Goal: Information Seeking & Learning: Learn about a topic

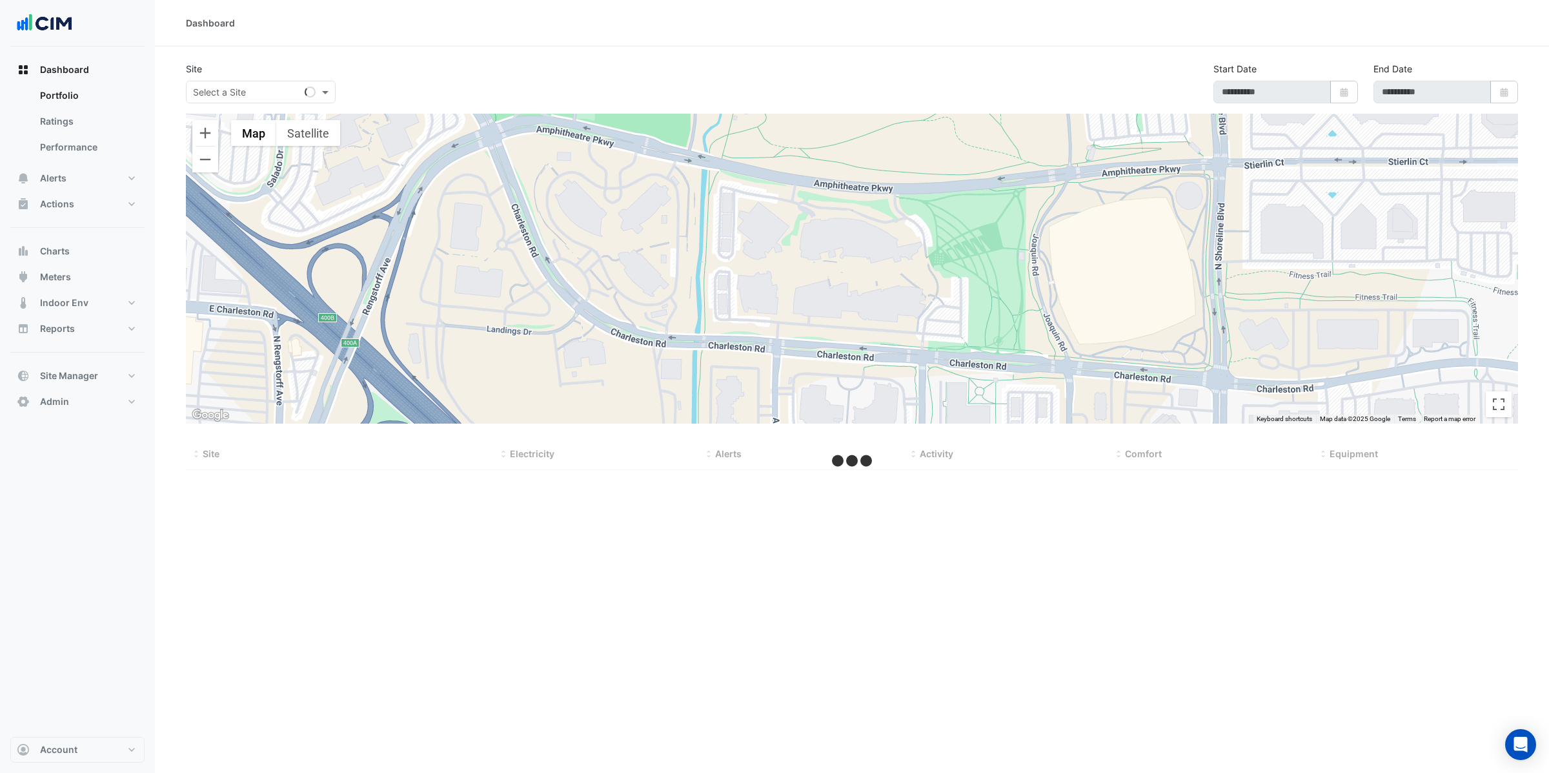
select select "**"
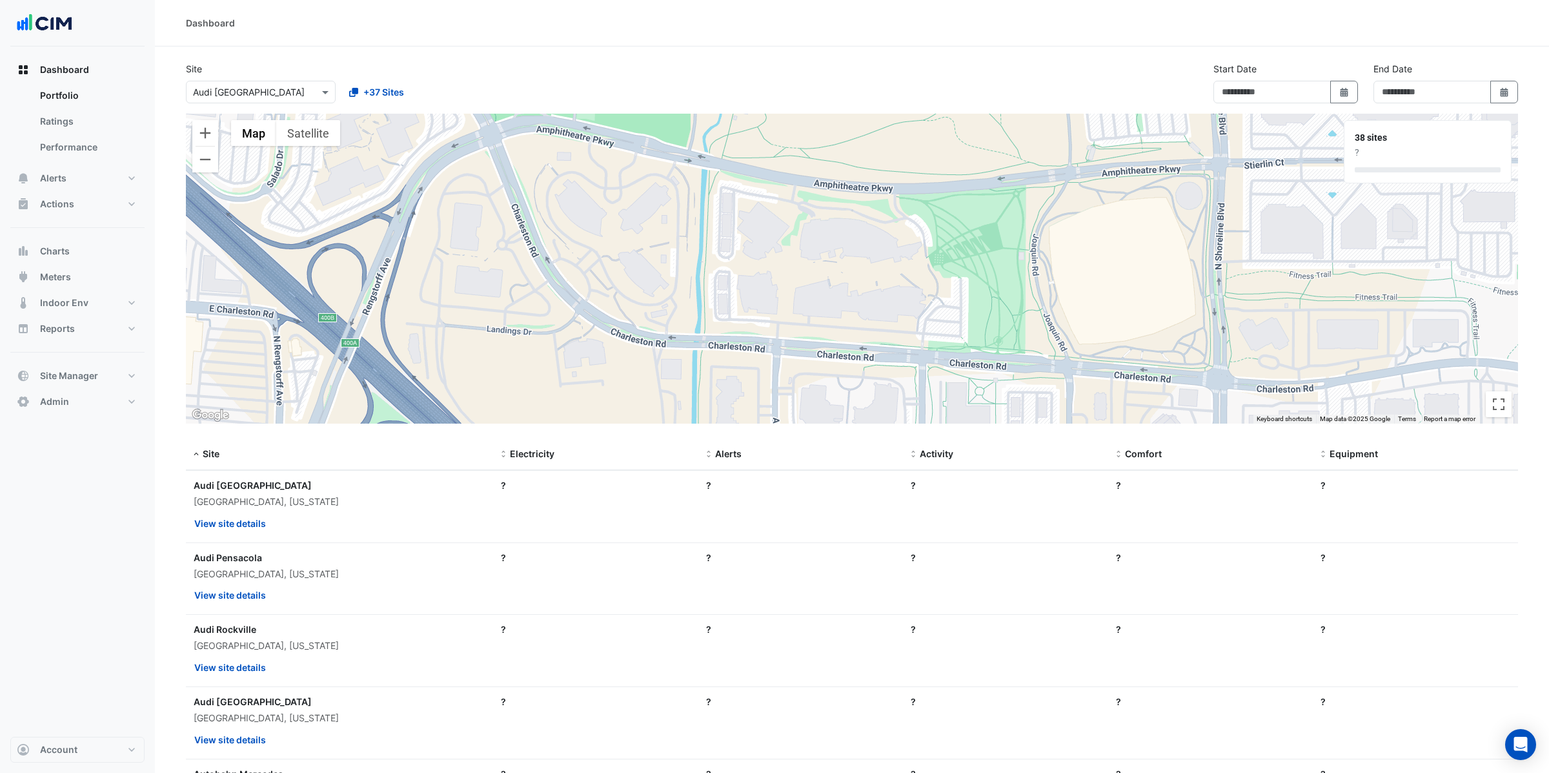
type input "**********"
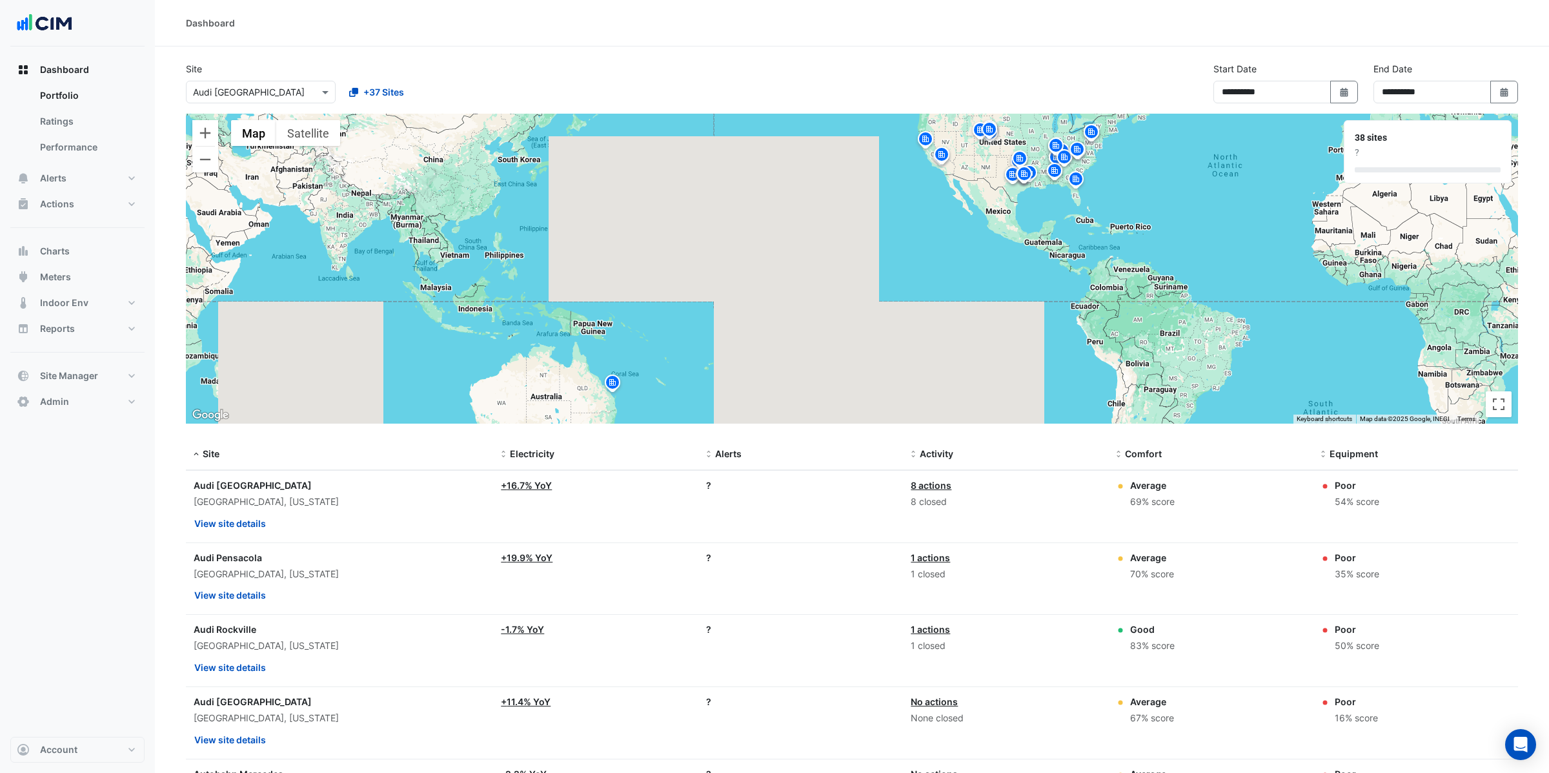
click at [613, 382] on img at bounding box center [612, 384] width 21 height 23
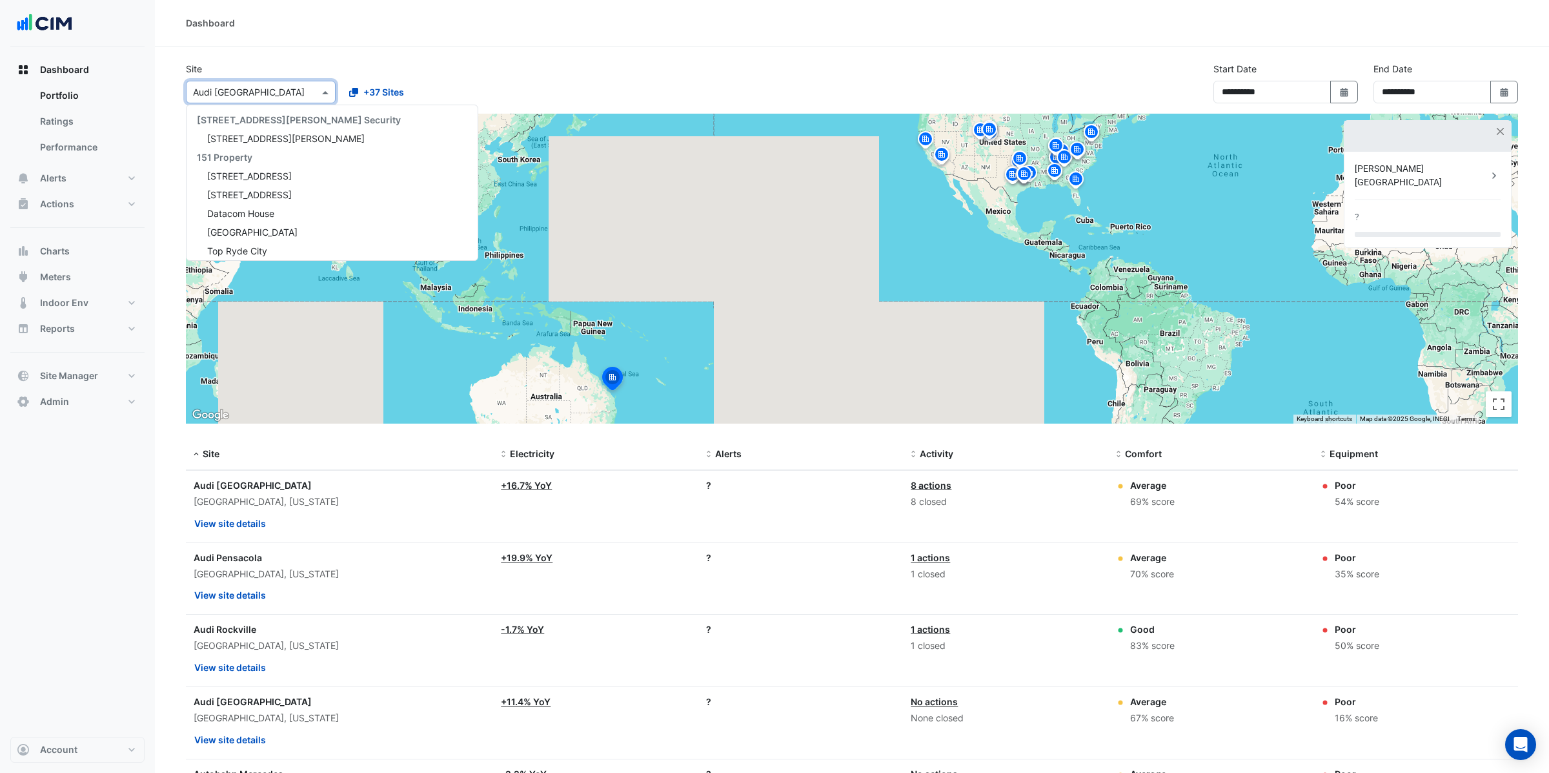
click at [331, 95] on span at bounding box center [327, 92] width 16 height 14
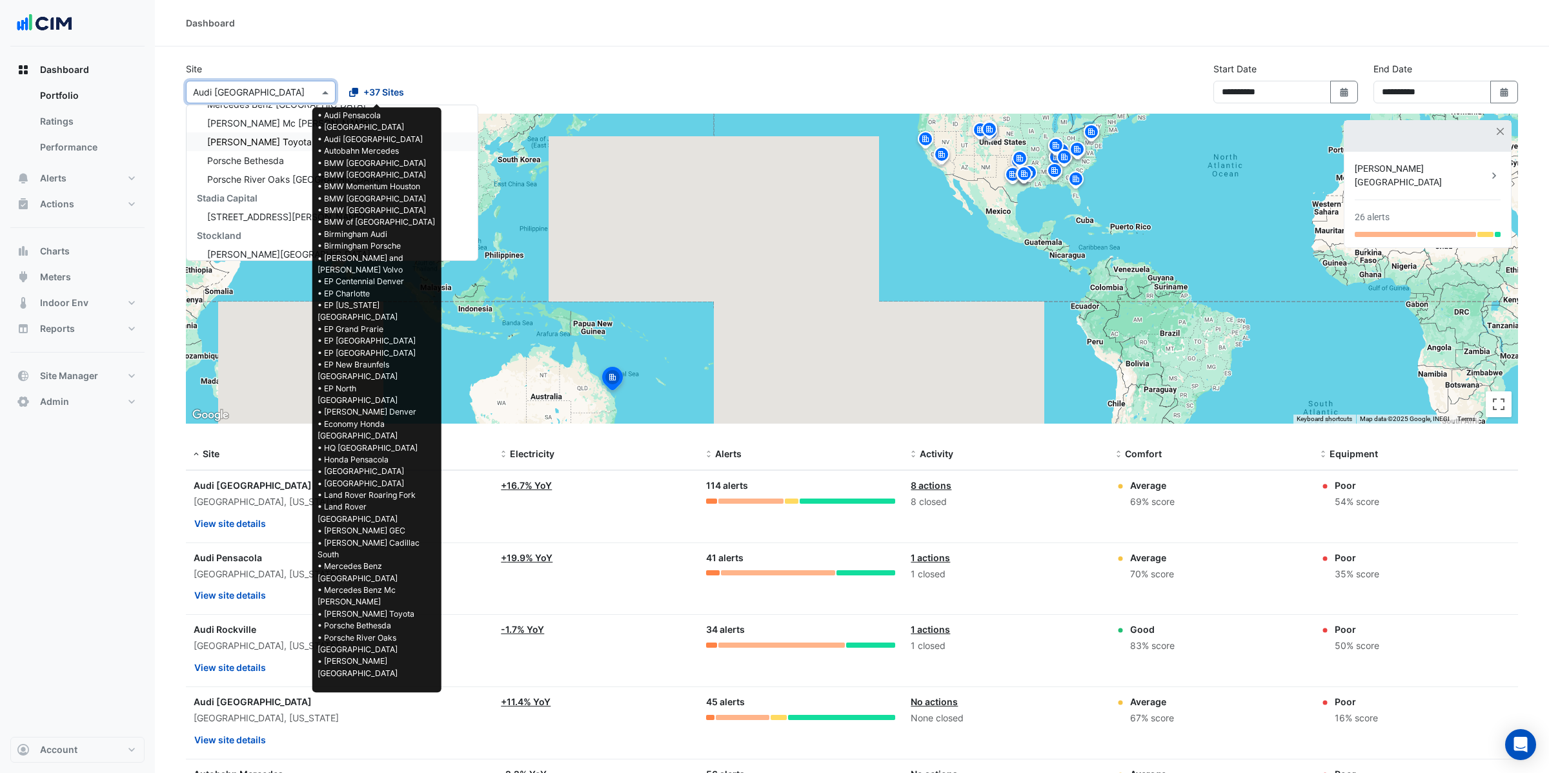
click at [384, 94] on span "+37 Sites" at bounding box center [383, 92] width 41 height 14
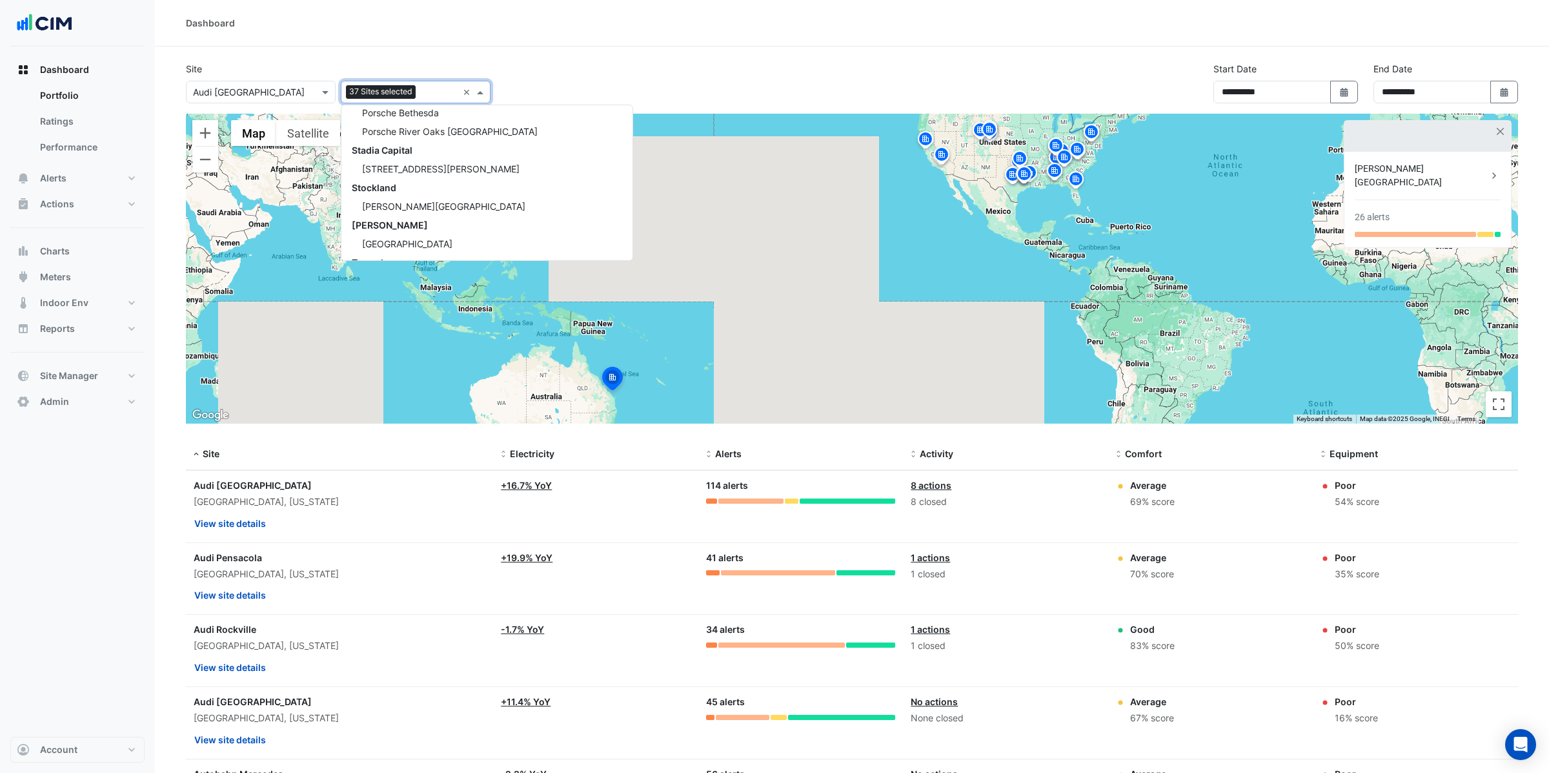
scroll to position [21993, 0]
click at [422, 196] on span "Sugarland Plaza" at bounding box center [443, 201] width 163 height 11
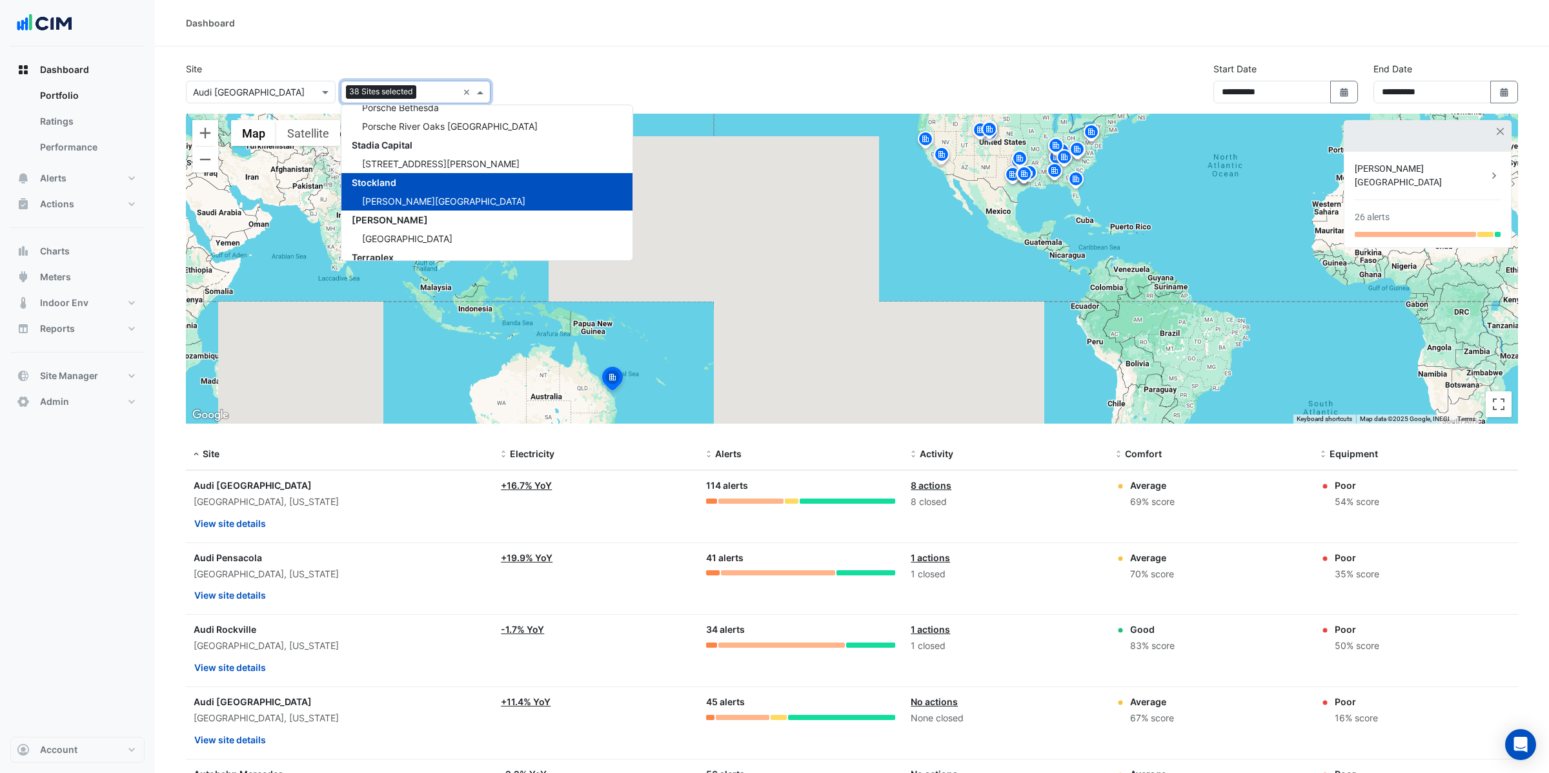
click at [422, 196] on span "Sugarland Plaza" at bounding box center [443, 201] width 163 height 11
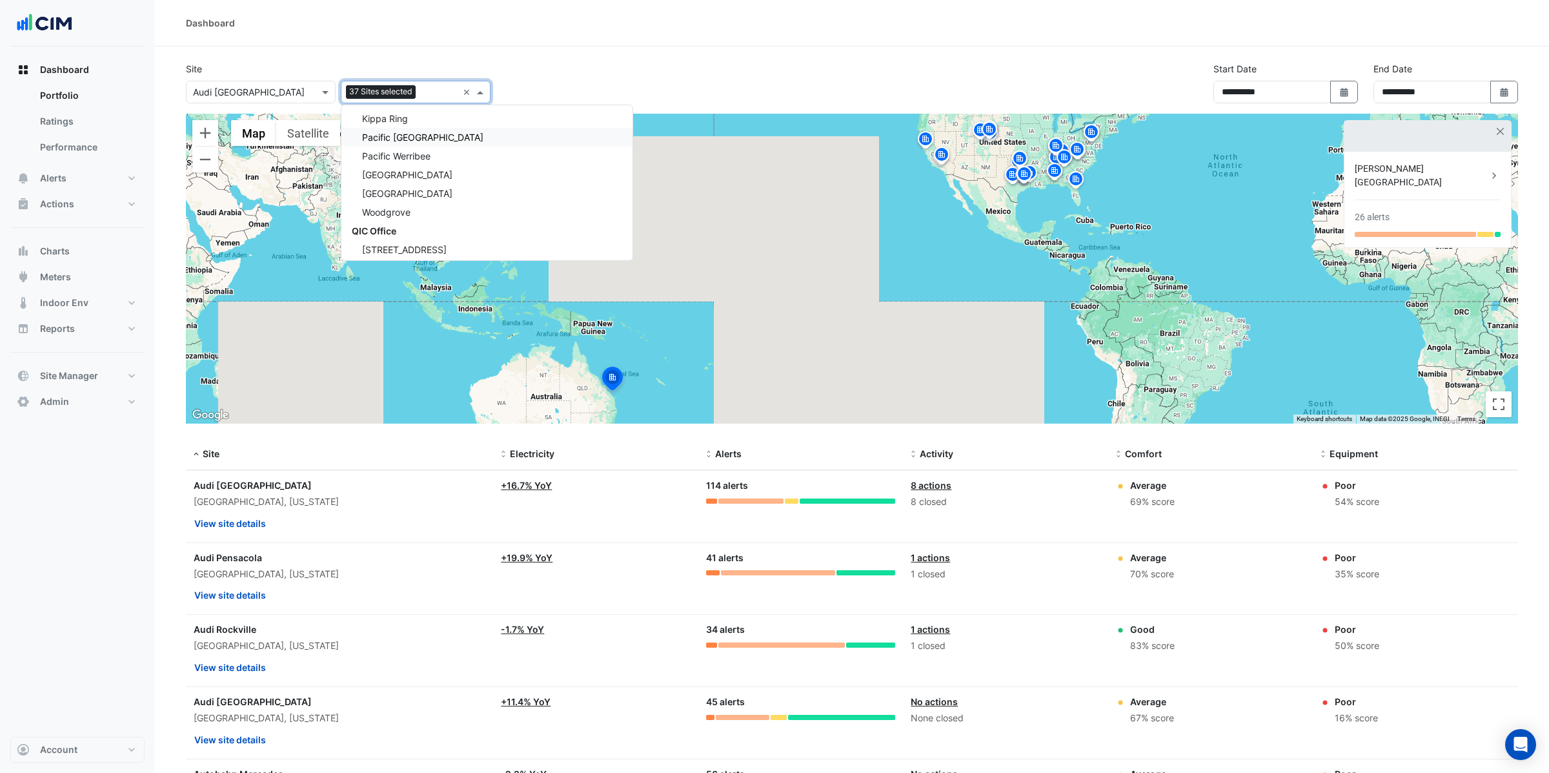
scroll to position [17602, 0]
click at [539, 94] on div "Site Select a Site × Audi Central Houston Add sites to compare 37 Sites selecte…" at bounding box center [852, 88] width 1348 height 52
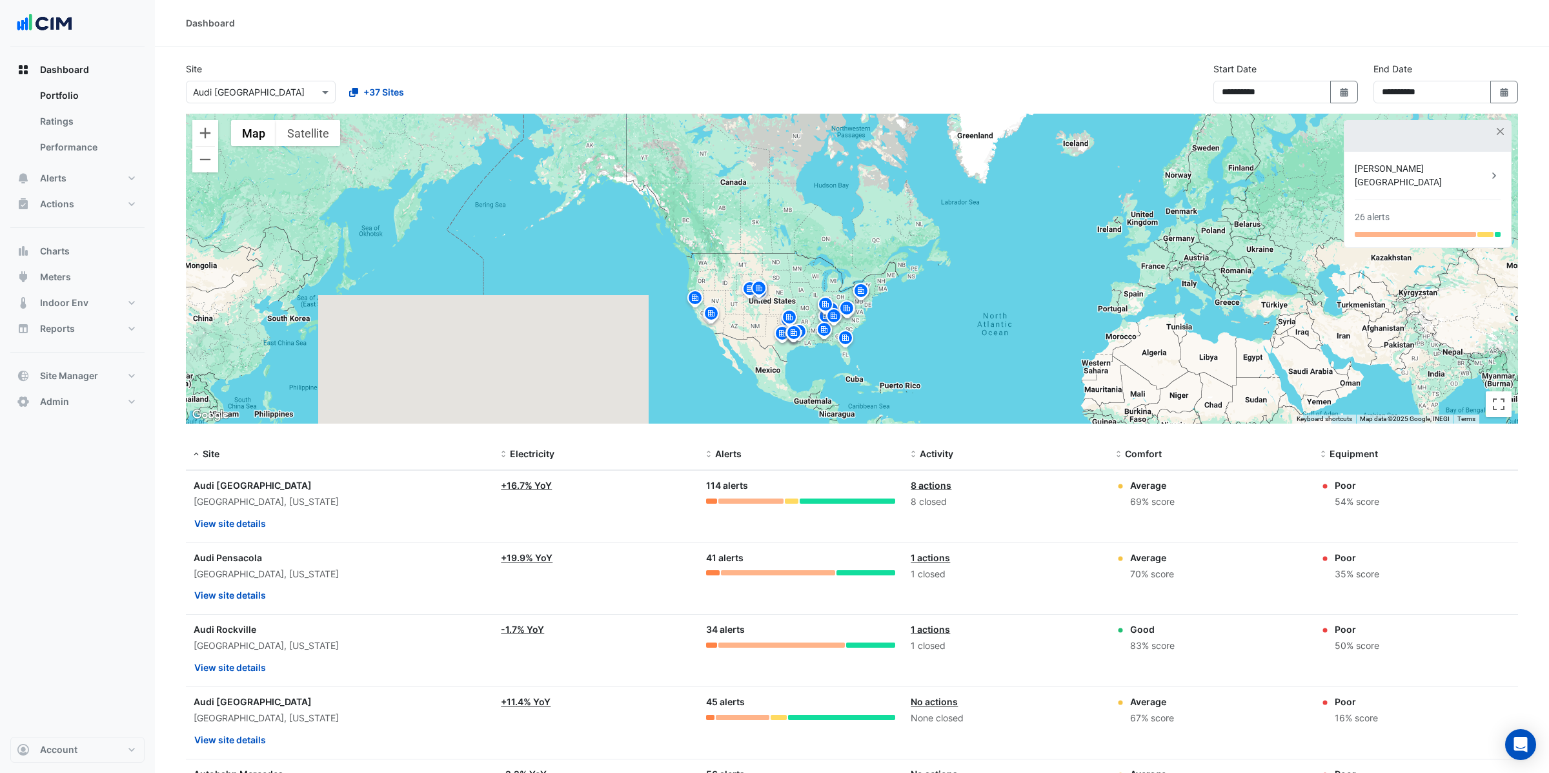
drag, startPoint x: 768, startPoint y: 249, endPoint x: 564, endPoint y: 390, distance: 247.7
click at [564, 391] on div "To activate drag with keyboard, press Alt + Enter. Once in keyboard drag state,…" at bounding box center [852, 269] width 1333 height 310
click at [199, 132] on button "Zoom in" at bounding box center [205, 133] width 26 height 26
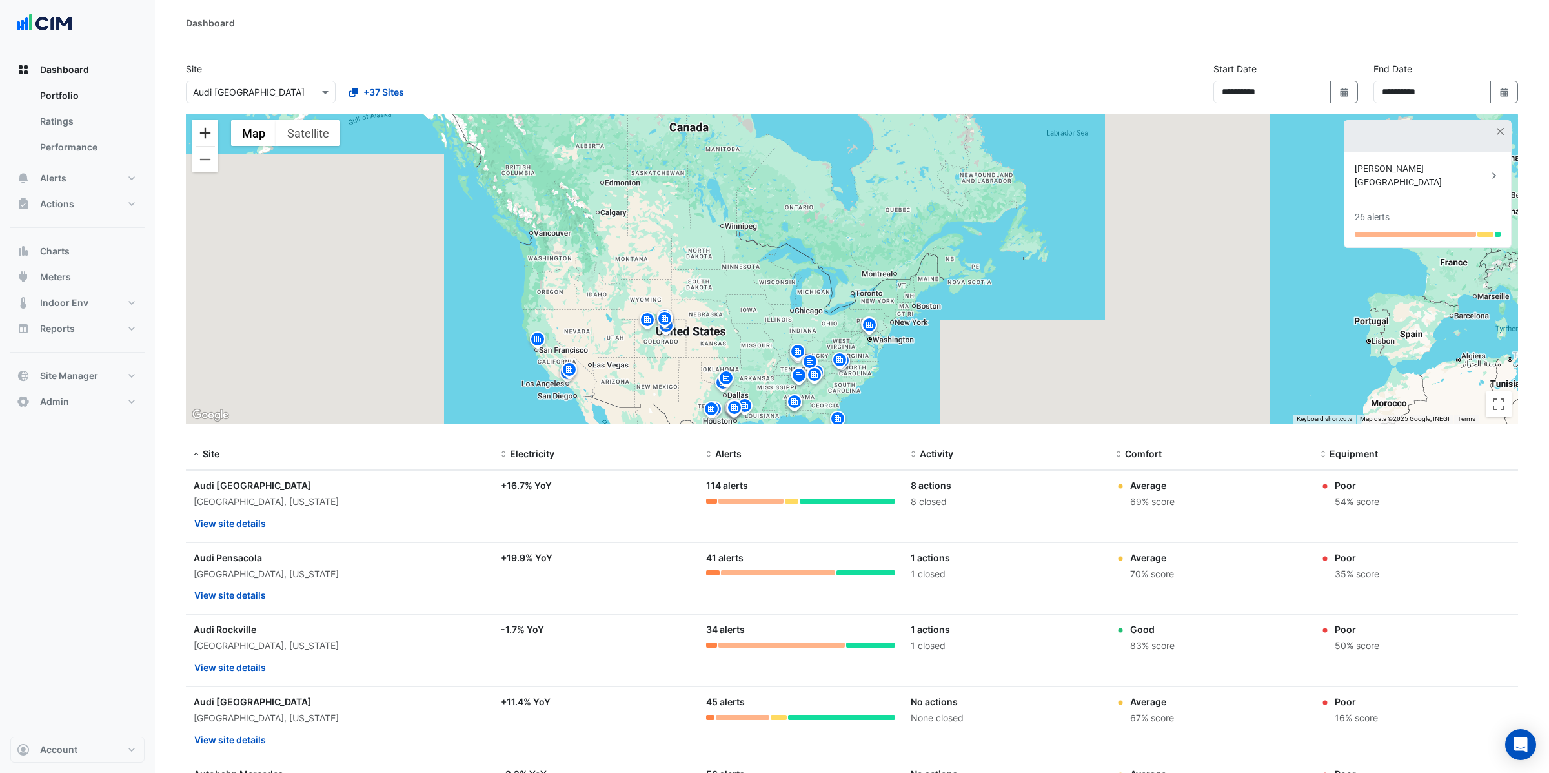
click at [199, 132] on button "Zoom in" at bounding box center [205, 133] width 26 height 26
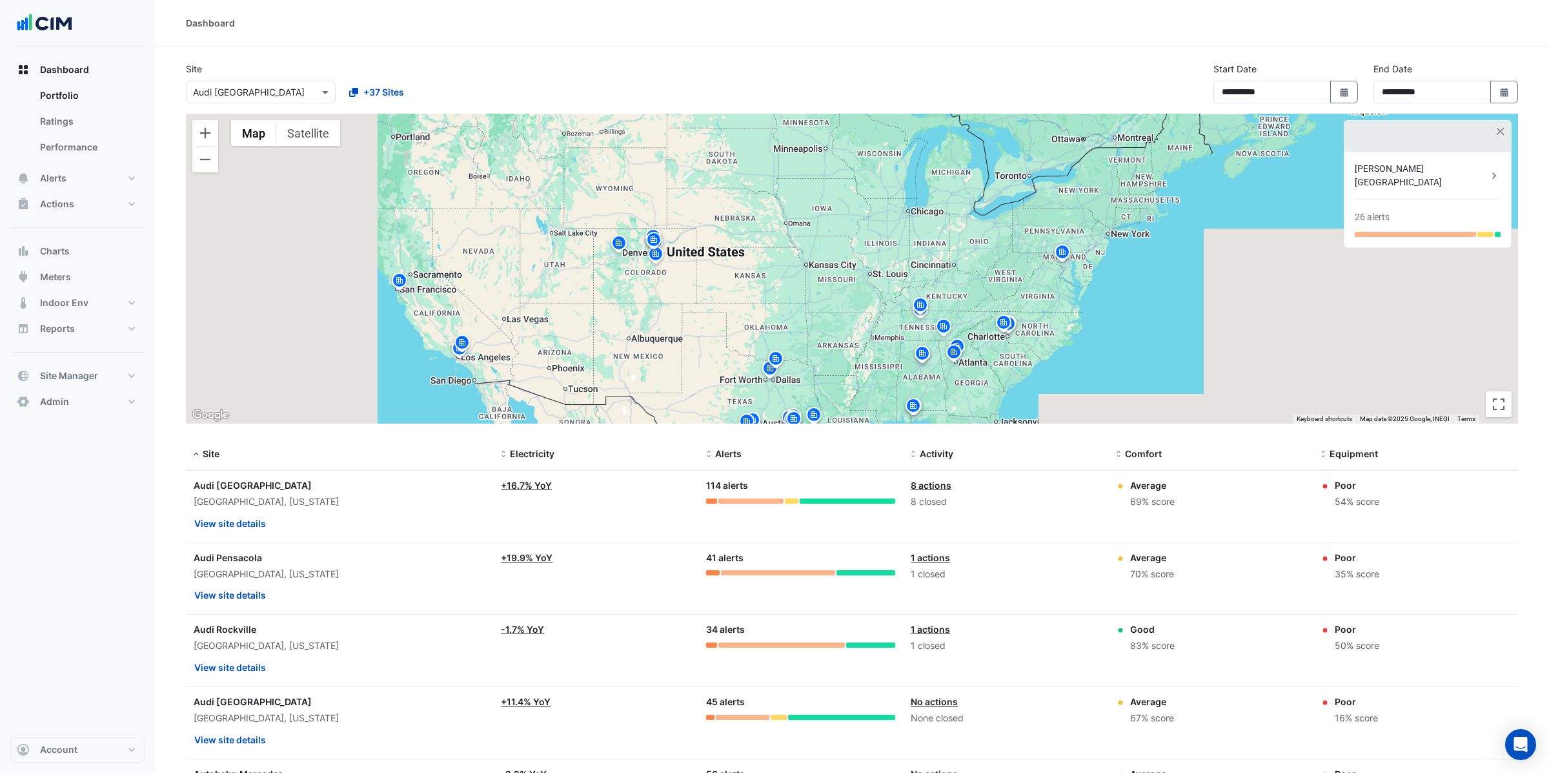
drag, startPoint x: 660, startPoint y: 302, endPoint x: 843, endPoint y: 156, distance: 233.4
click at [843, 156] on div "To activate drag with keyboard, press Alt + Enter. Once in keyboard drag state,…" at bounding box center [852, 269] width 1333 height 310
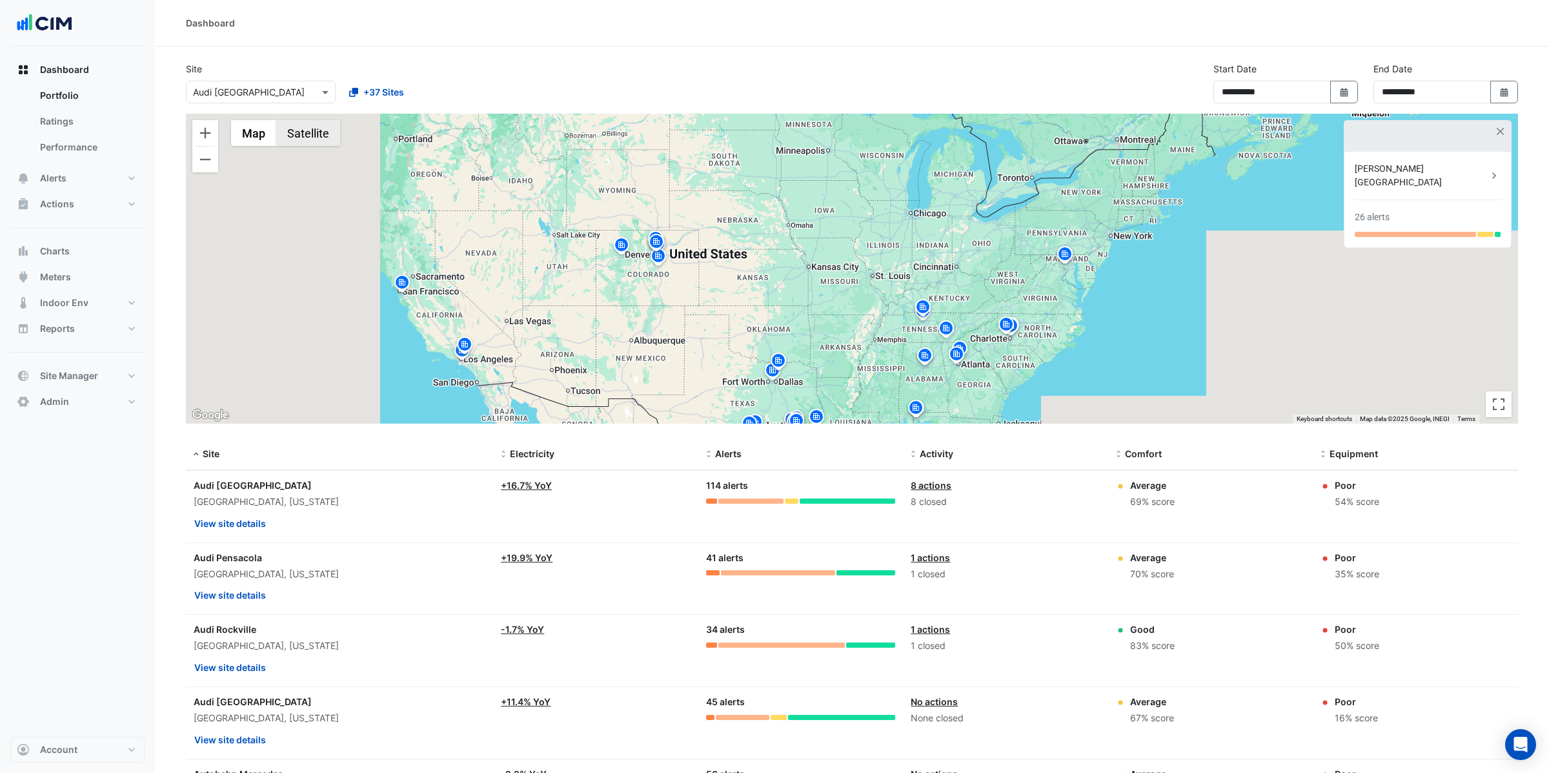
click at [314, 142] on button "Satellite" at bounding box center [308, 133] width 64 height 26
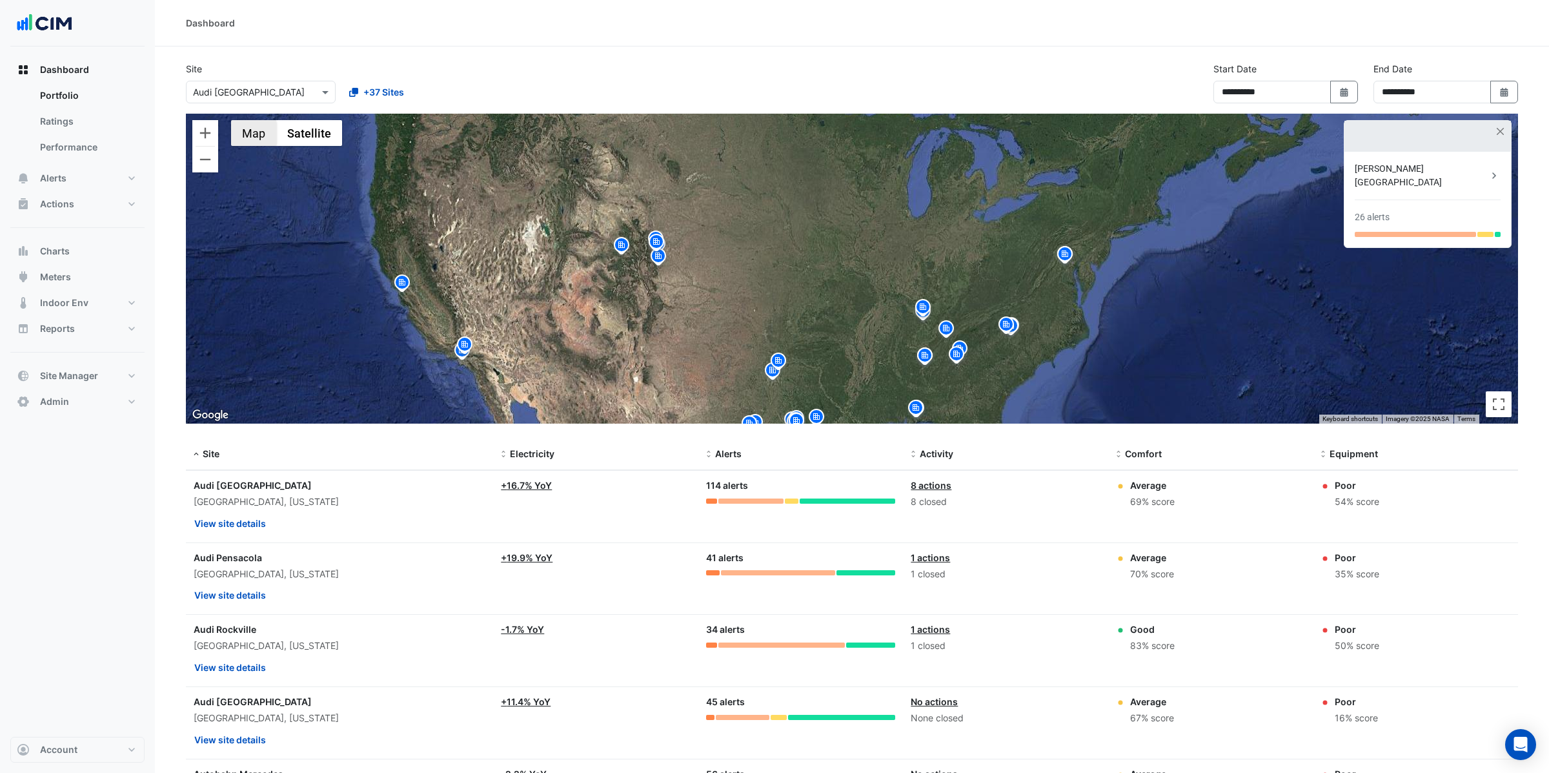
click at [258, 135] on button "Map" at bounding box center [253, 133] width 45 height 26
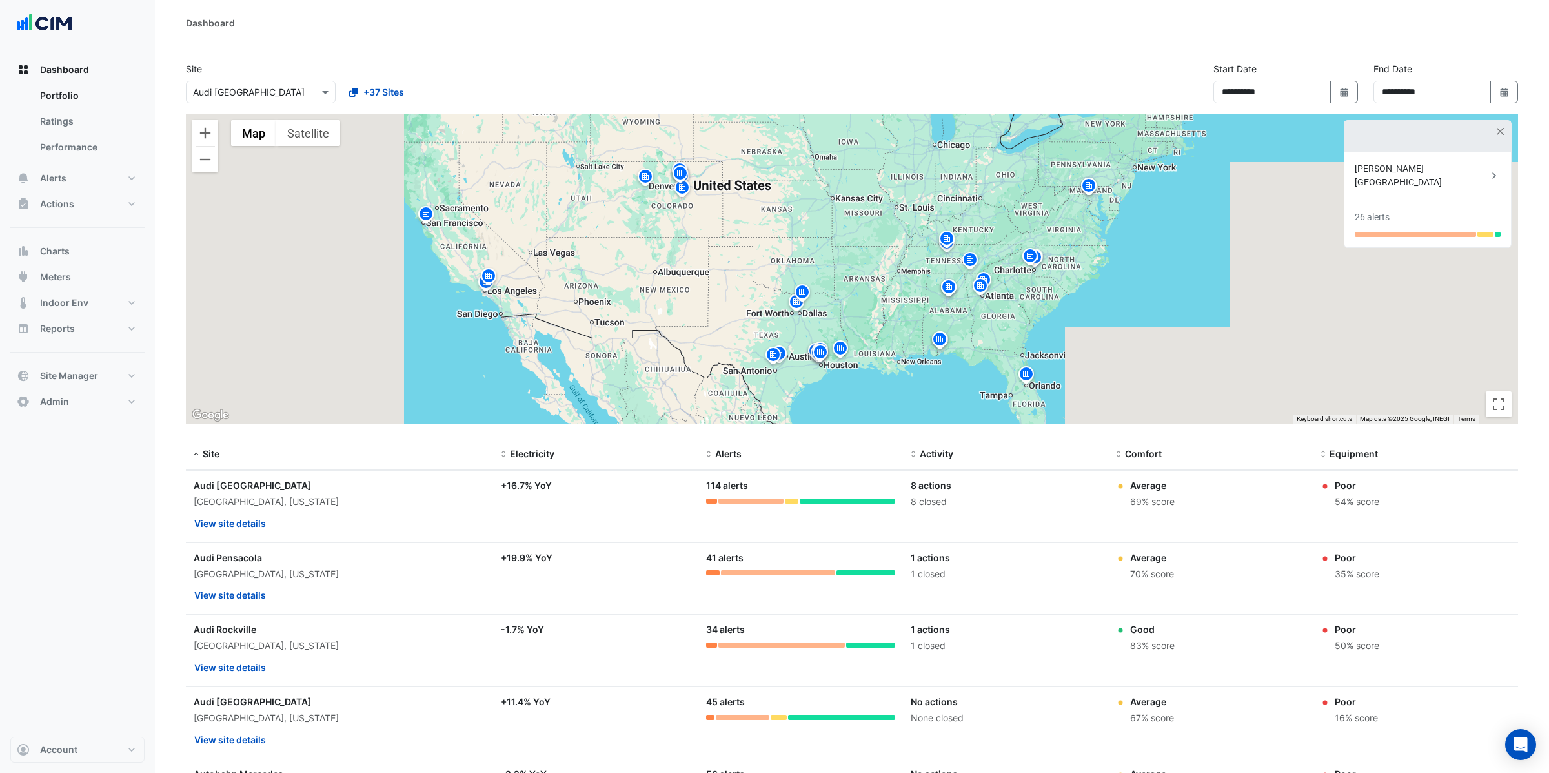
drag, startPoint x: 811, startPoint y: 296, endPoint x: 835, endPoint y: 225, distance: 75.5
click at [835, 225] on div "To activate drag with keyboard, press Alt + Enter. Once in keyboard drag state,…" at bounding box center [852, 269] width 1333 height 310
click at [1034, 258] on img at bounding box center [1030, 258] width 21 height 23
click at [1039, 260] on img at bounding box center [1030, 253] width 28 height 31
click at [979, 287] on img at bounding box center [980, 287] width 21 height 23
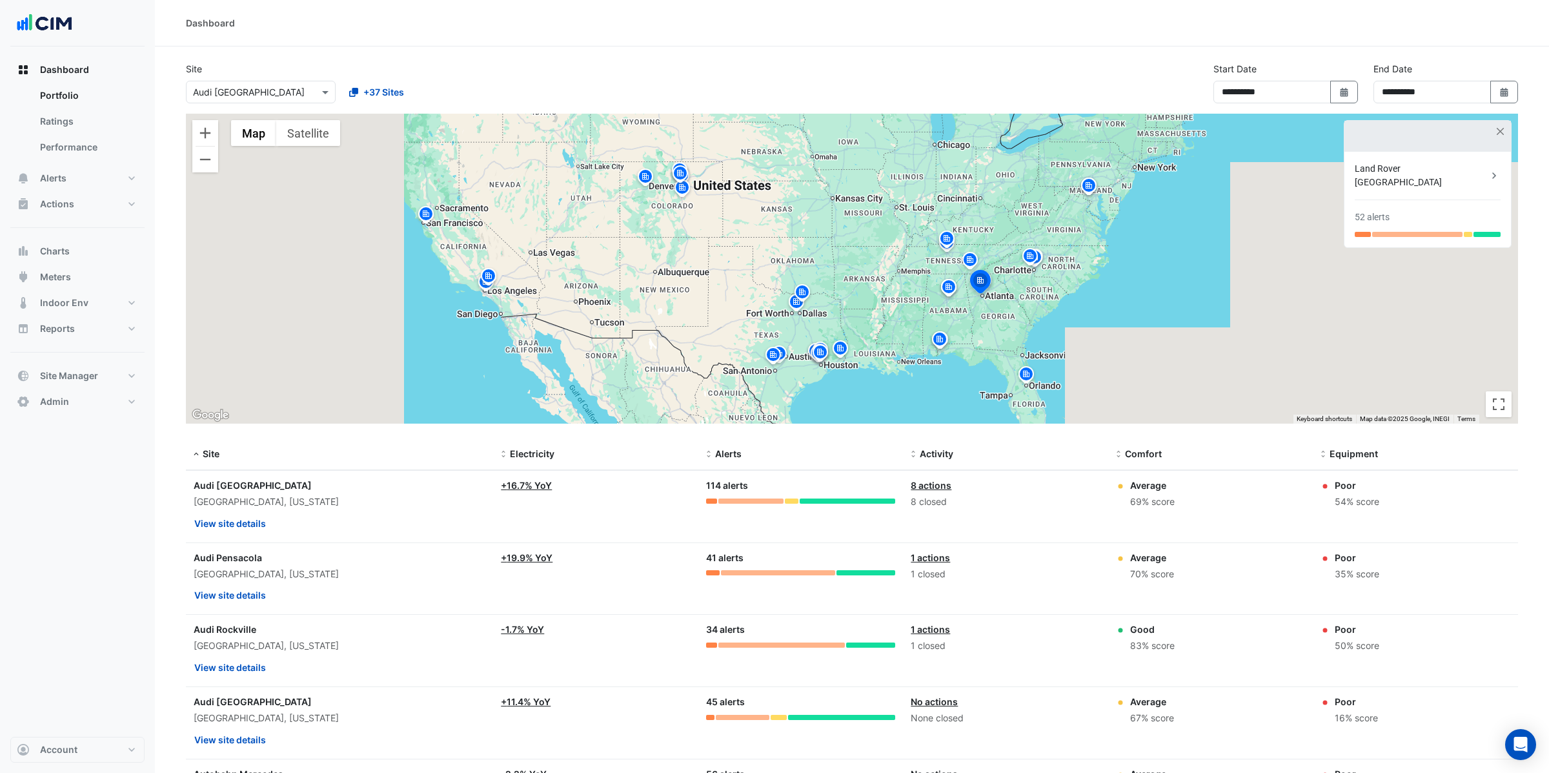
click at [1043, 261] on img at bounding box center [1035, 259] width 21 height 23
click at [209, 451] on span "Site" at bounding box center [211, 453] width 17 height 11
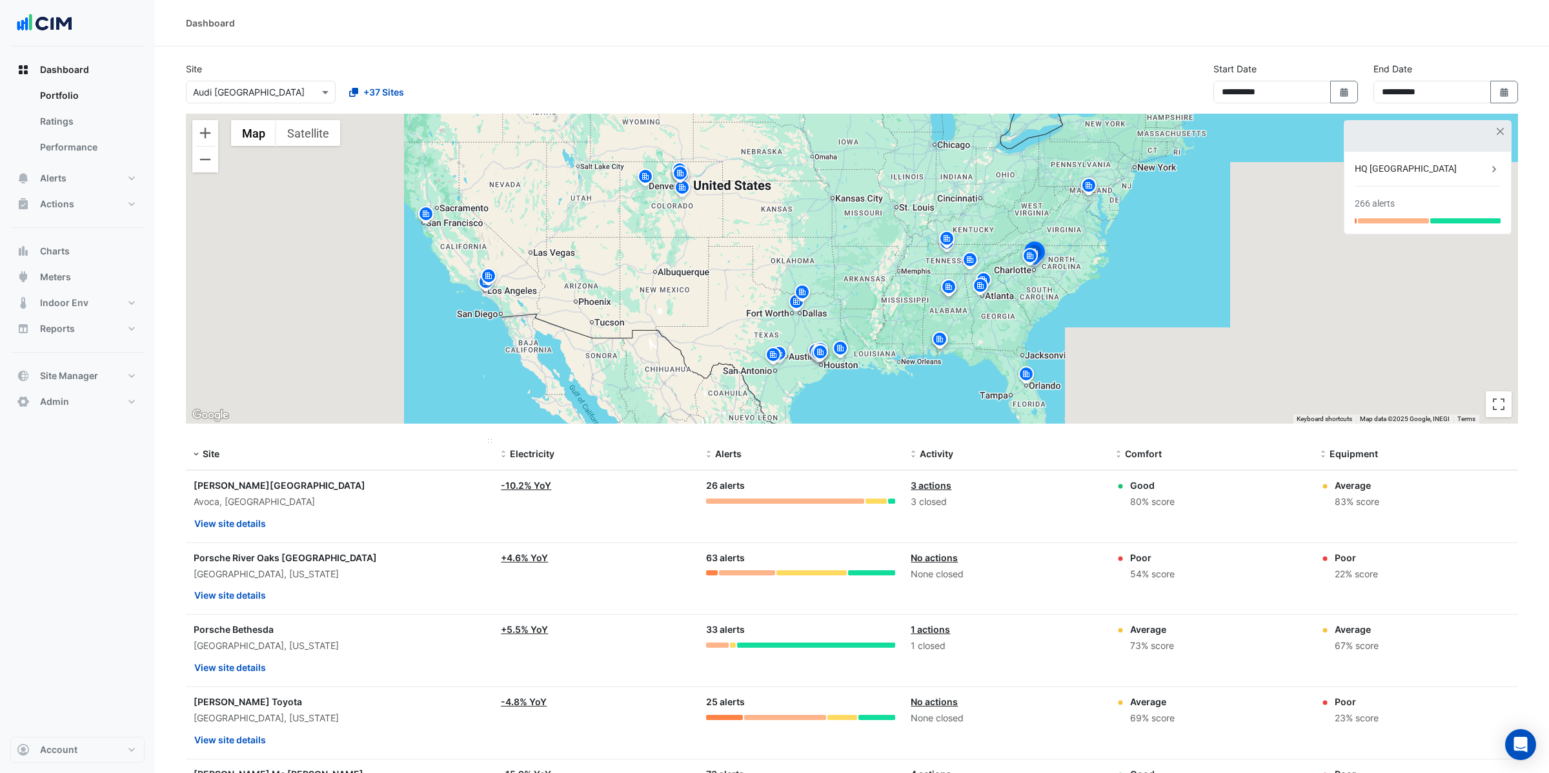
click at [209, 451] on span "Site" at bounding box center [211, 453] width 17 height 11
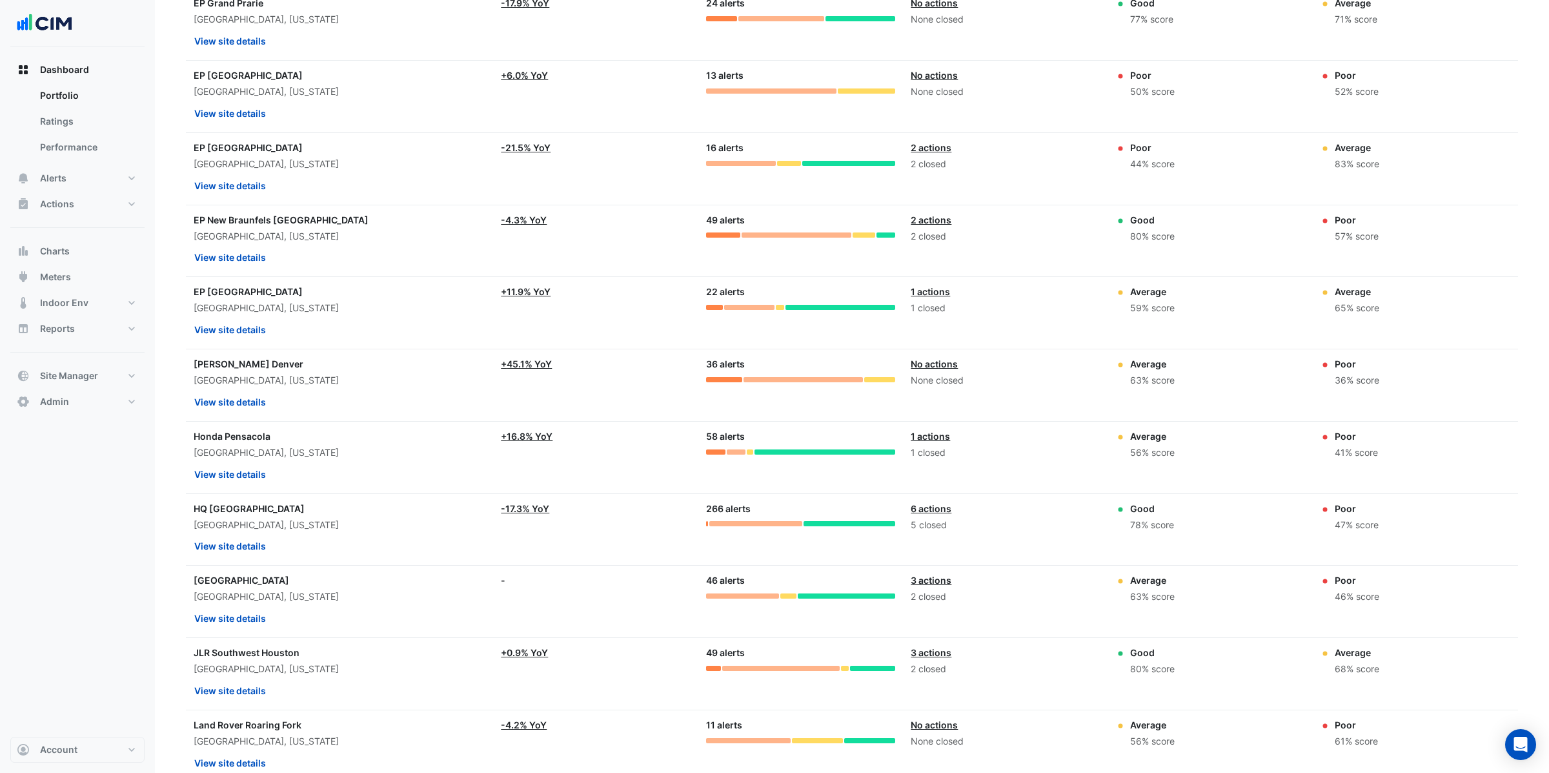
scroll to position [1788, 0]
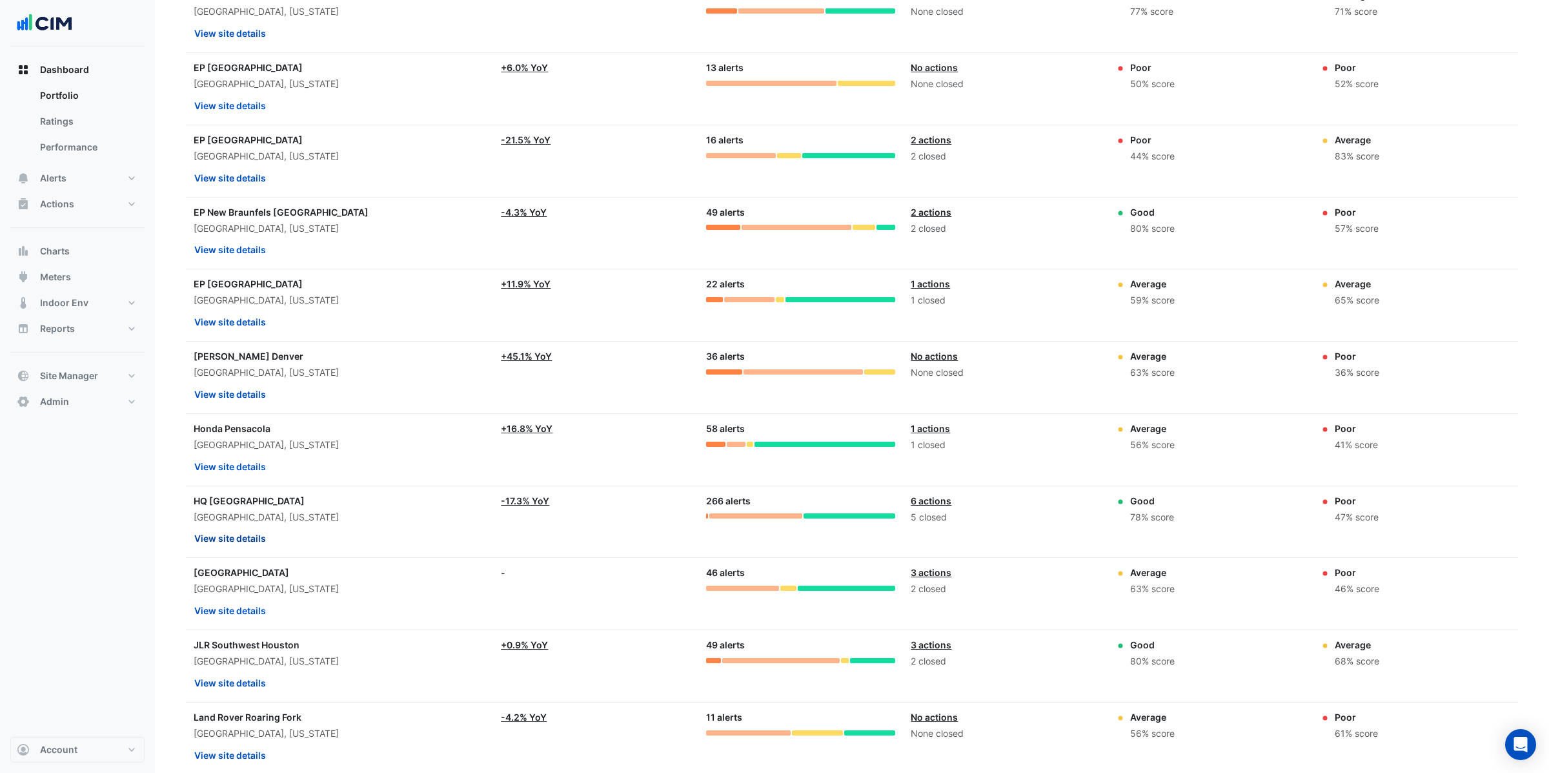
click at [223, 549] on button "View site details" at bounding box center [230, 538] width 73 height 23
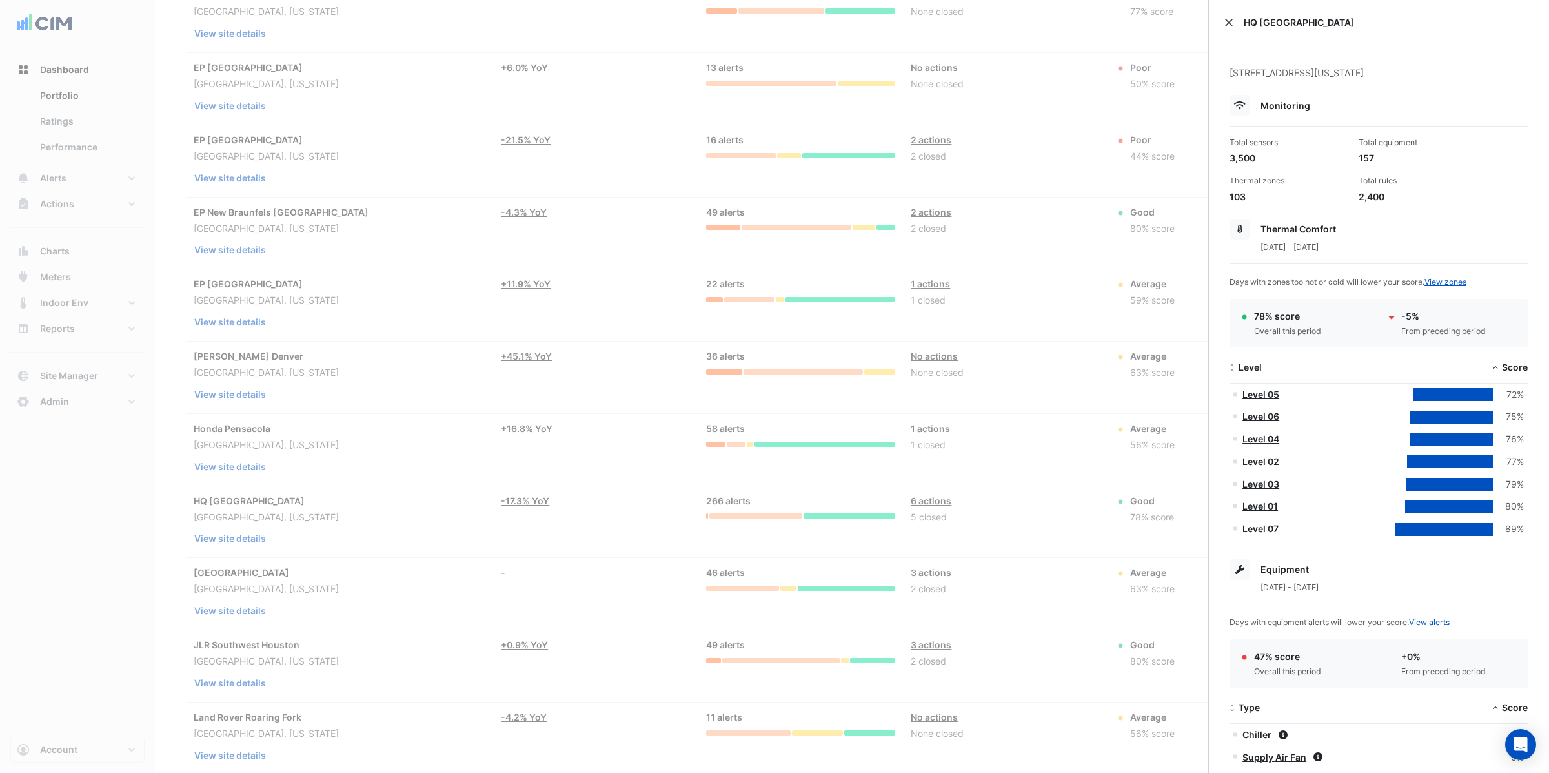
click at [1229, 23] on button "Close" at bounding box center [1229, 22] width 9 height 9
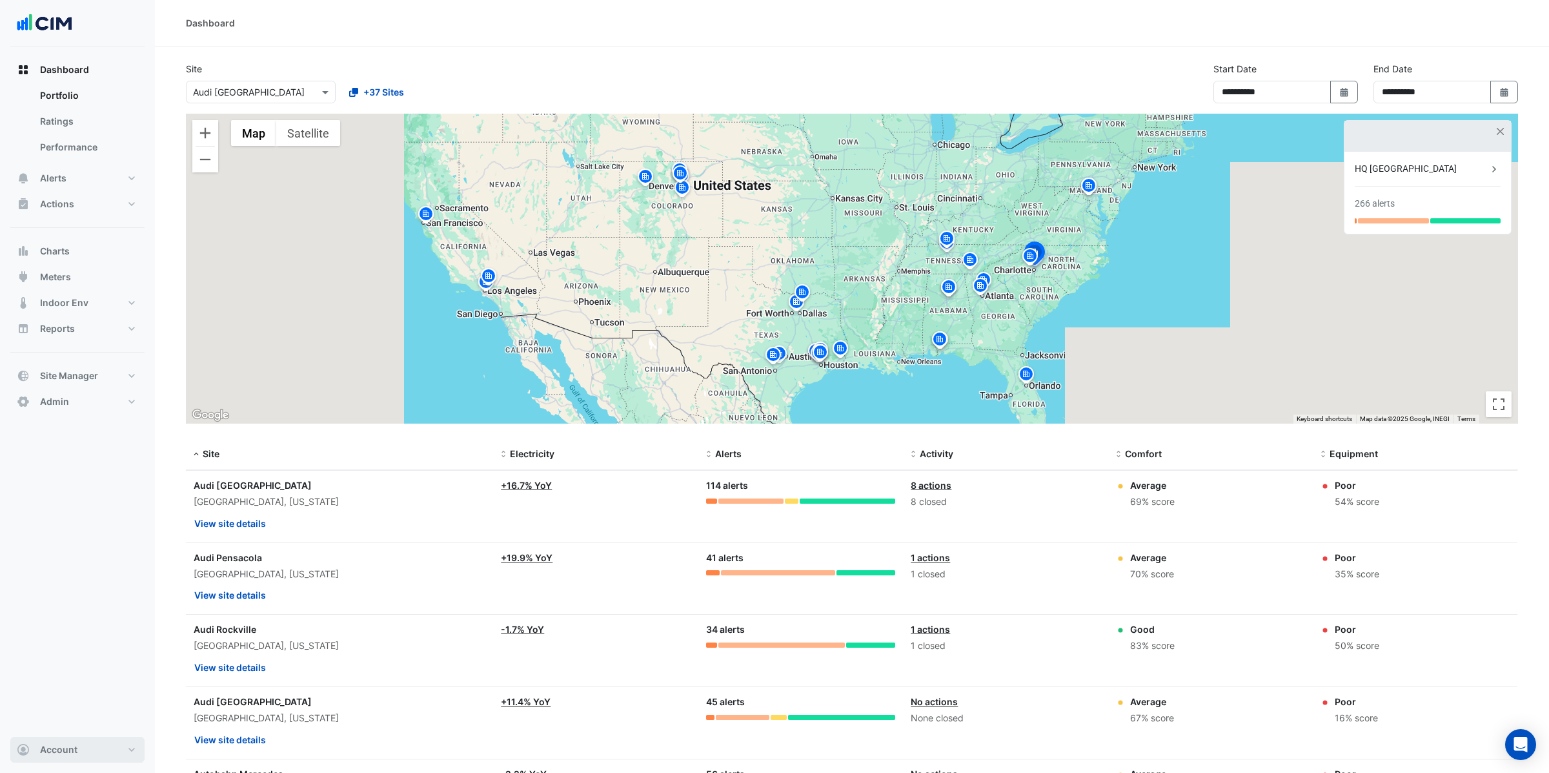
click at [56, 746] on span "Account" at bounding box center [58, 749] width 37 height 13
click at [51, 715] on link "Sign Out" at bounding box center [77, 717] width 123 height 26
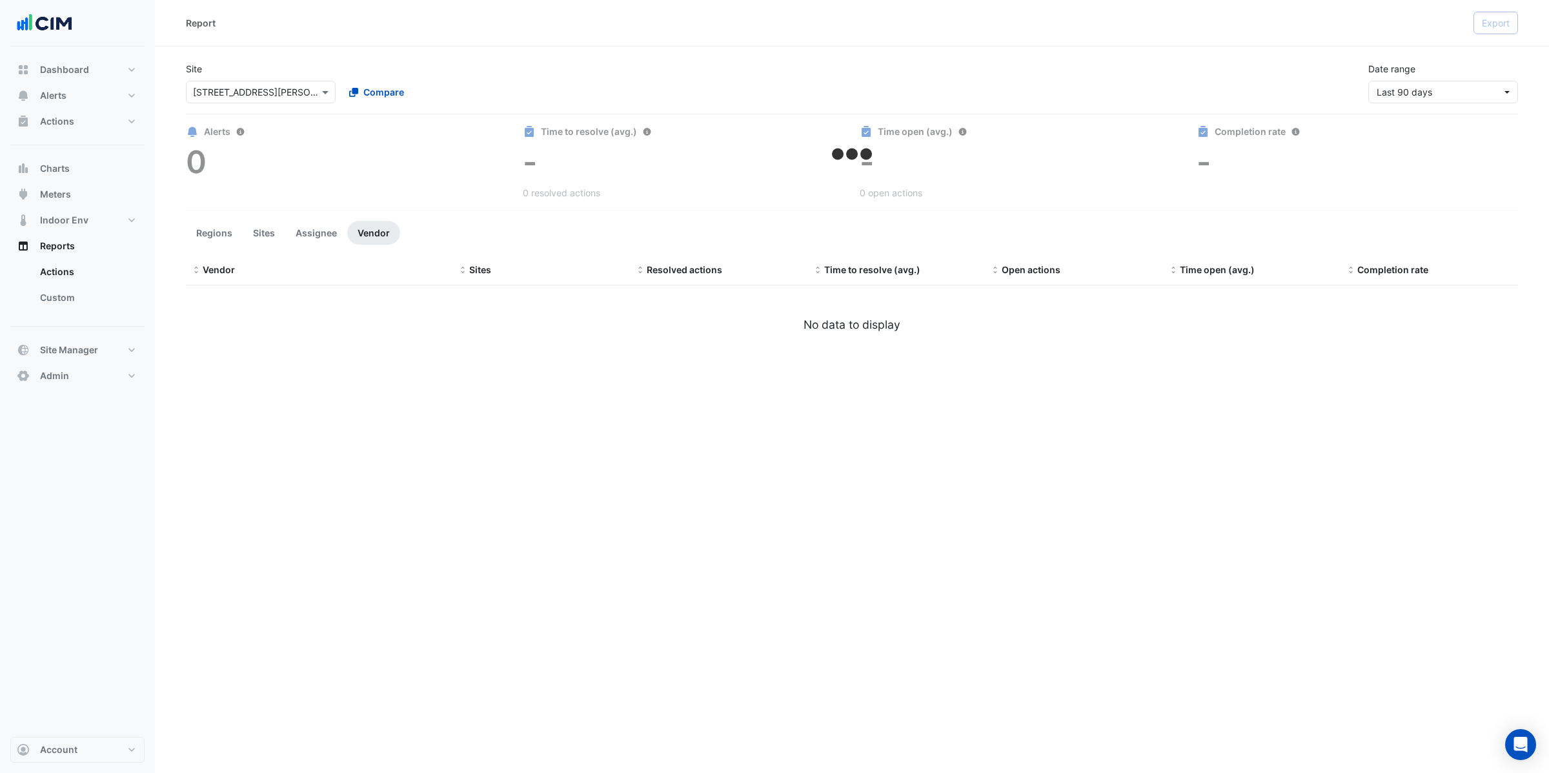
select select "**"
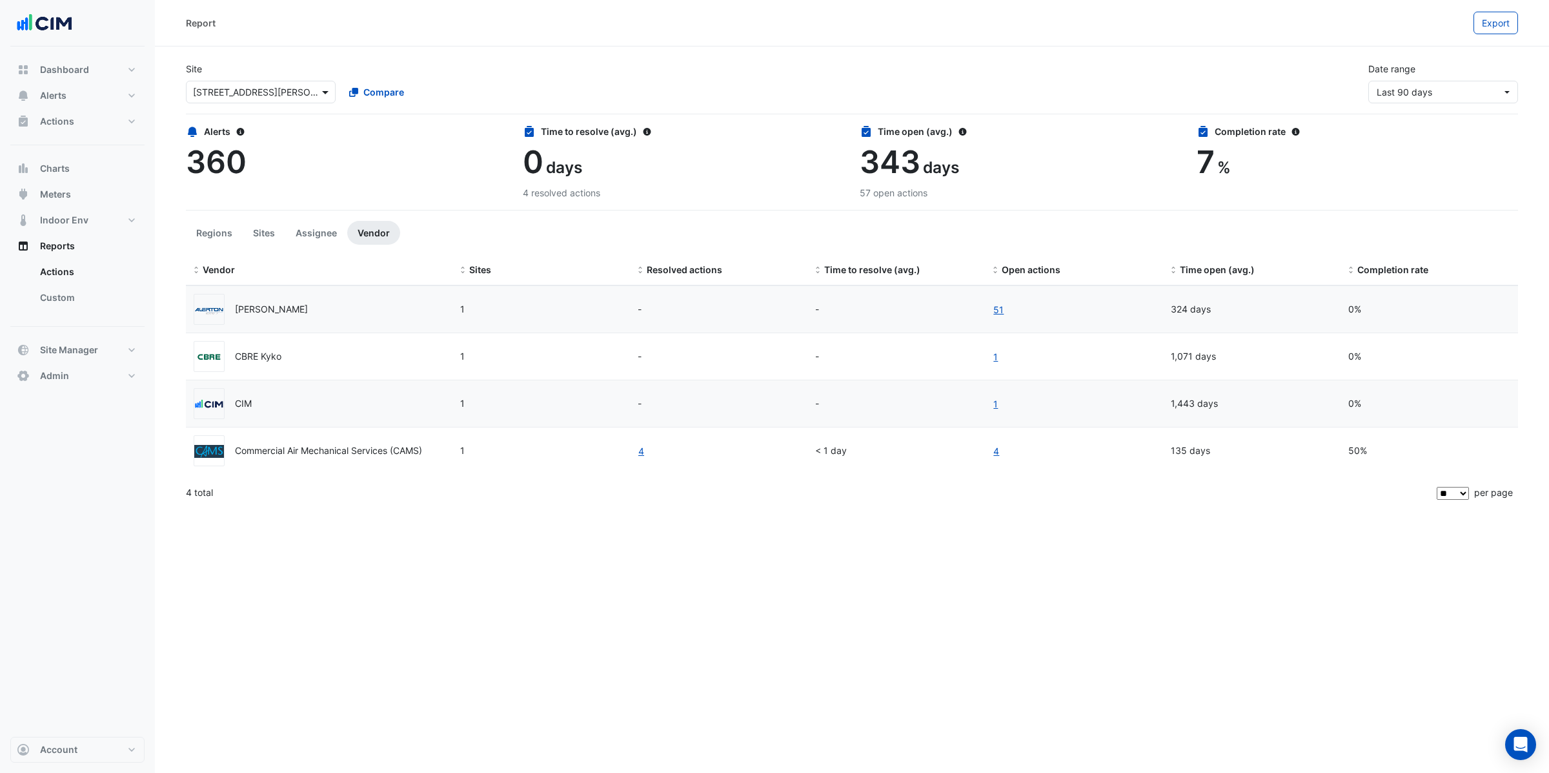
click at [327, 94] on span at bounding box center [327, 92] width 16 height 14
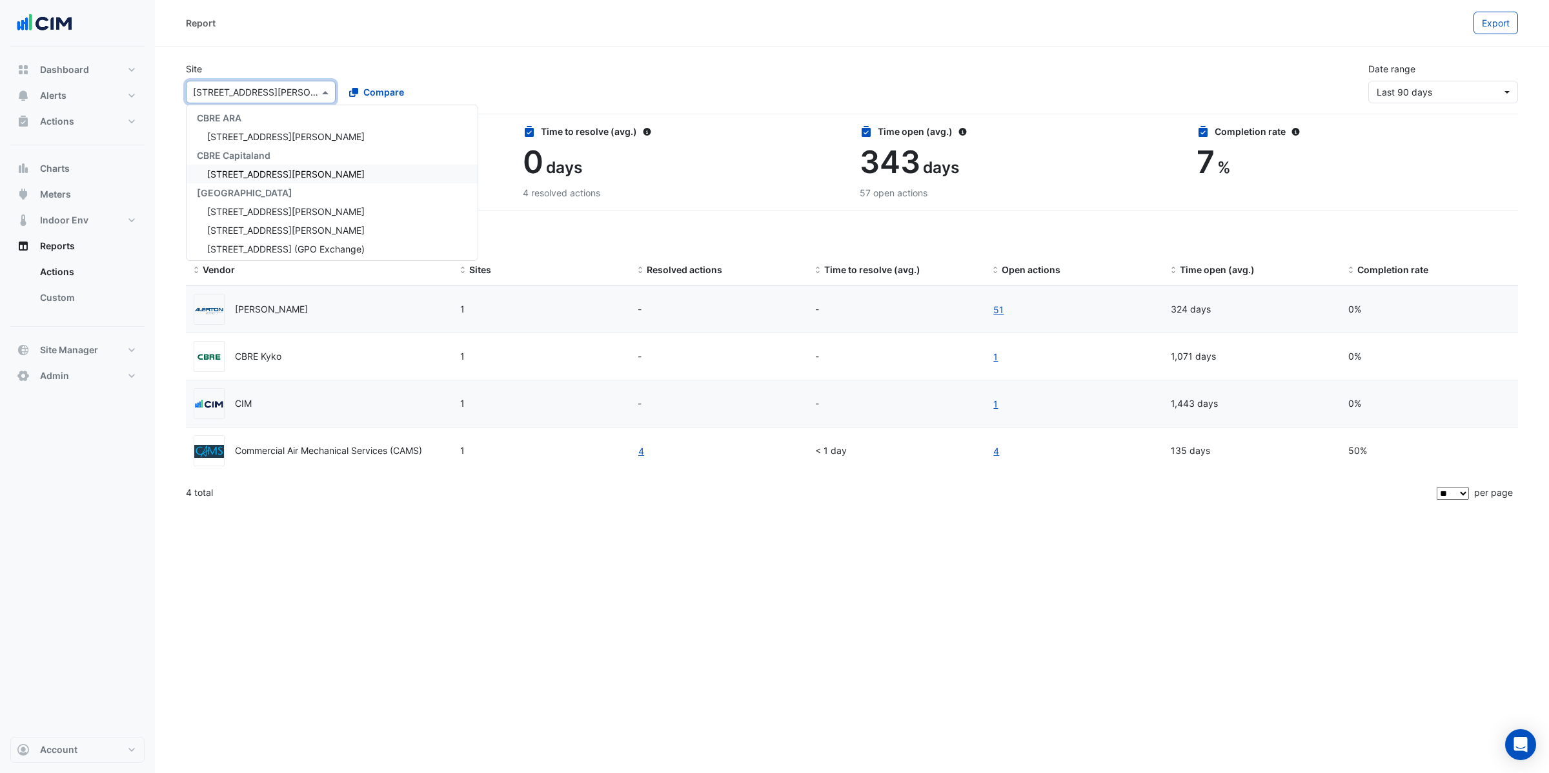
scroll to position [2457, 0]
click at [266, 207] on span "1 Martin Place" at bounding box center [286, 208] width 158 height 11
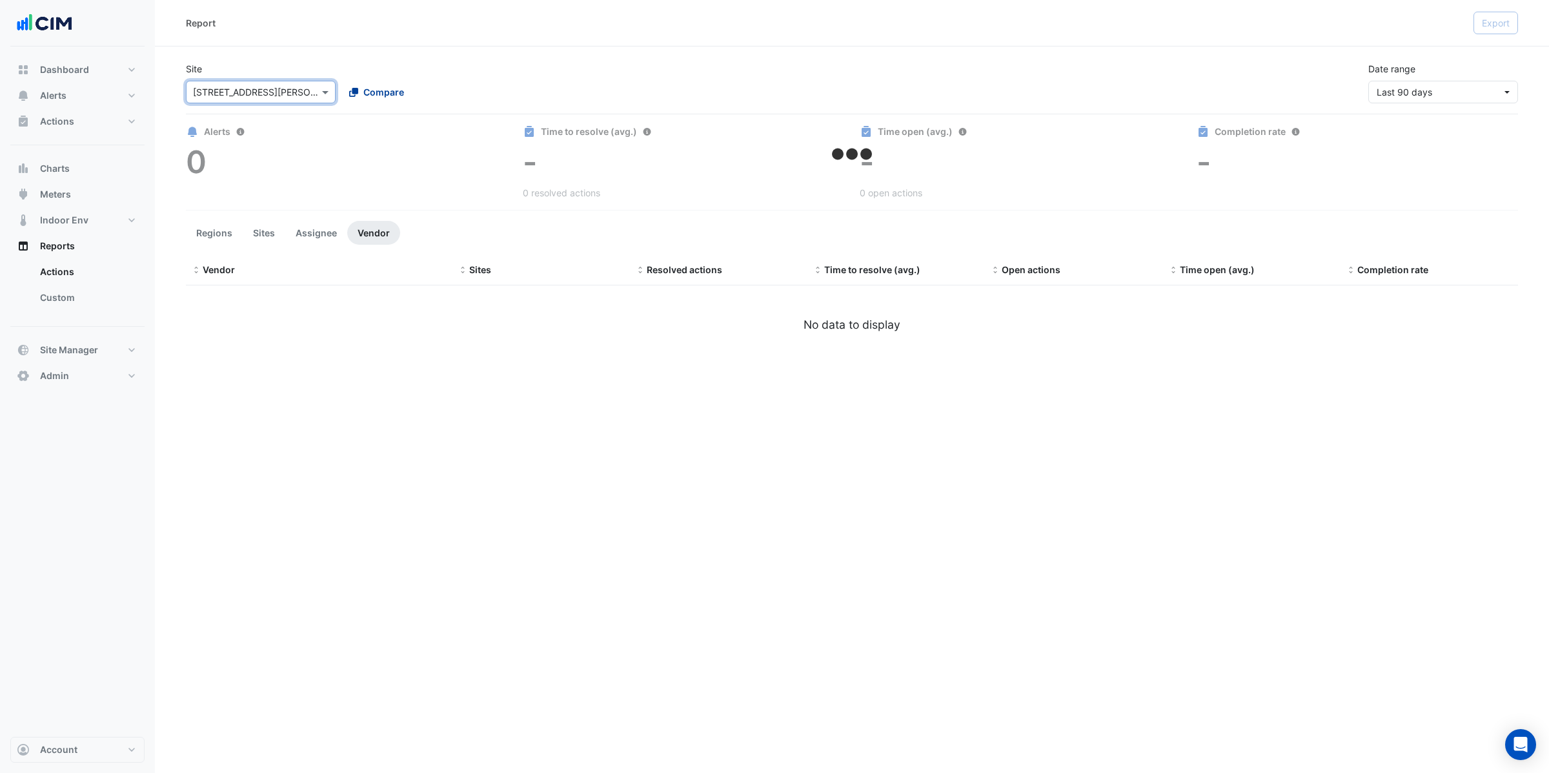
select select "**"
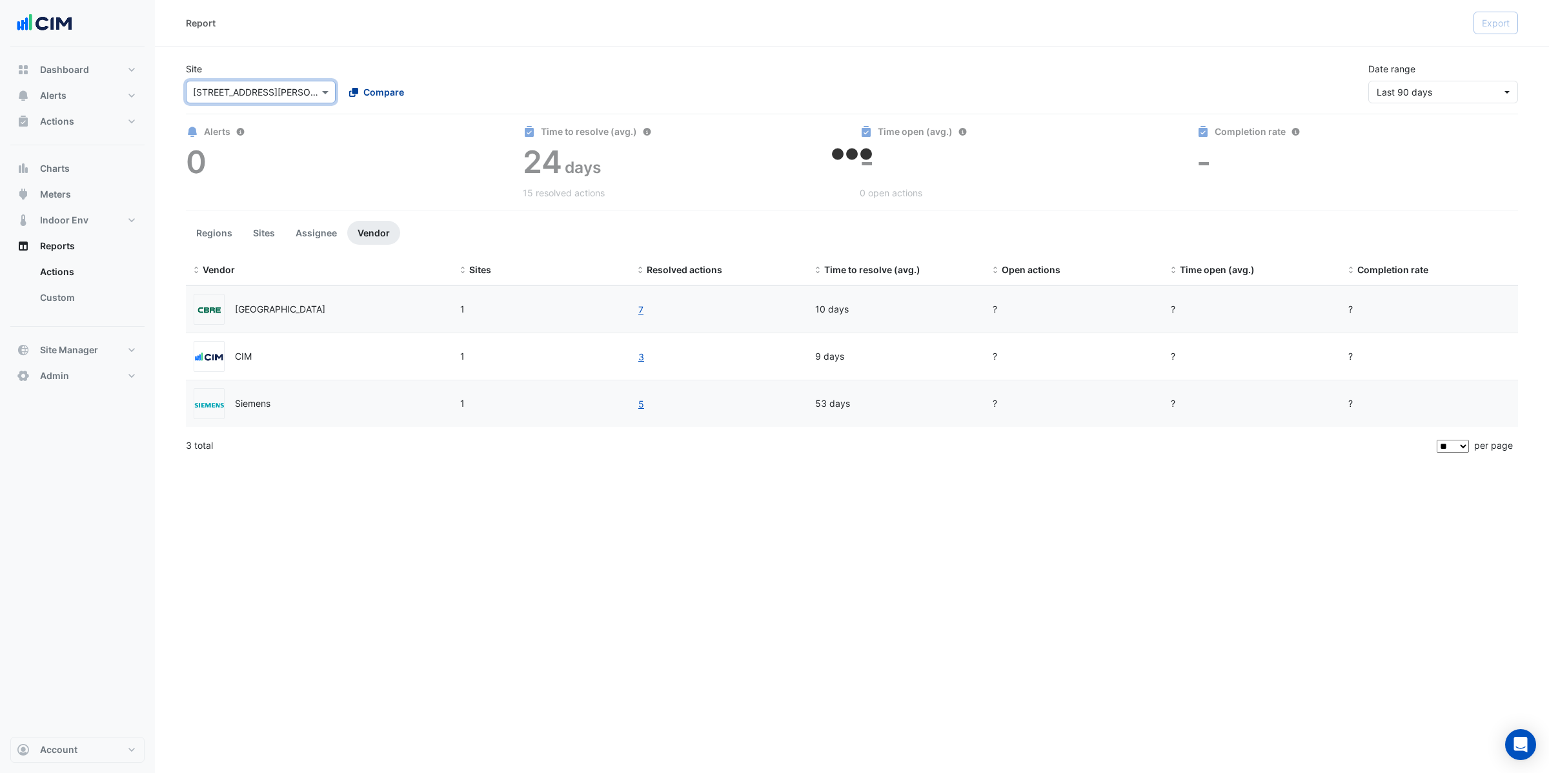
click at [376, 94] on span "Compare" at bounding box center [383, 92] width 41 height 14
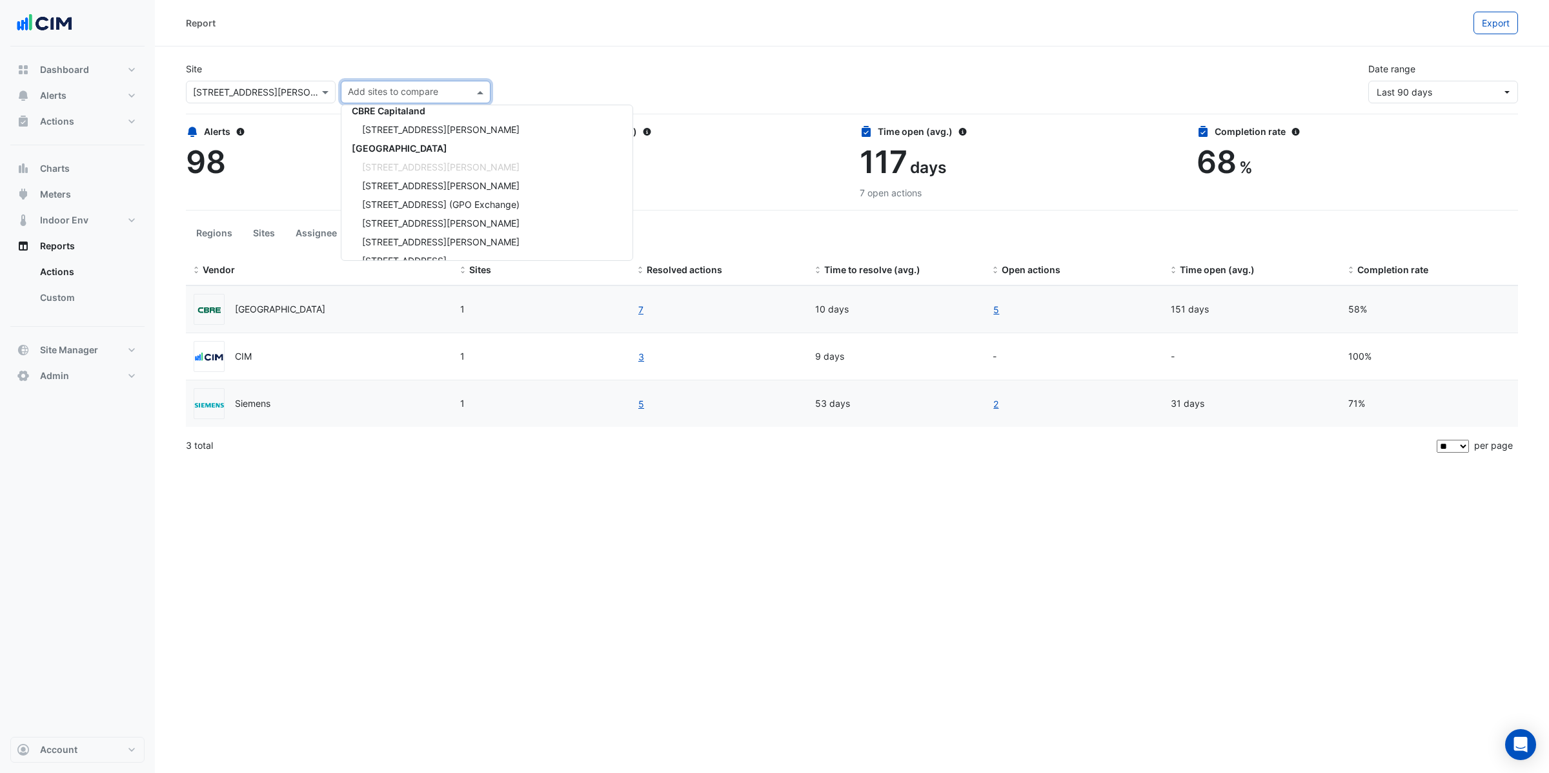
scroll to position [2506, 0]
click at [395, 176] on span "1 Shelley Street" at bounding box center [441, 178] width 158 height 11
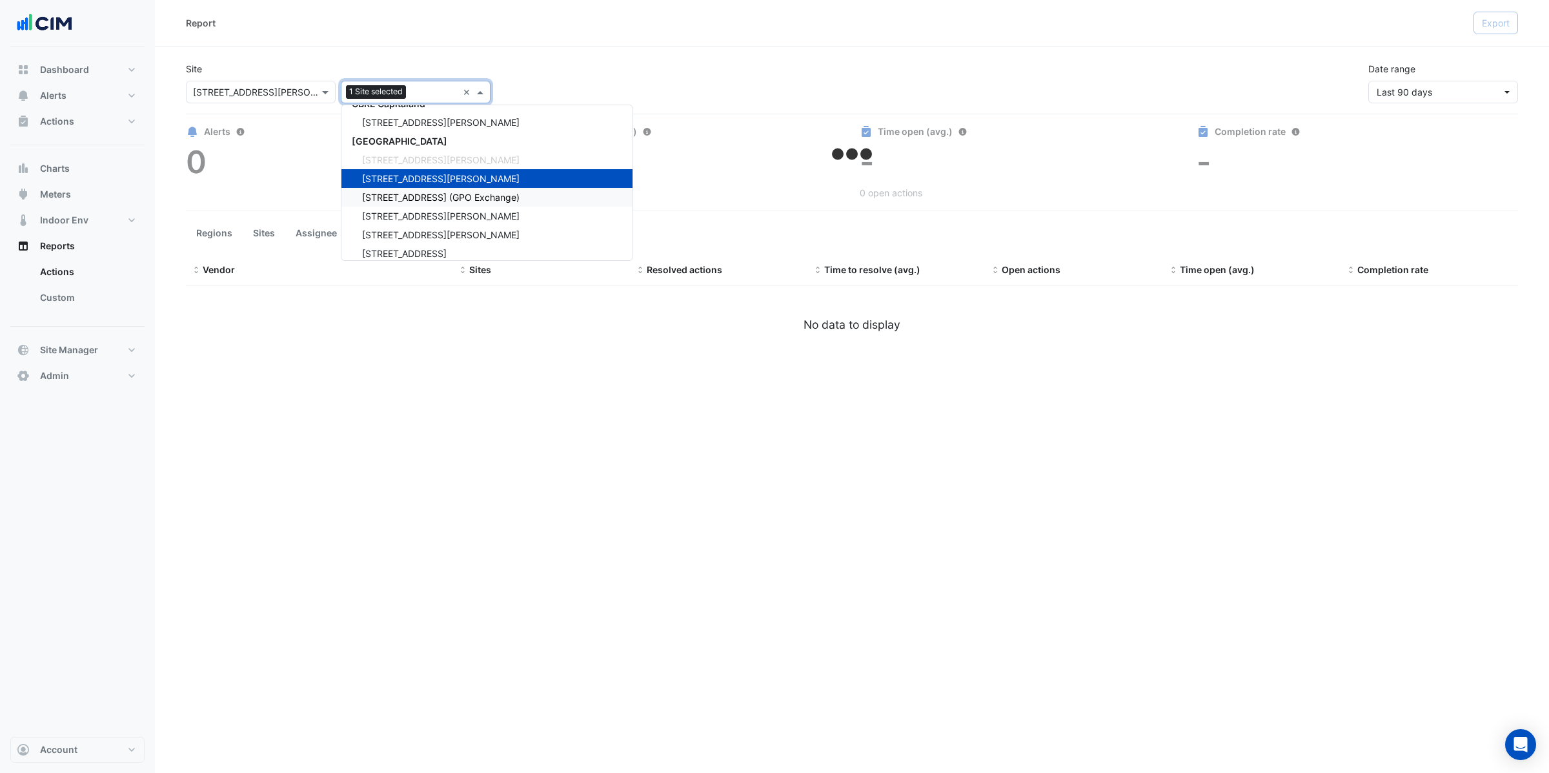
click at [395, 192] on span "10 Franklin Street (GPO Exchange)" at bounding box center [441, 197] width 158 height 11
click at [394, 210] on span "10 Shelley Street" at bounding box center [441, 215] width 158 height 11
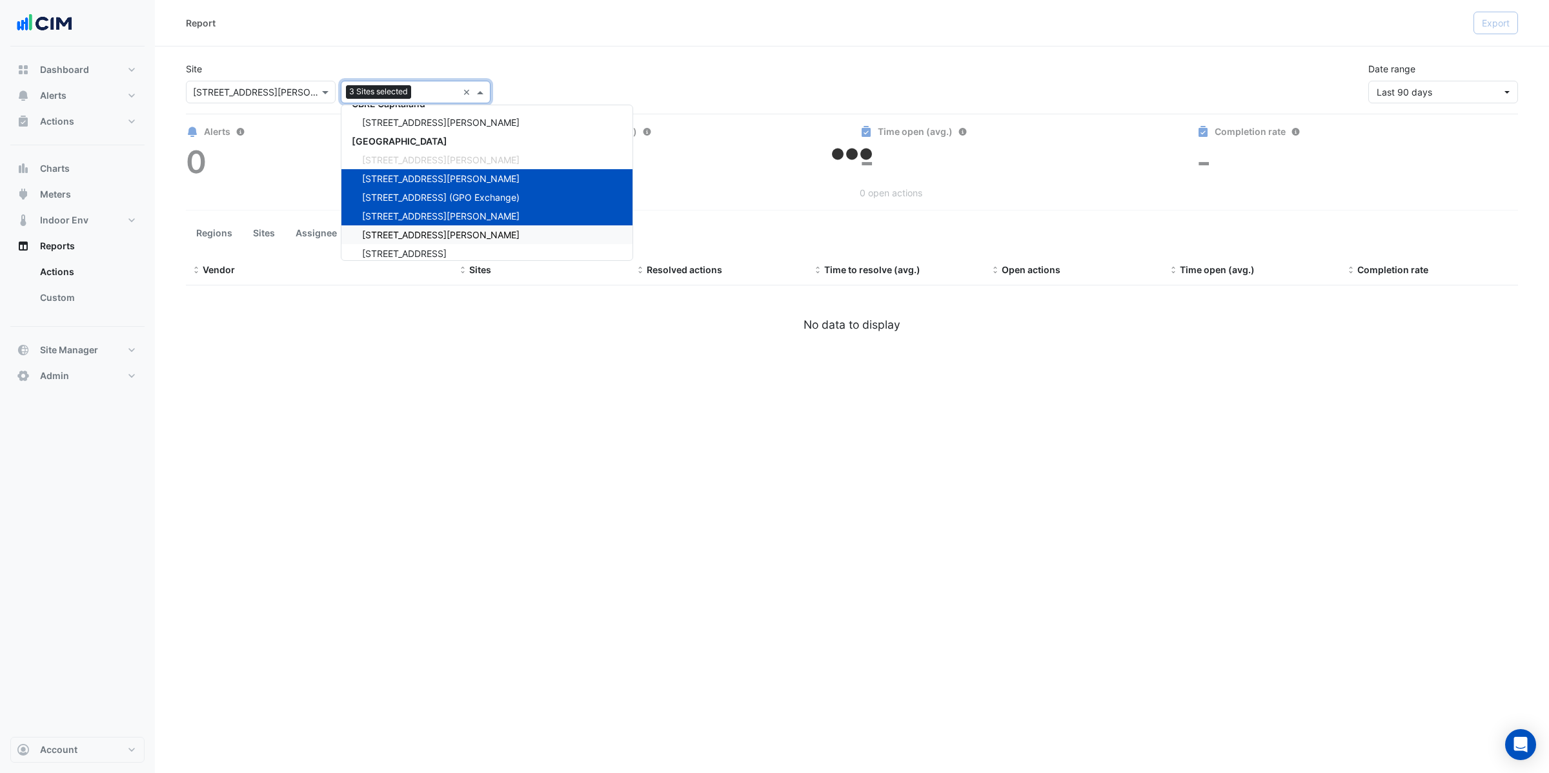
drag, startPoint x: 387, startPoint y: 232, endPoint x: 397, endPoint y: 232, distance: 9.7
click at [391, 231] on span "105 Phillip Street" at bounding box center [441, 234] width 158 height 11
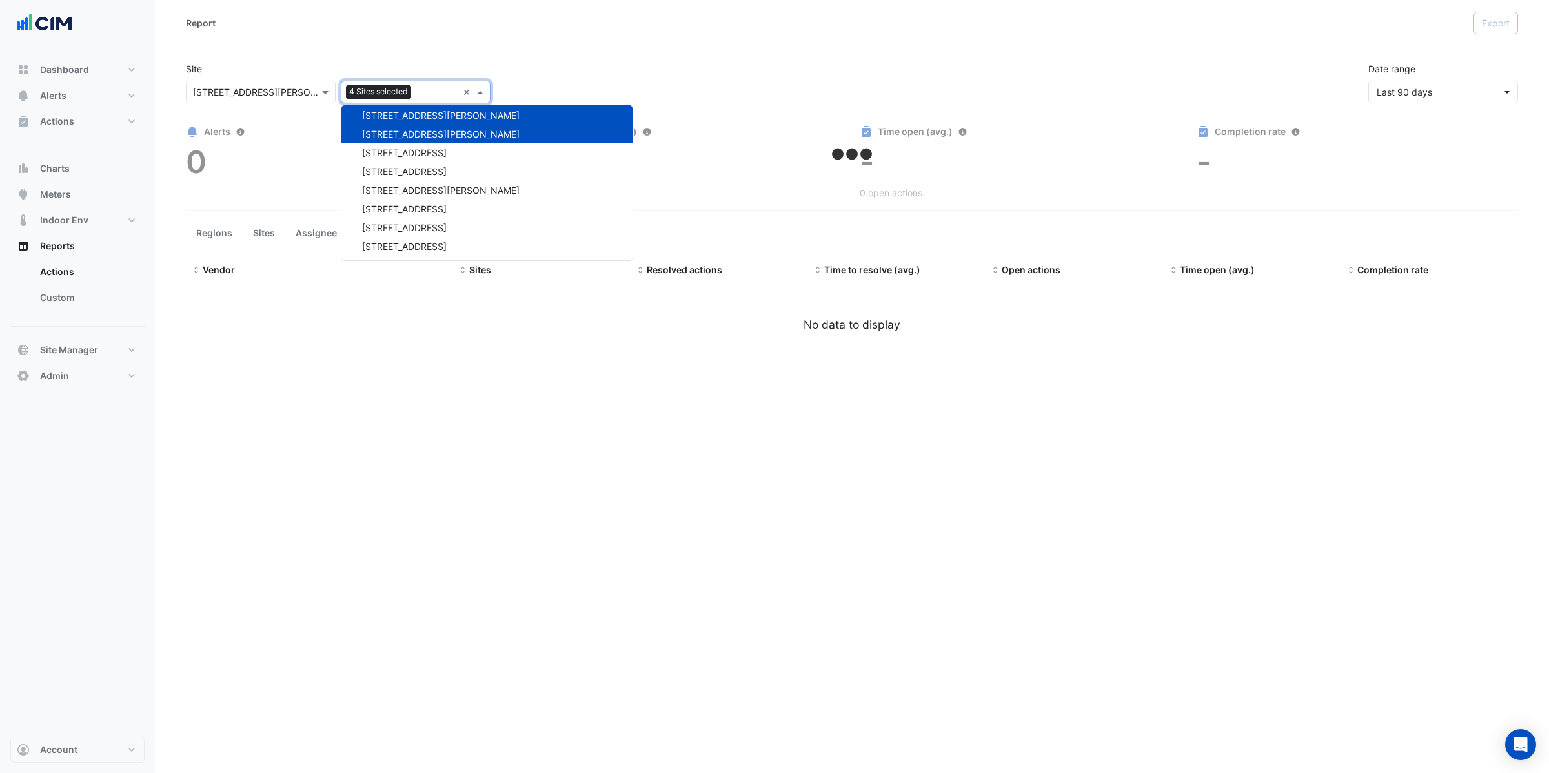
scroll to position [2616, 0]
select select "**"
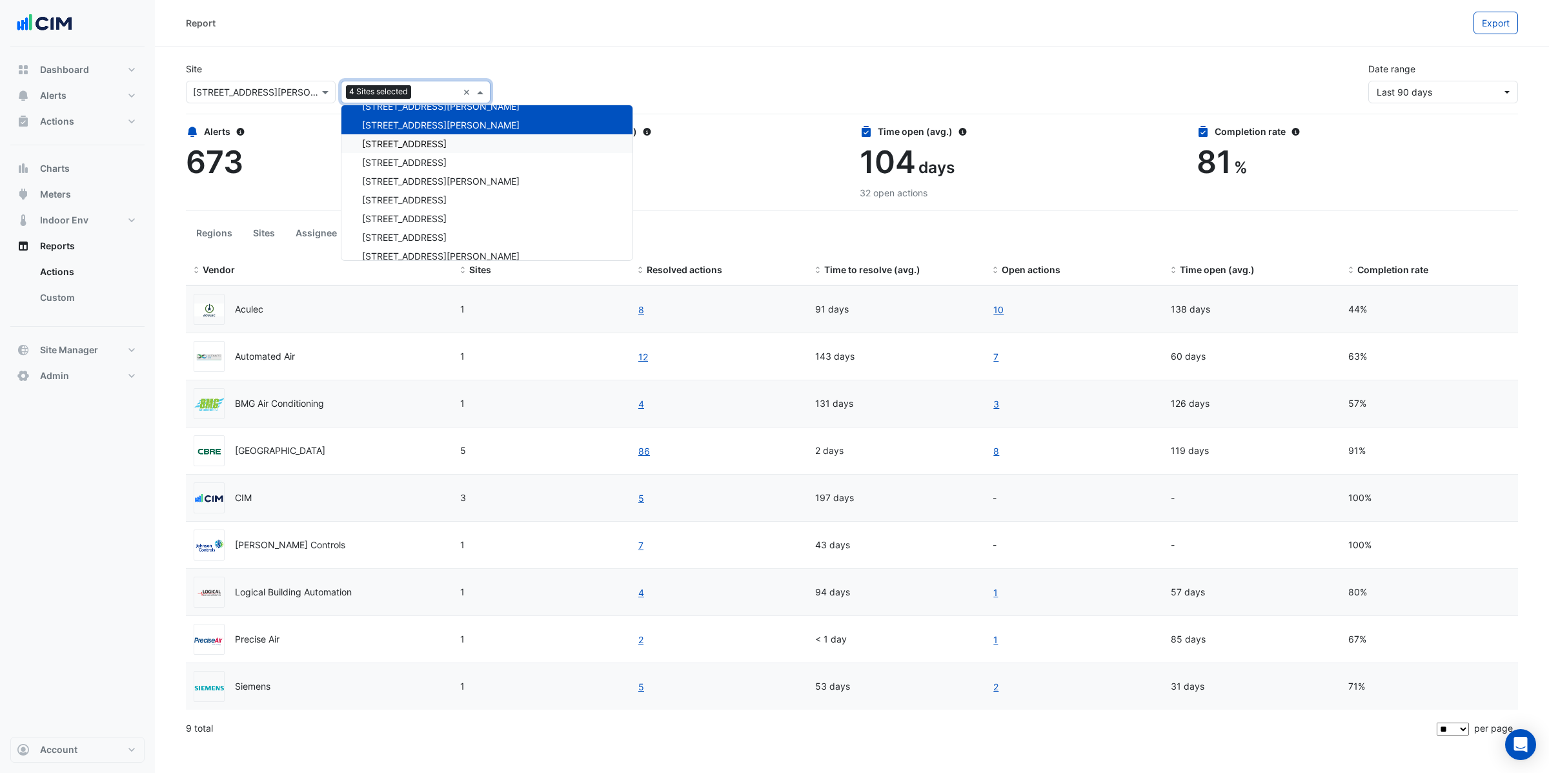
click at [406, 142] on span "11-33 Exhibition Street" at bounding box center [404, 143] width 85 height 11
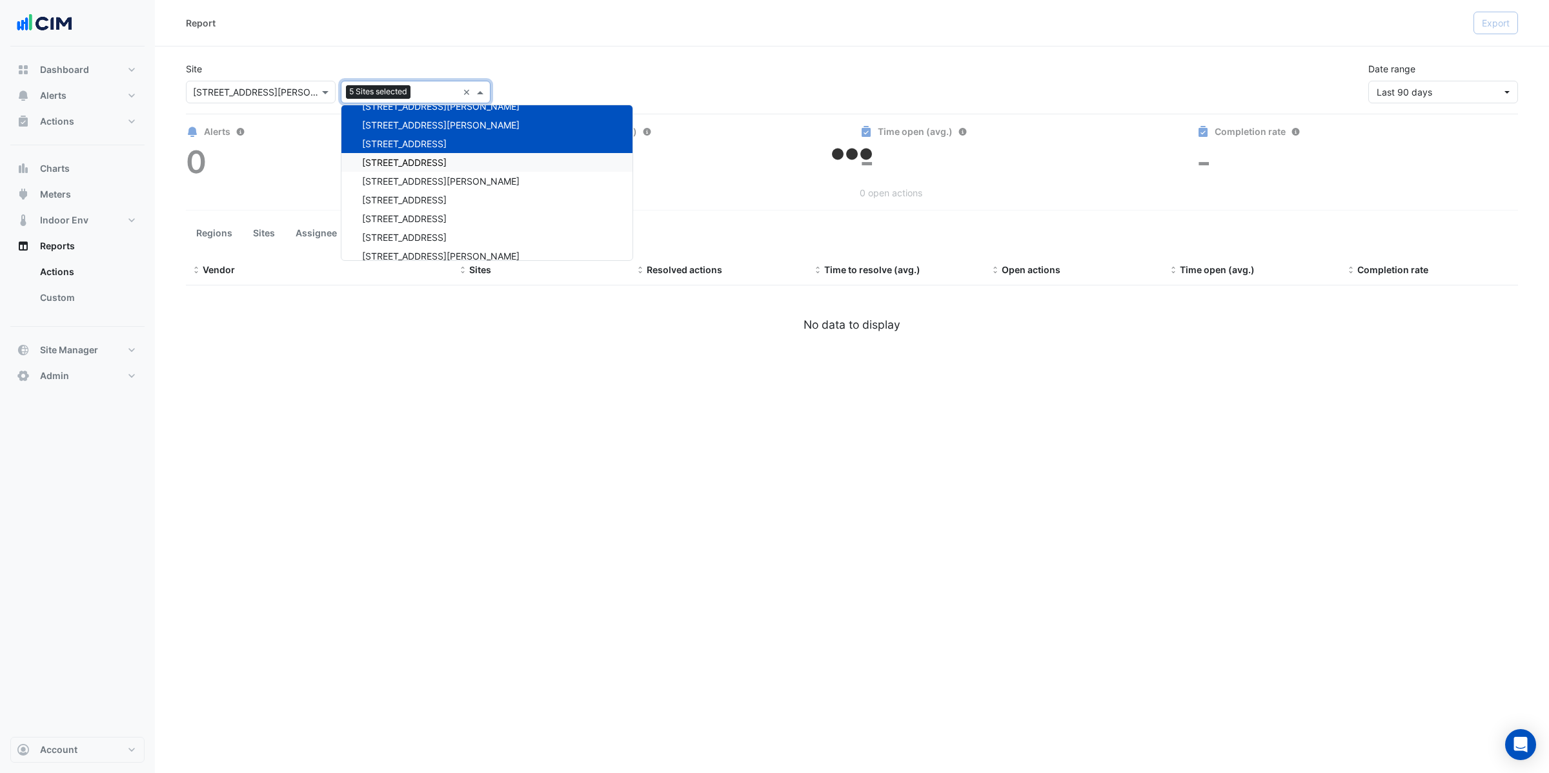
click at [405, 159] on span "111 Bourke Street" at bounding box center [404, 162] width 85 height 11
select select "**"
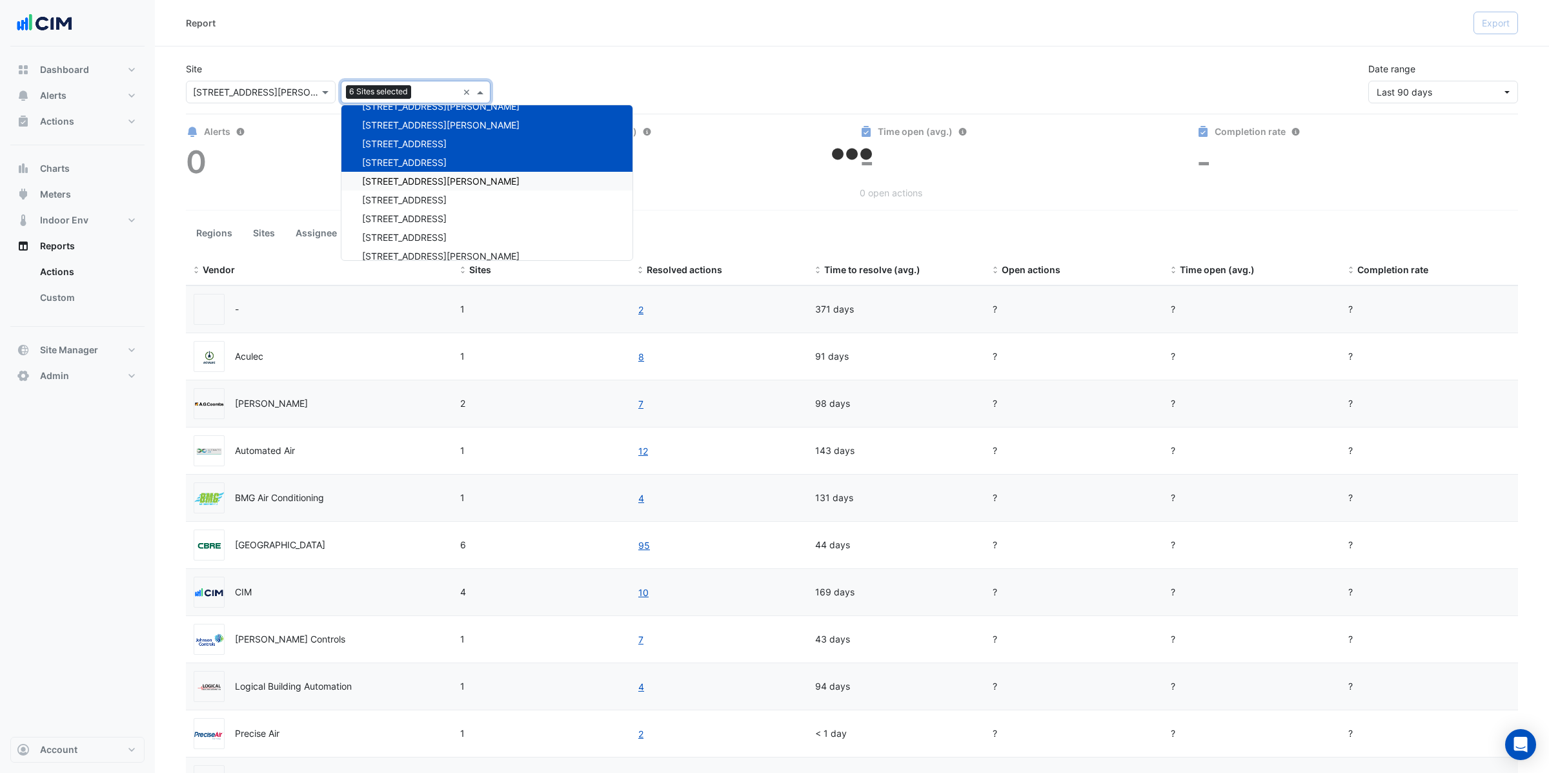
click at [407, 176] on span "12 Shelley Street" at bounding box center [441, 181] width 158 height 11
click at [404, 194] on span "12-26 Franklin Street" at bounding box center [404, 199] width 85 height 11
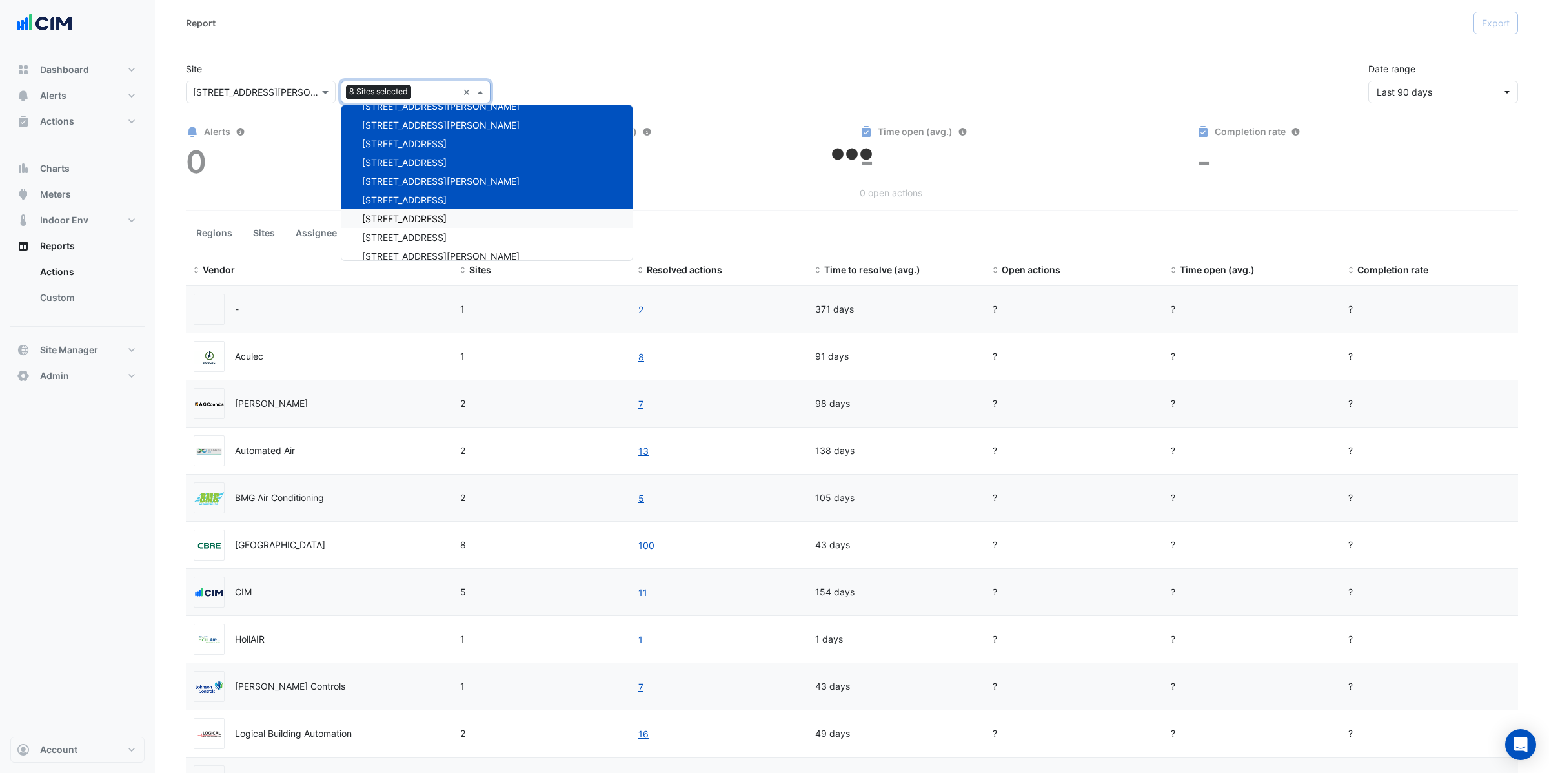
click at [398, 213] on span "121 Exhibition Street" at bounding box center [404, 218] width 85 height 11
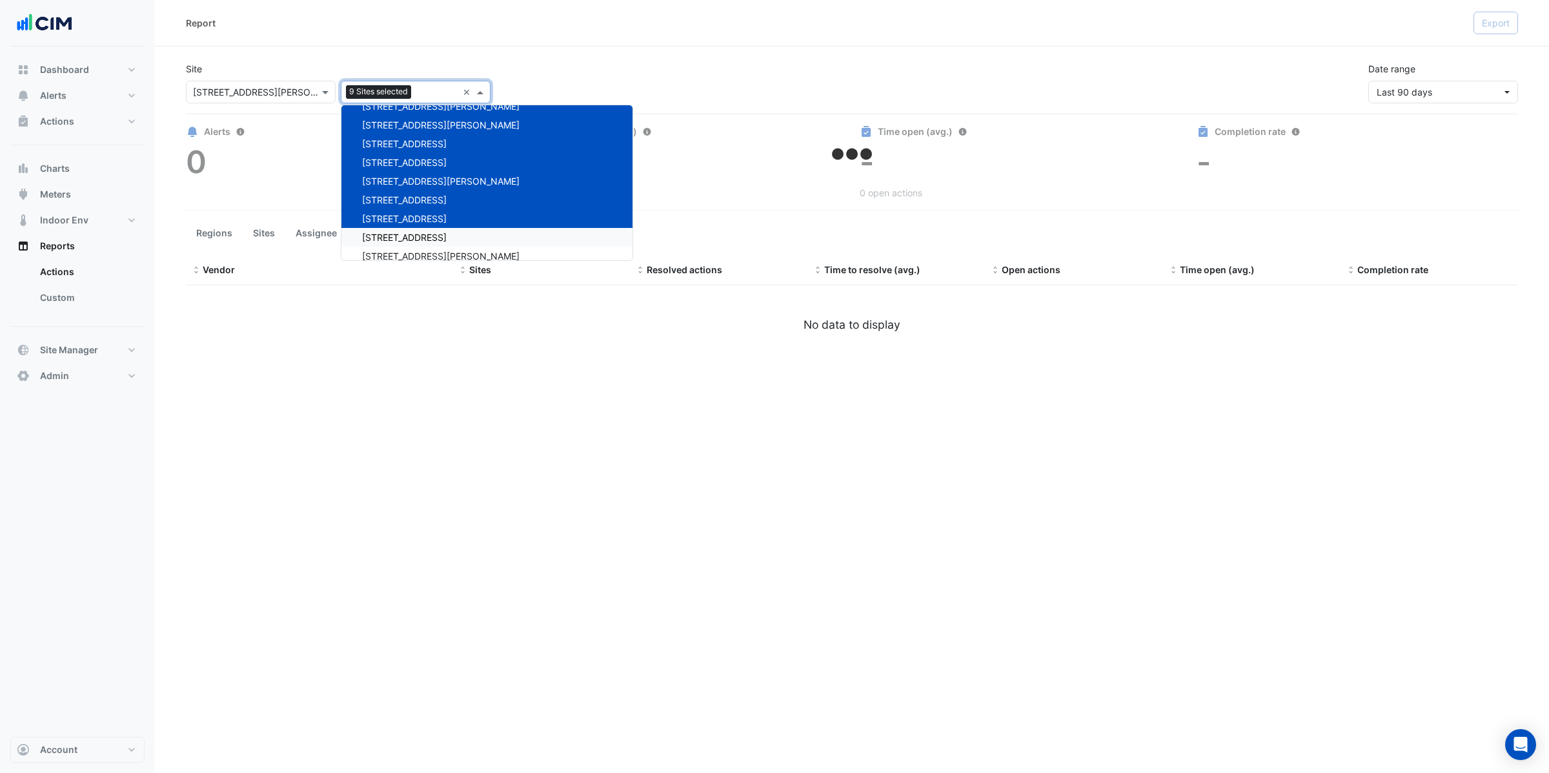
click at [395, 232] on span "130 Lonsdale Street" at bounding box center [404, 237] width 85 height 11
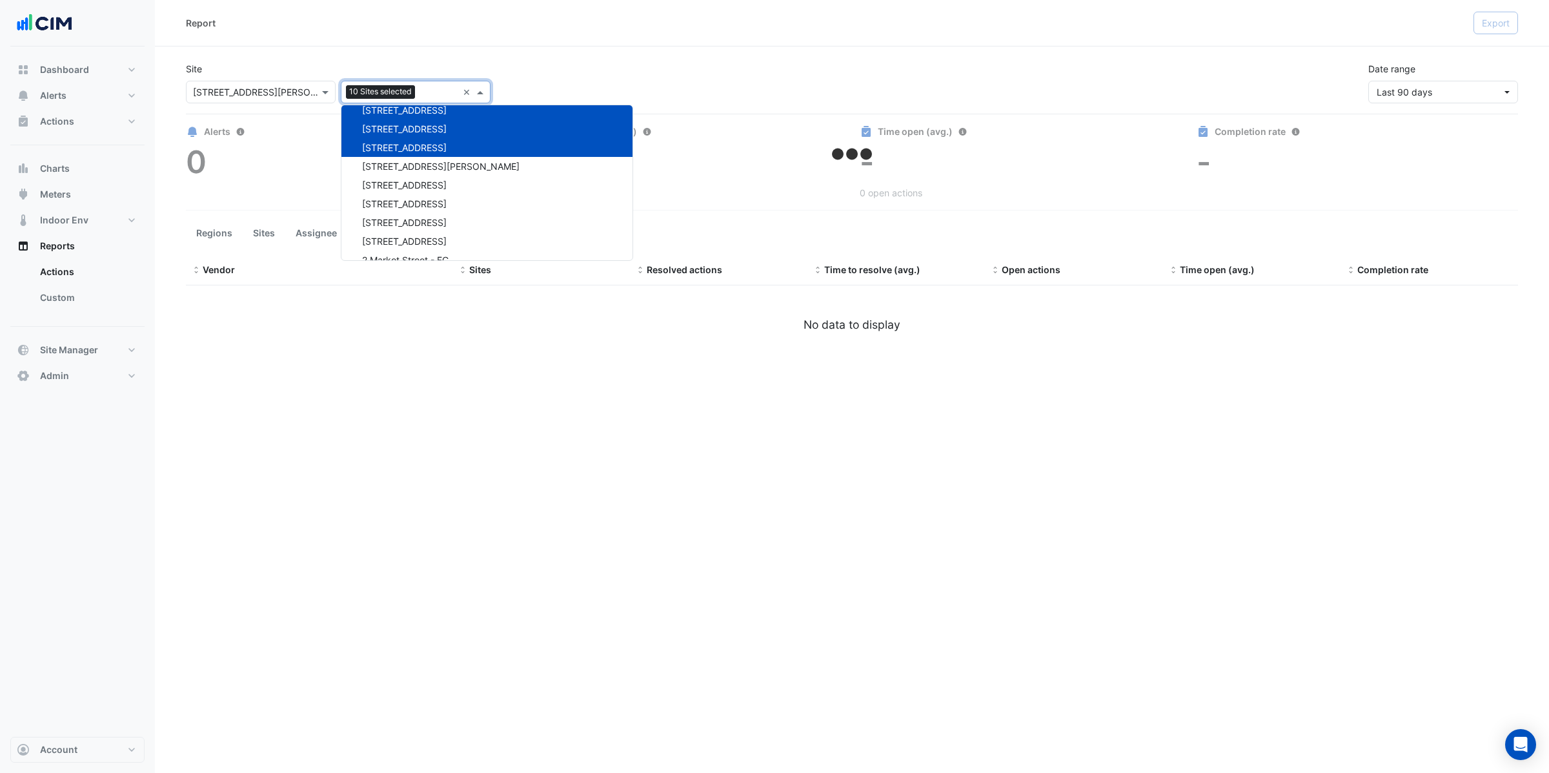
select select "**"
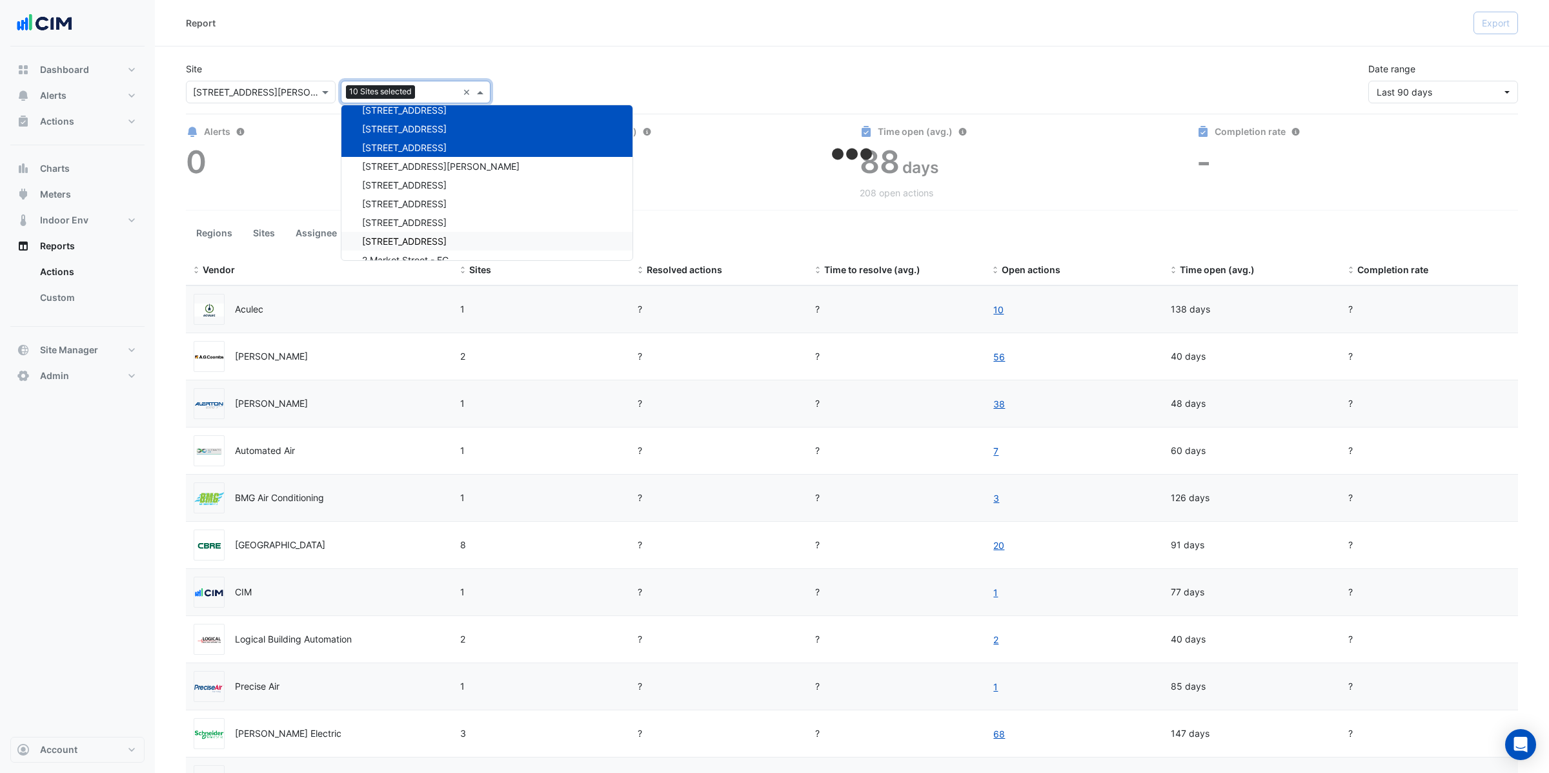
scroll to position [2708, 0]
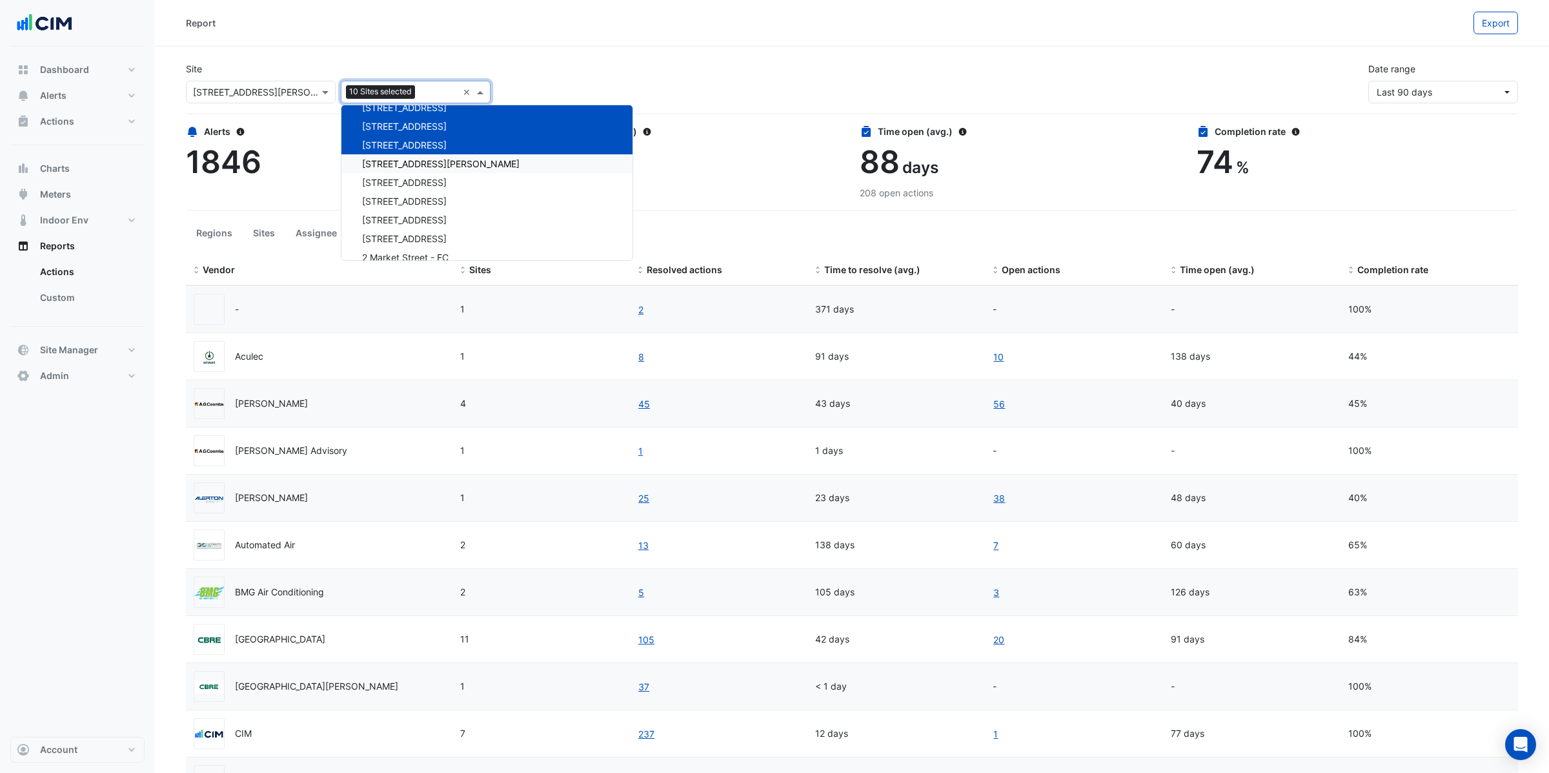
click at [397, 158] on span "14 Stratton Street" at bounding box center [441, 163] width 158 height 11
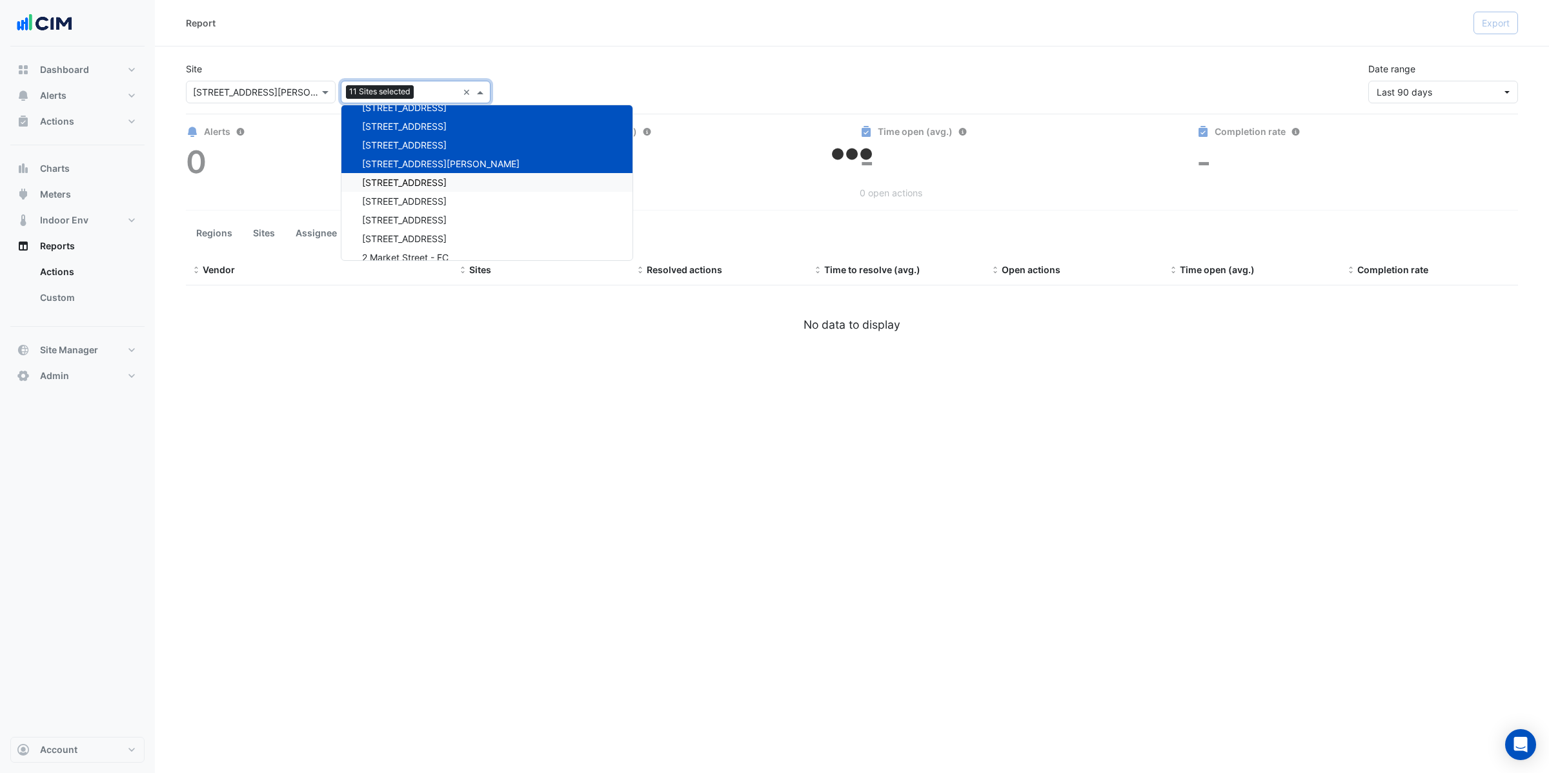
click at [395, 178] on span "150 Lonsdale Street" at bounding box center [404, 182] width 85 height 11
click at [394, 196] on span "16-18 Mort Street" at bounding box center [404, 201] width 85 height 11
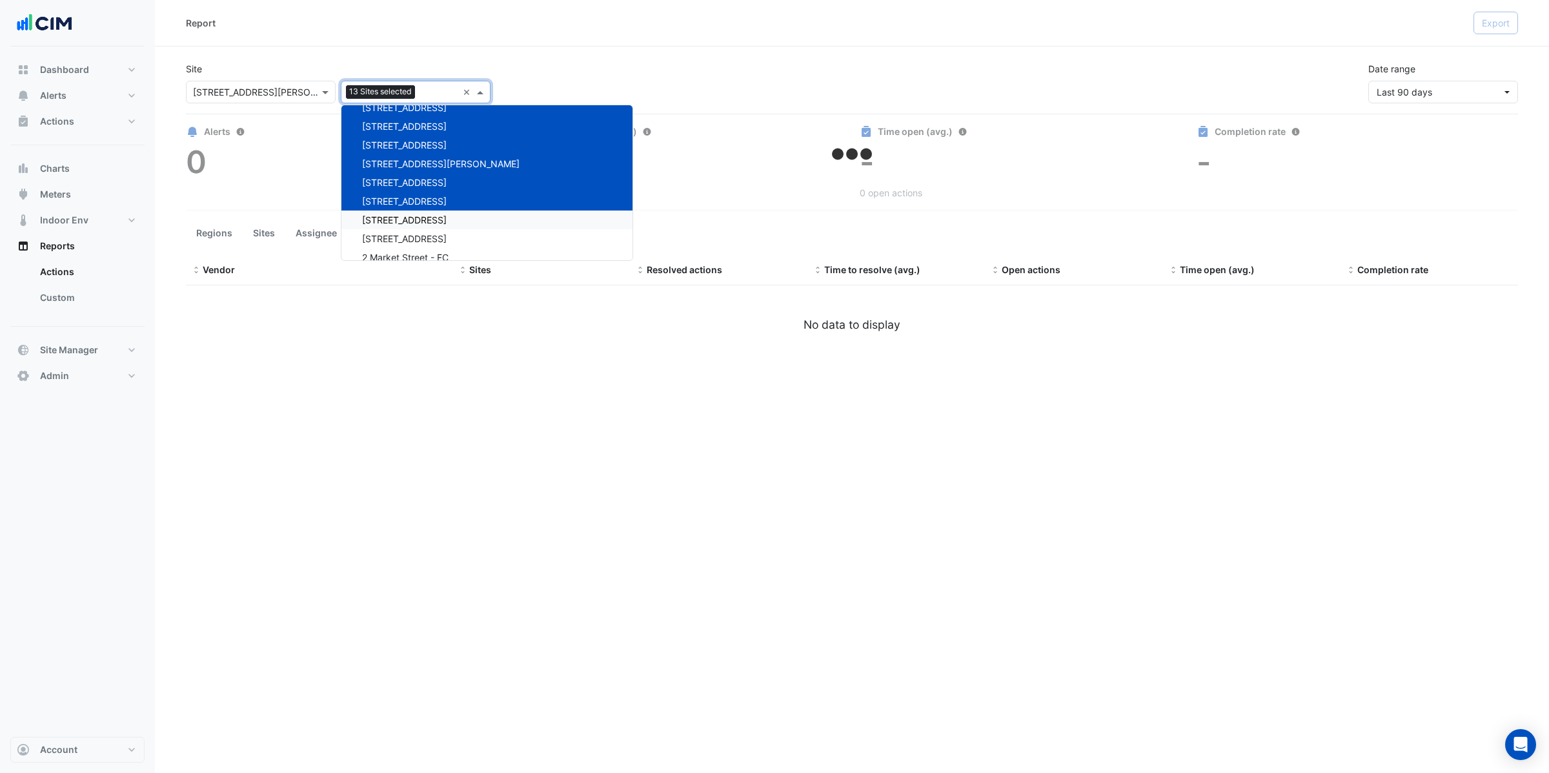
click at [396, 220] on span "167 Macquarie St" at bounding box center [404, 219] width 85 height 11
drag, startPoint x: 393, startPoint y: 236, endPoint x: 390, endPoint y: 248, distance: 12.5
click at [393, 236] on span "2 Market Street" at bounding box center [404, 238] width 85 height 11
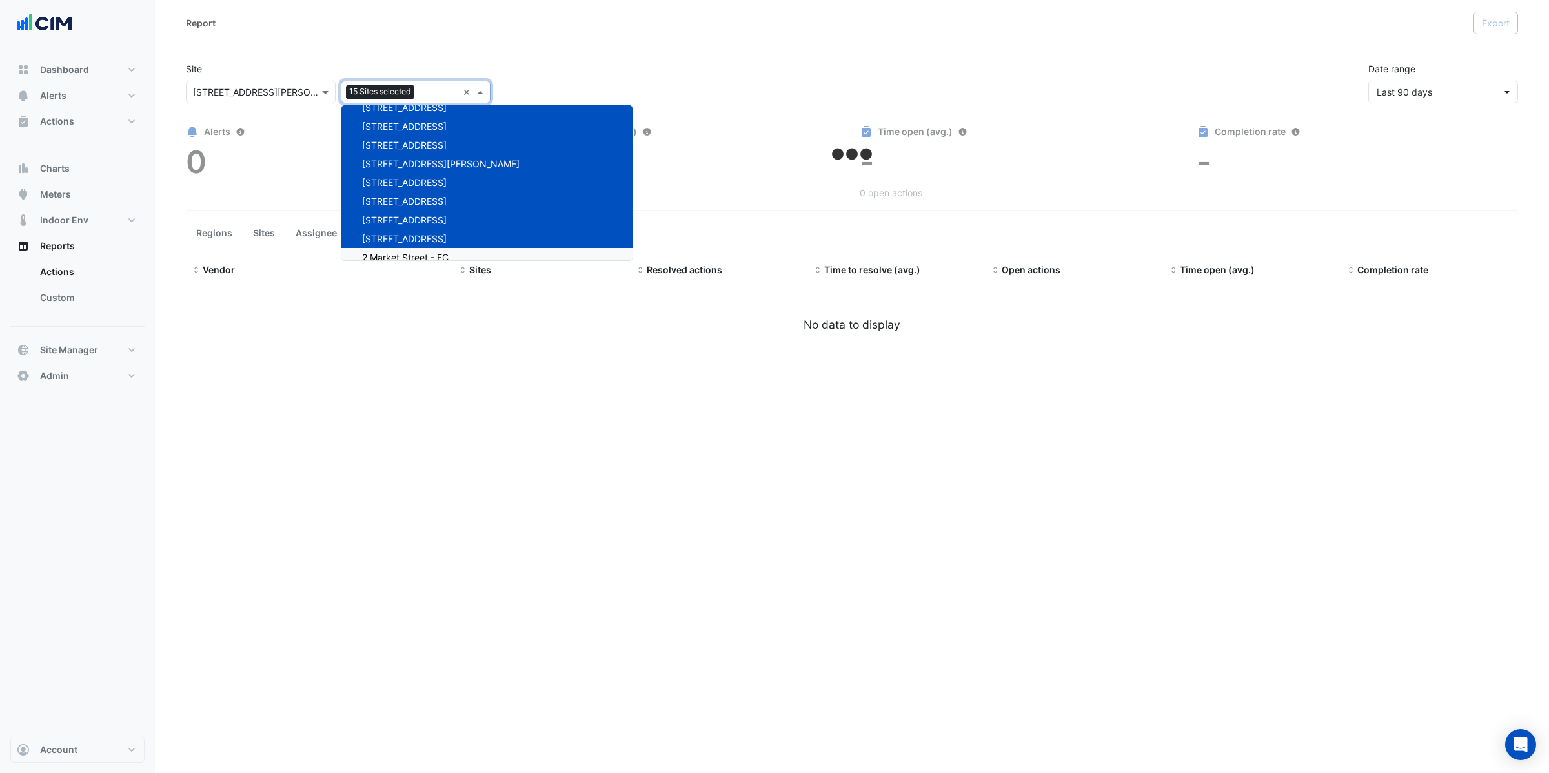
click at [390, 252] on span "2 Market Street - FC" at bounding box center [405, 257] width 87 height 11
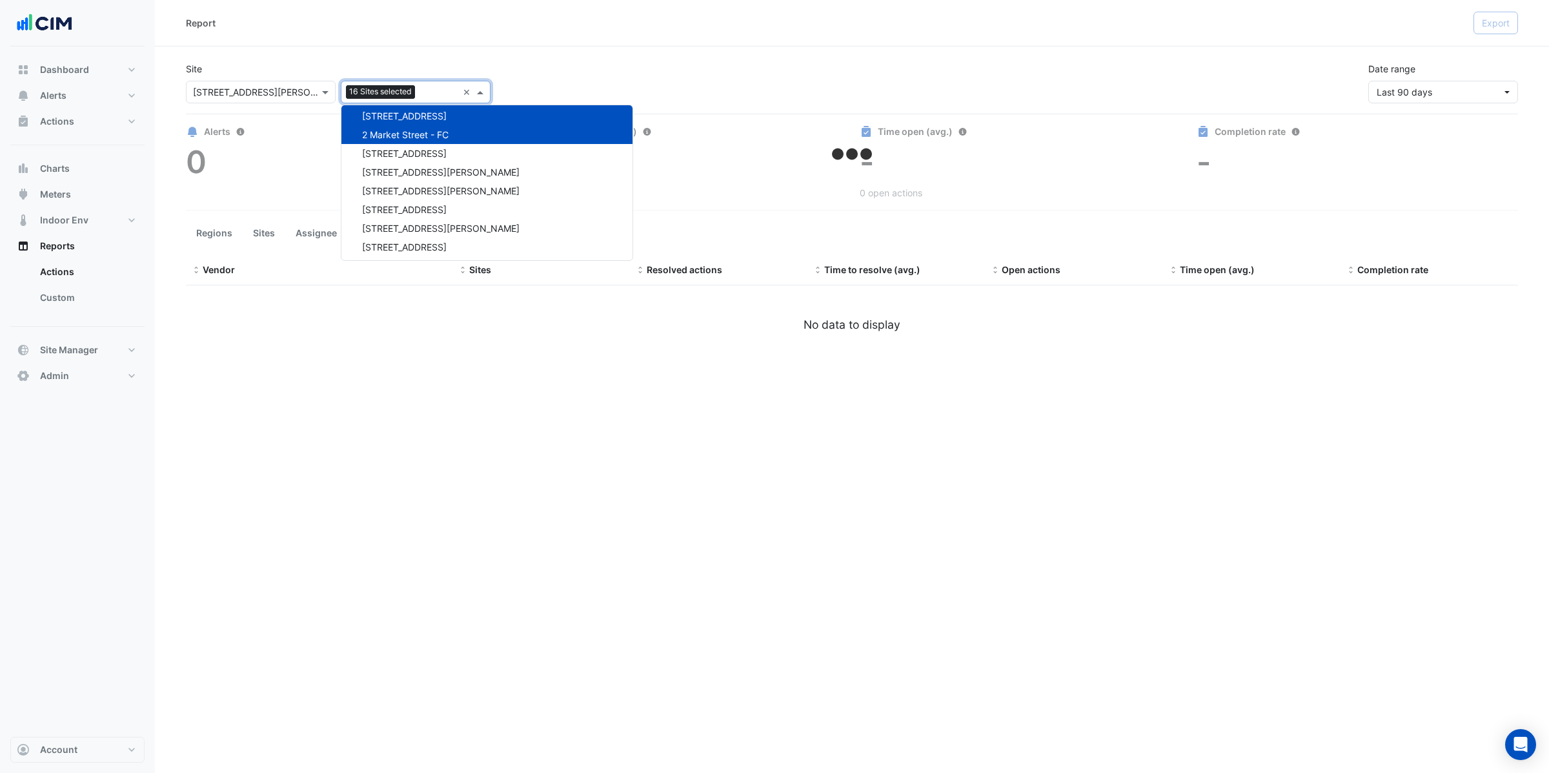
select select "**"
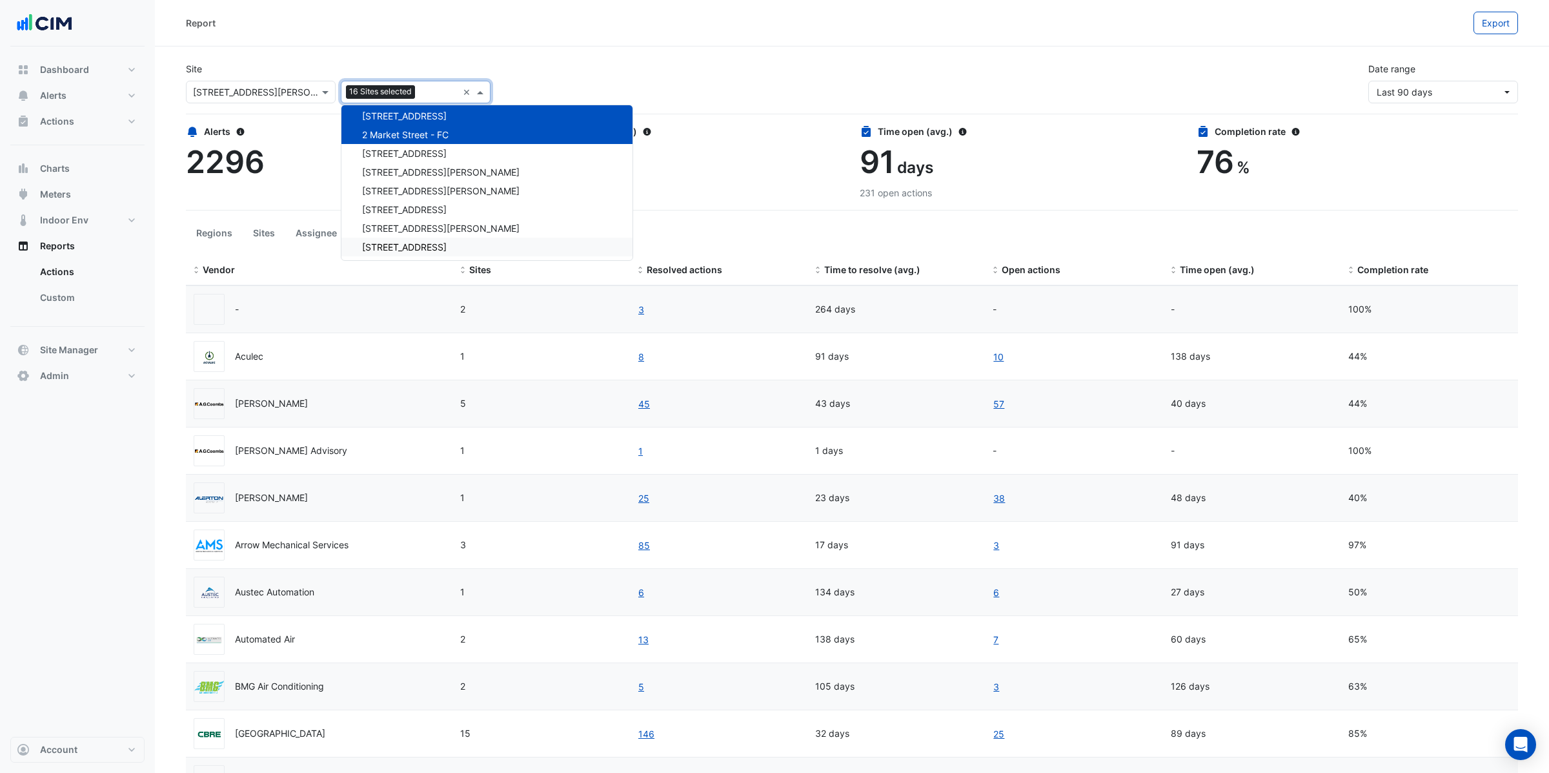
scroll to position [2848, 0]
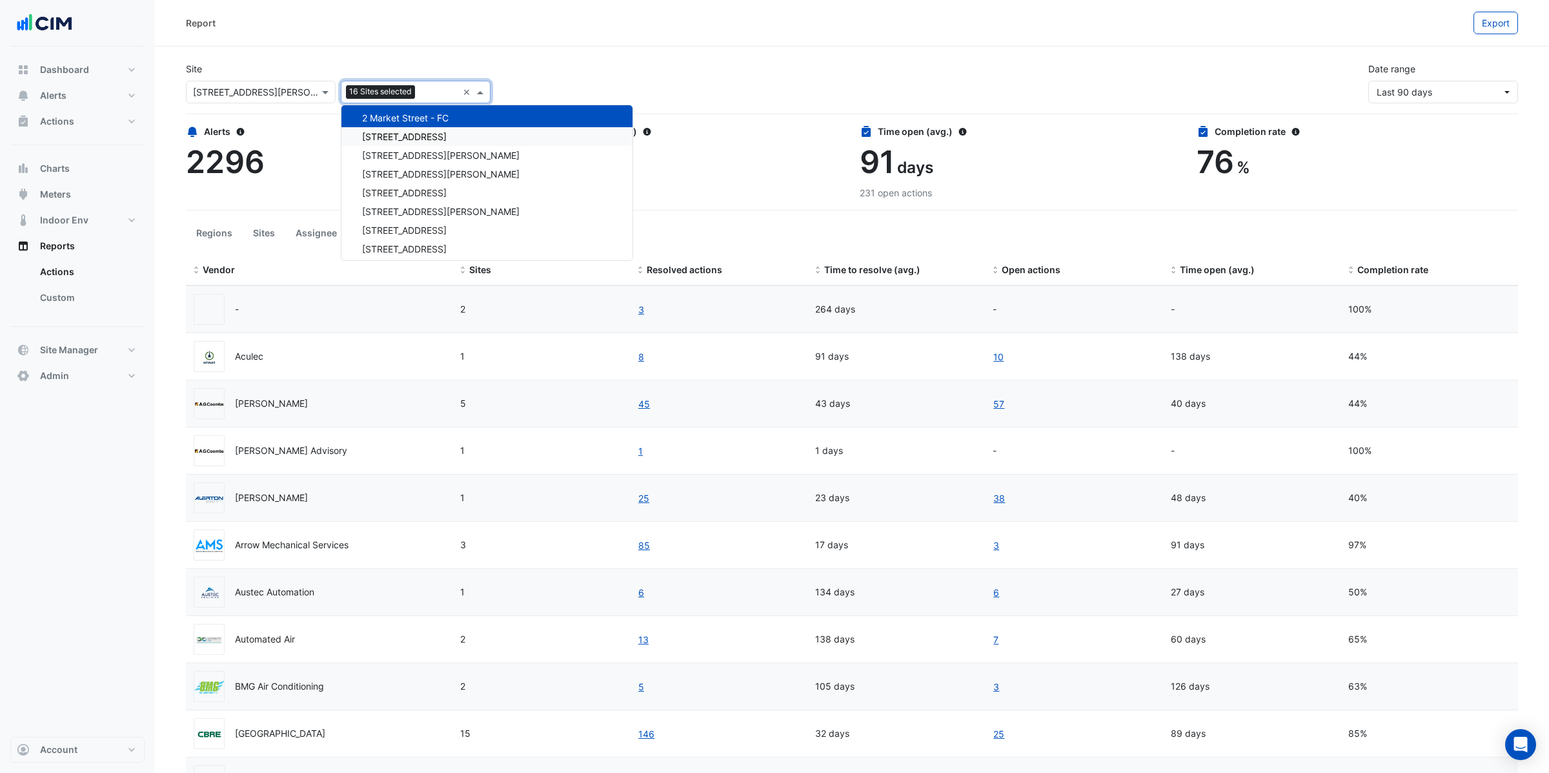
click at [396, 134] on span "2-12 Macquarie St" at bounding box center [404, 136] width 85 height 11
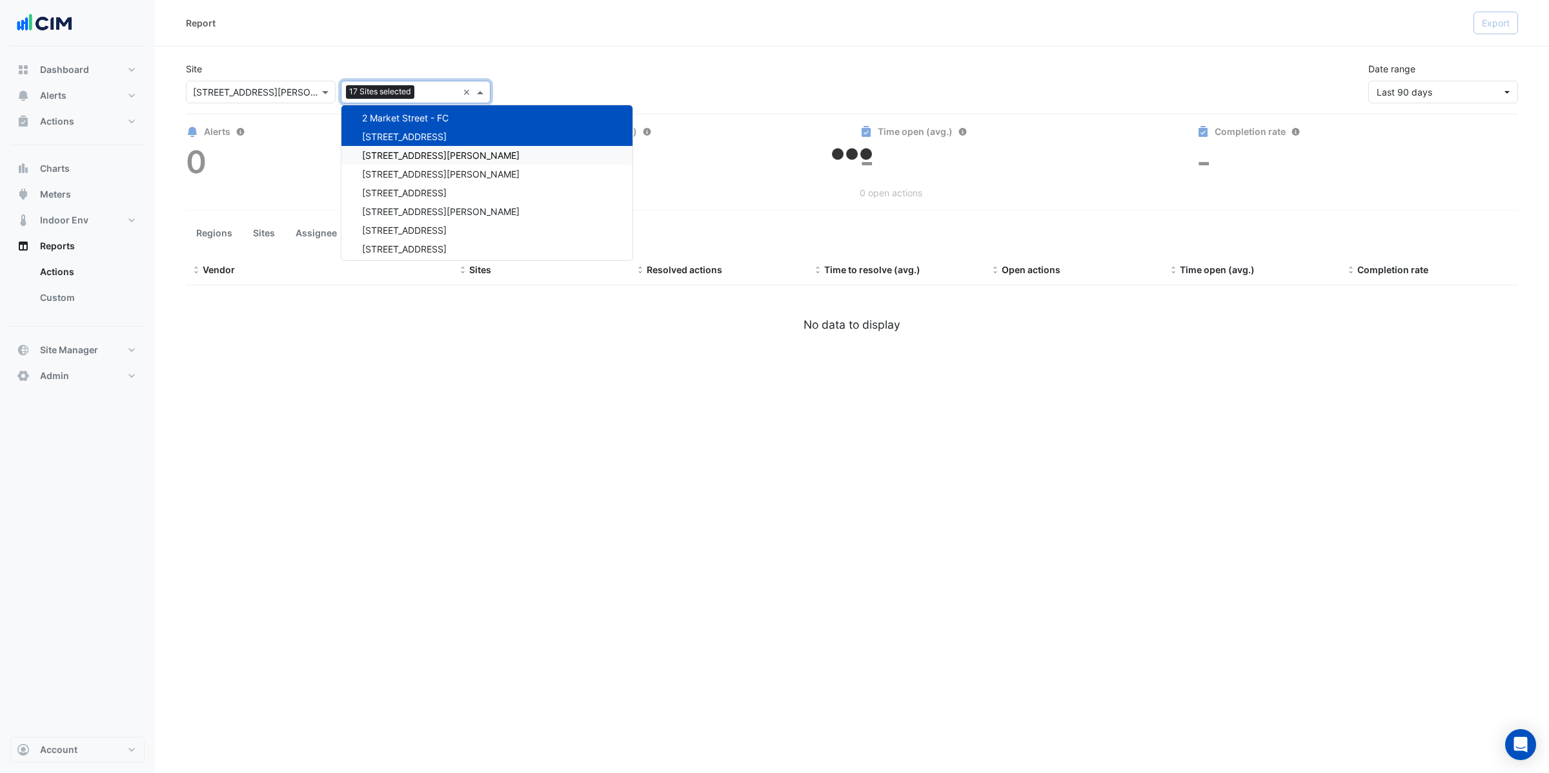
click at [392, 153] on span "201 Elizabeth St" at bounding box center [441, 155] width 158 height 11
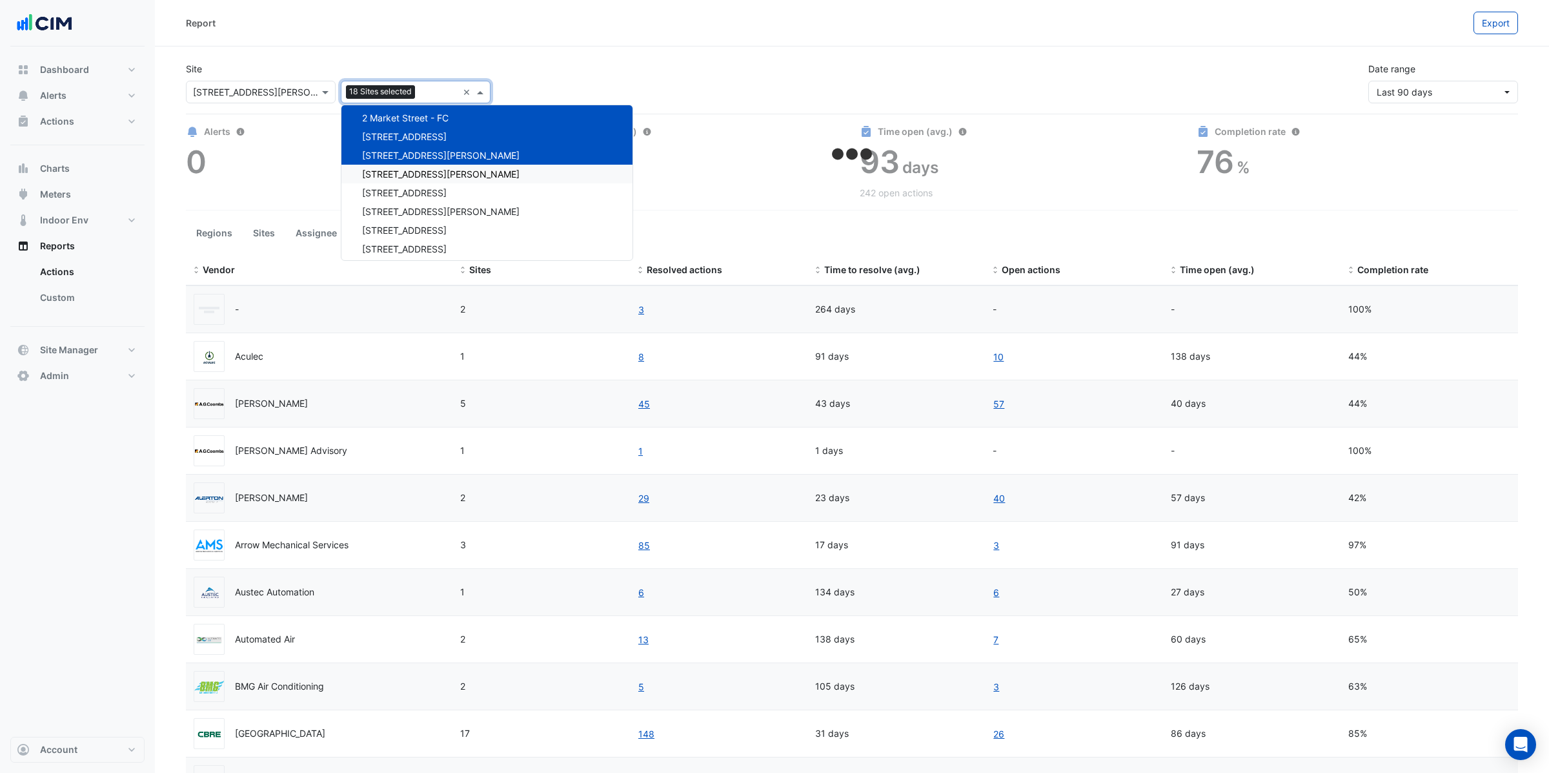
click at [391, 172] on span "21 Genge St" at bounding box center [441, 174] width 158 height 11
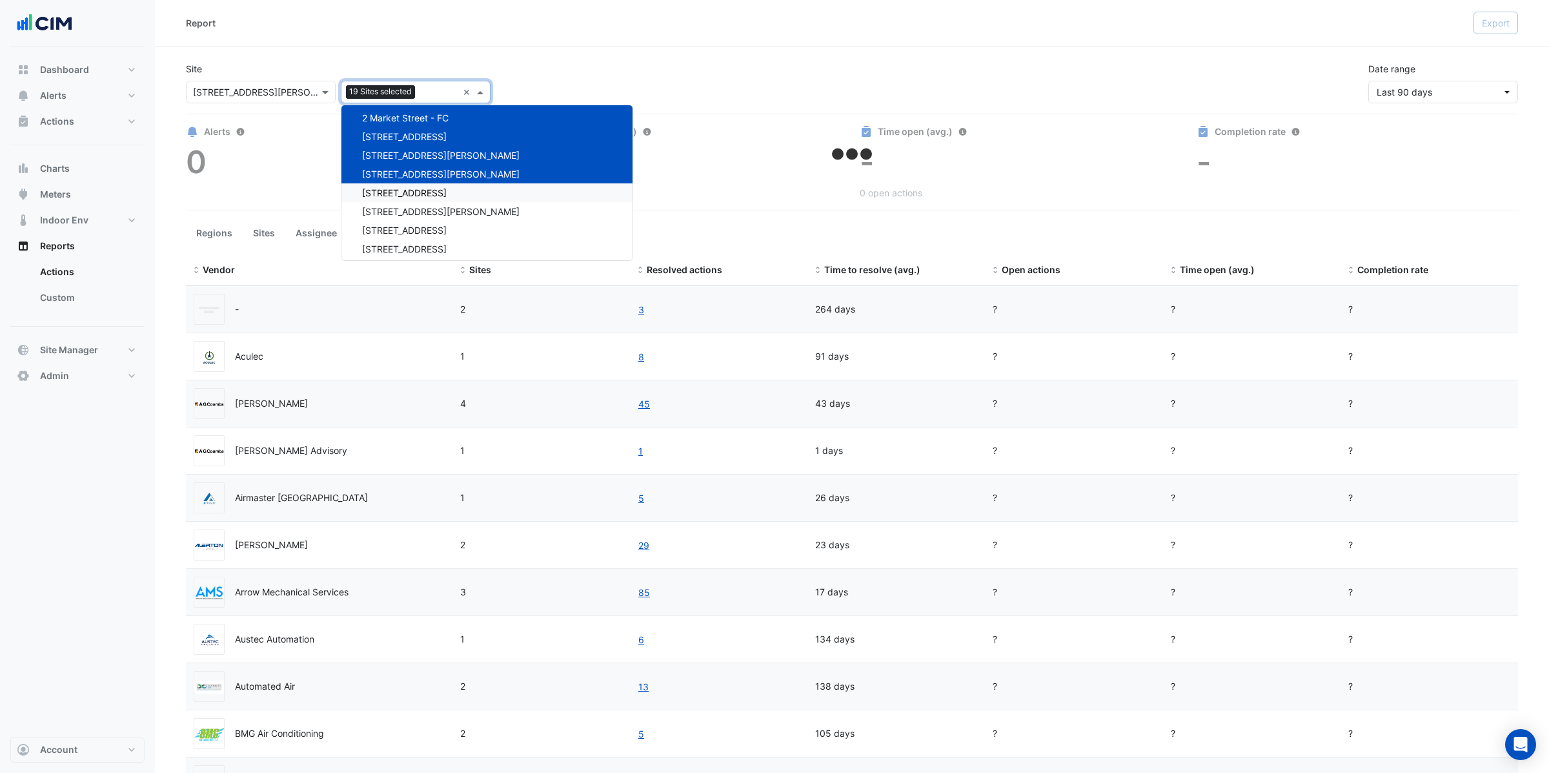
click at [393, 194] on div "225 St Georges Terrace" at bounding box center [487, 192] width 291 height 19
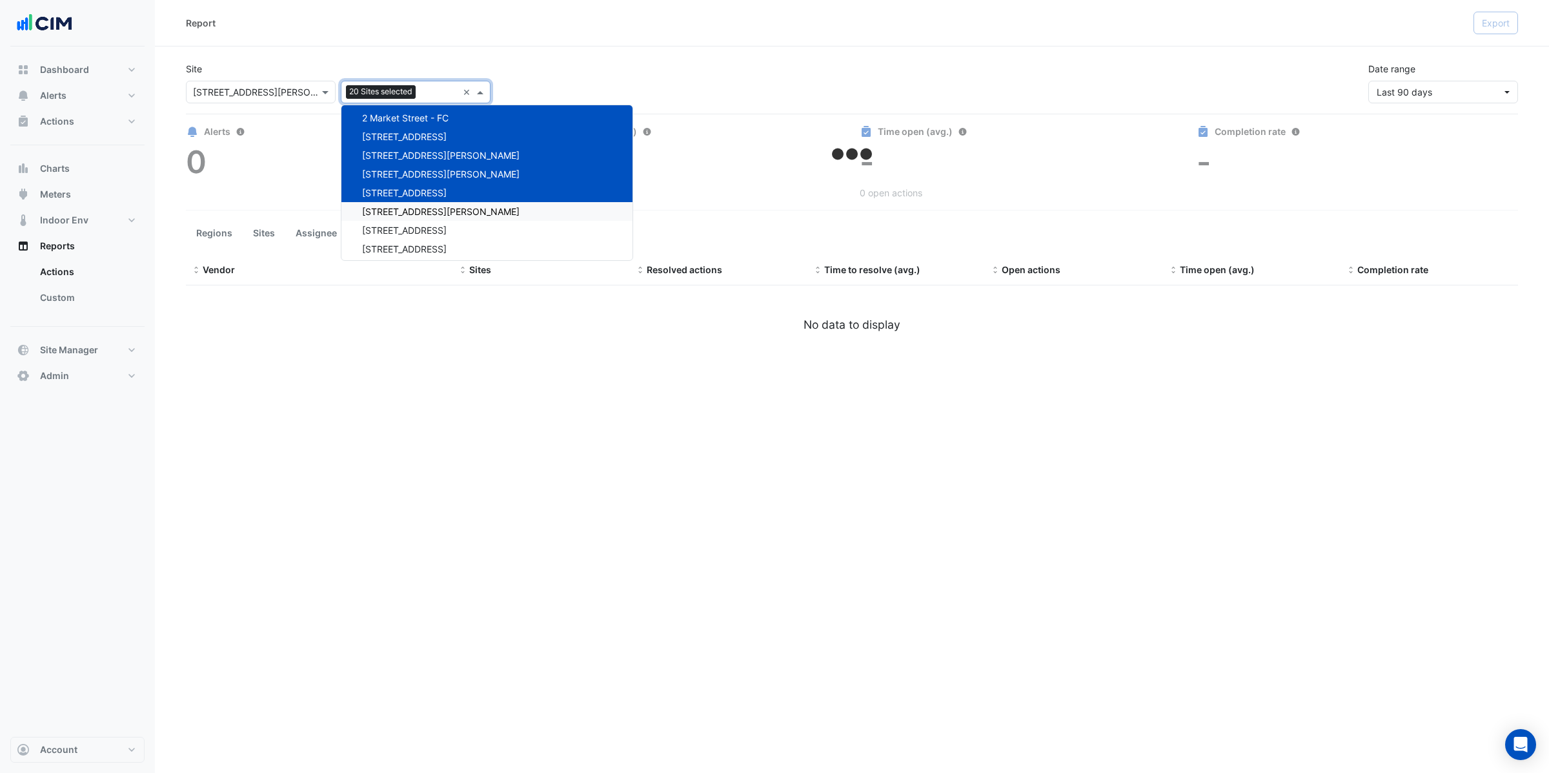
click at [391, 207] on span "231 Elizabeth St" at bounding box center [441, 211] width 158 height 11
select select "**"
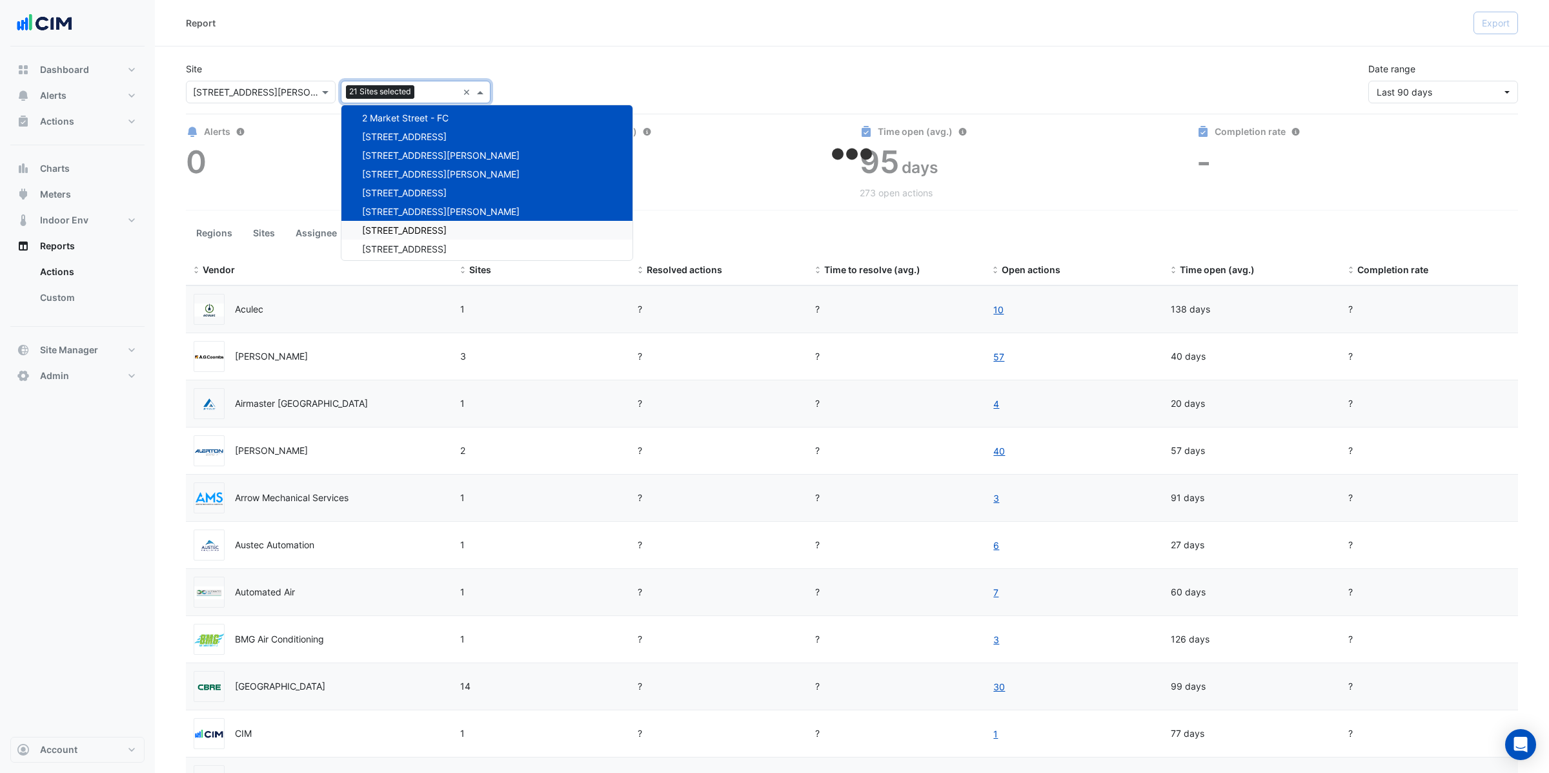
click at [390, 229] on span "241 Adelaide Street" at bounding box center [404, 230] width 85 height 11
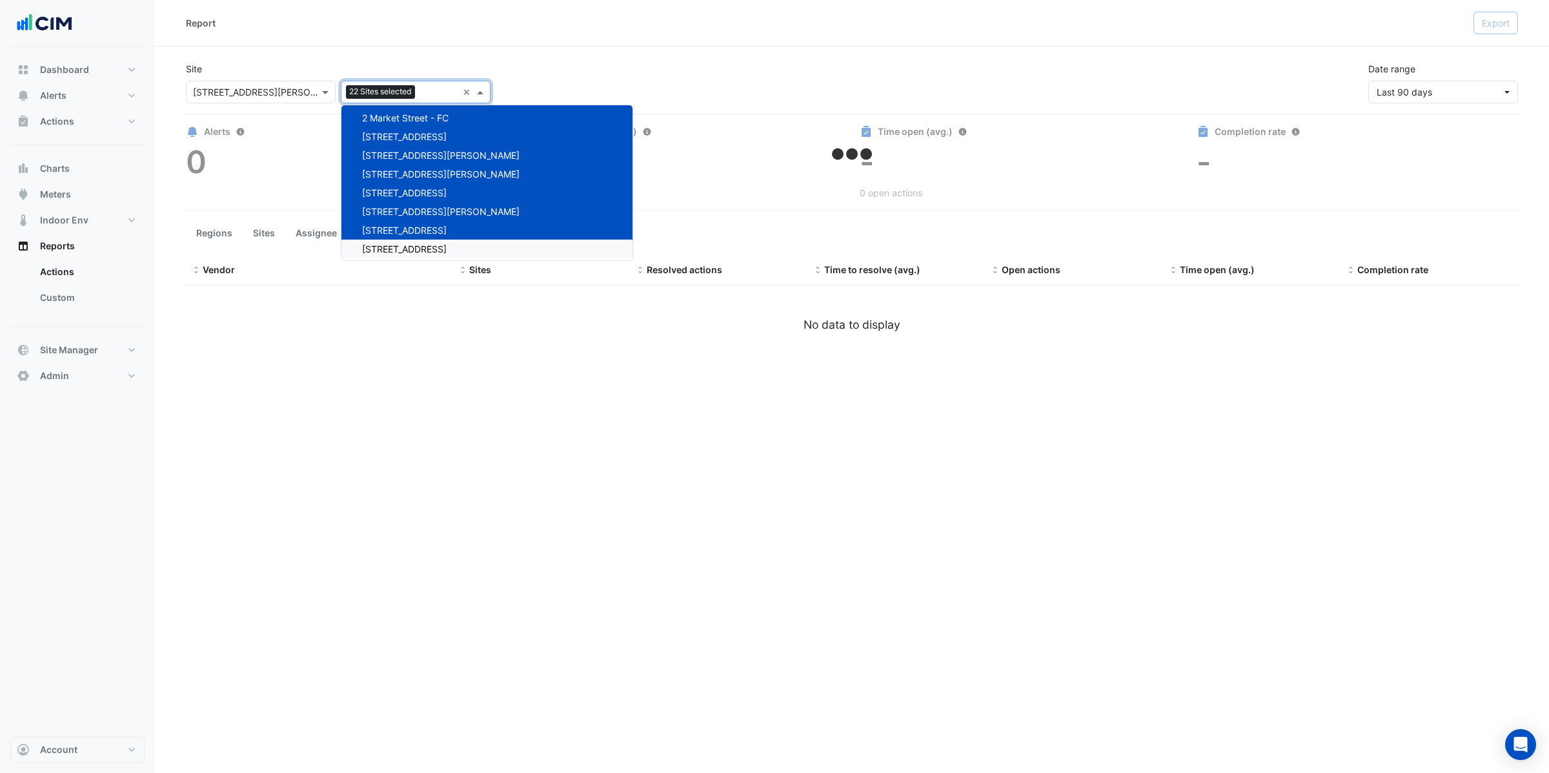
select select "**"
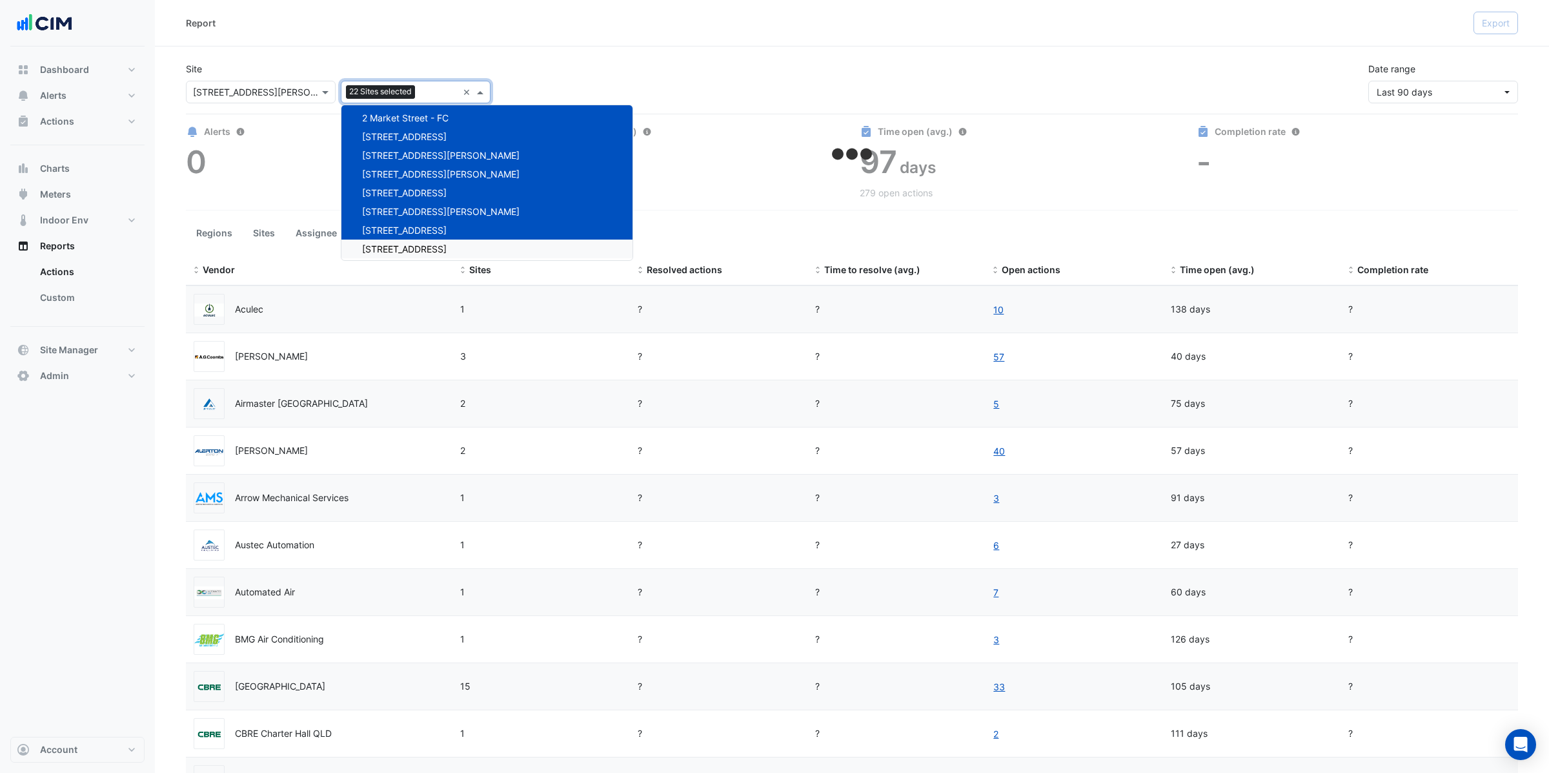
click at [393, 245] on span "242 Exhibition Street" at bounding box center [404, 248] width 85 height 11
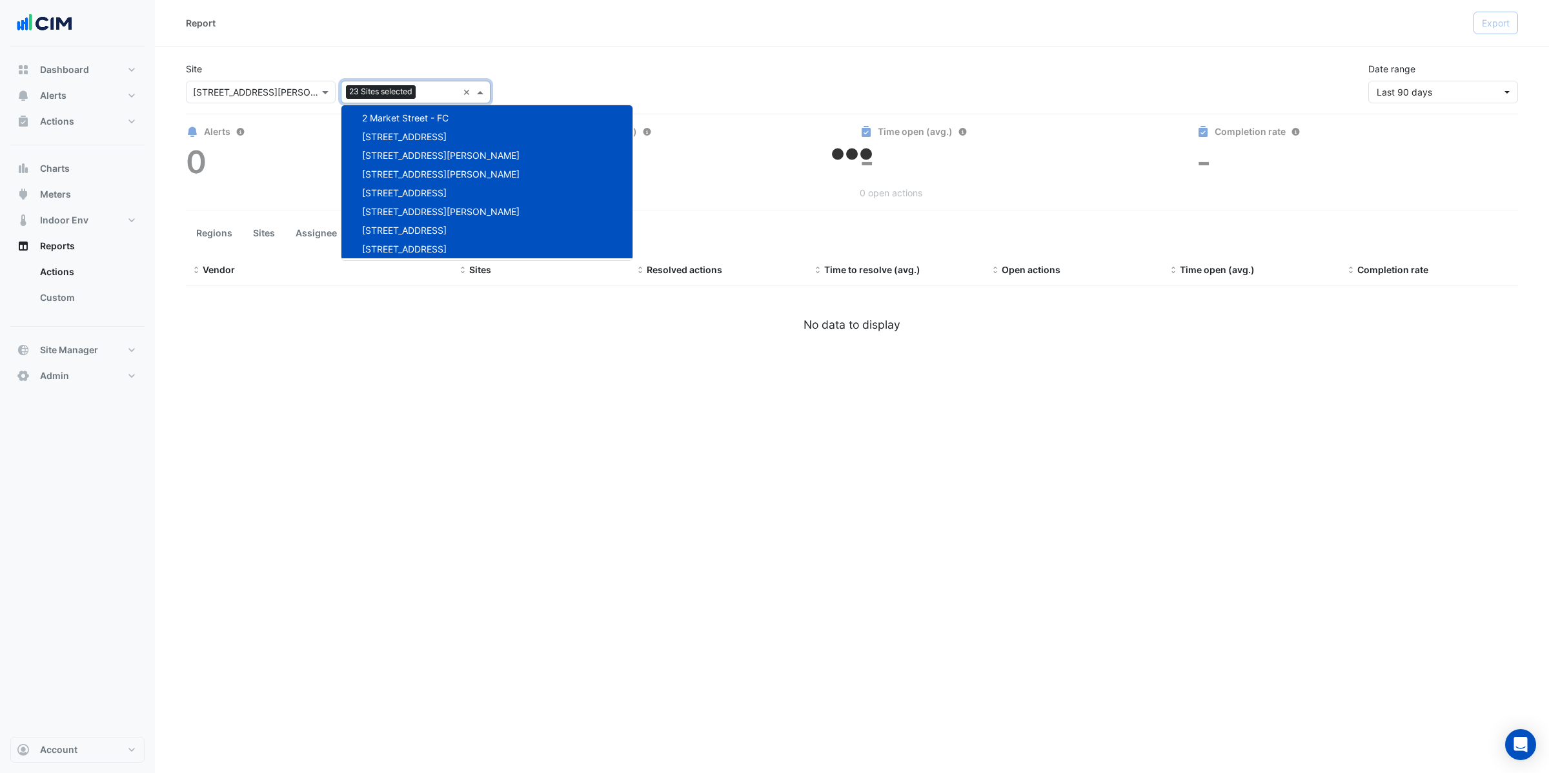
select select "**"
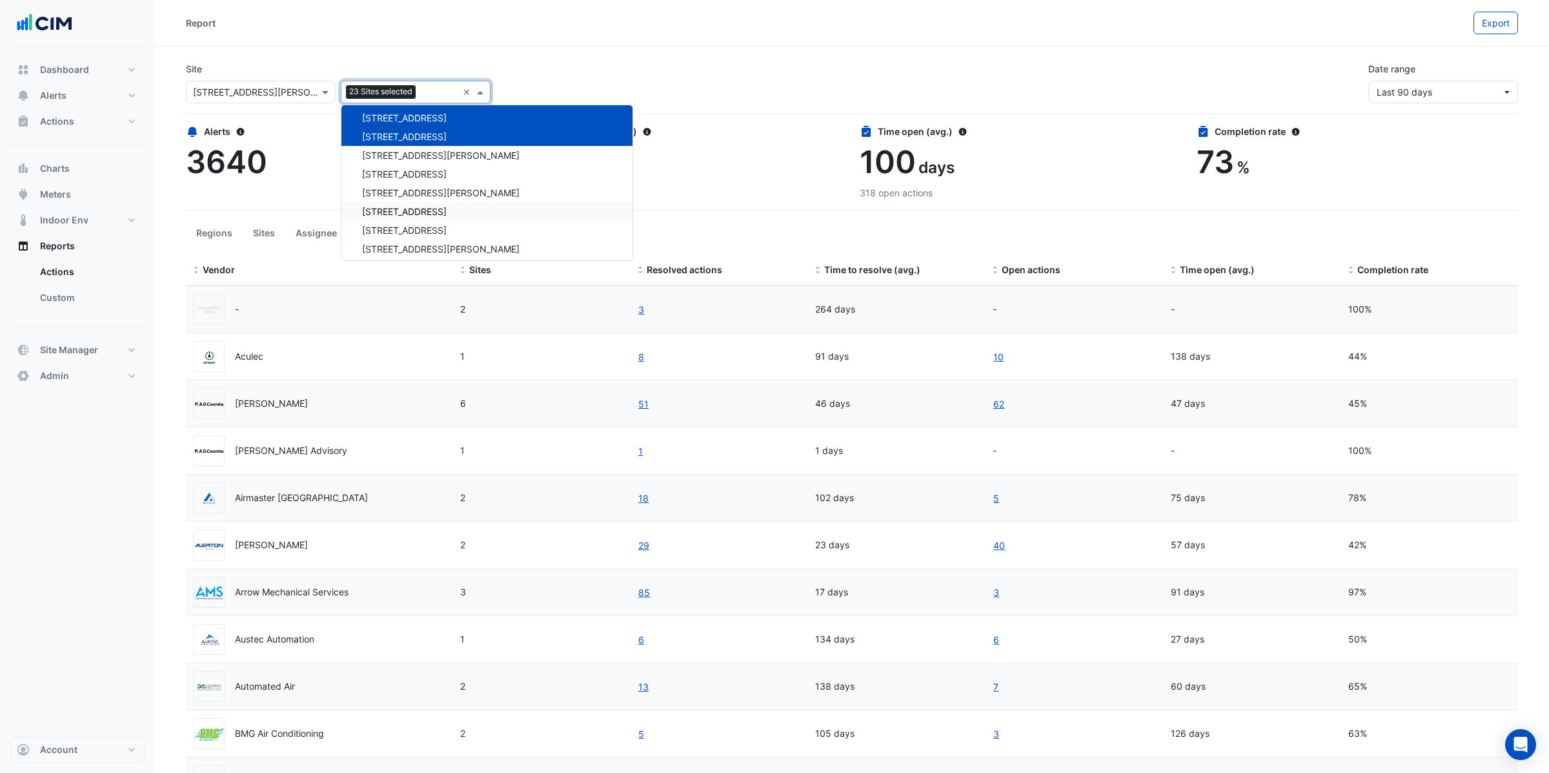
scroll to position [2989, 0]
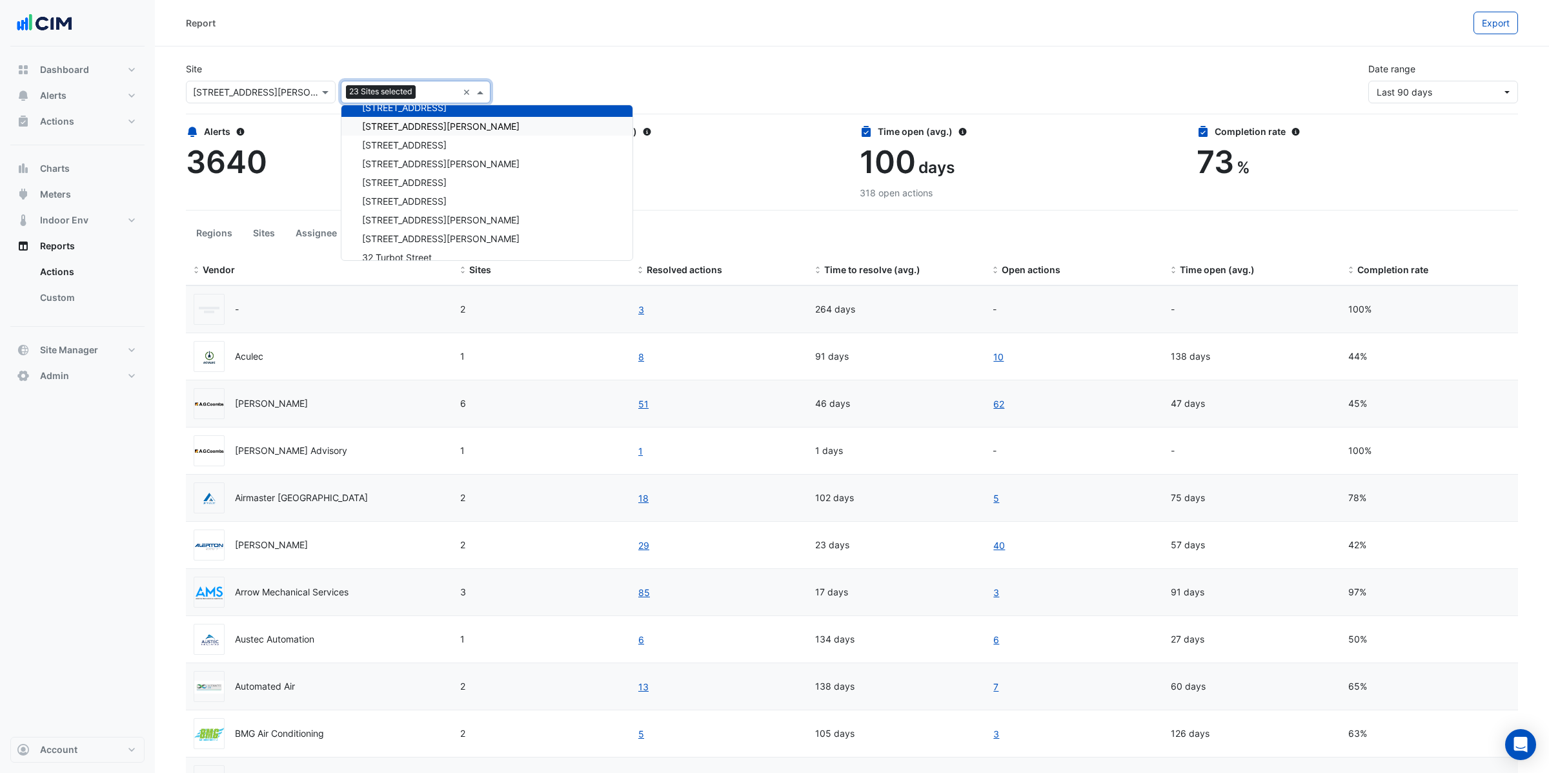
click at [393, 123] on span "25 Cowlishaw Street" at bounding box center [441, 126] width 158 height 11
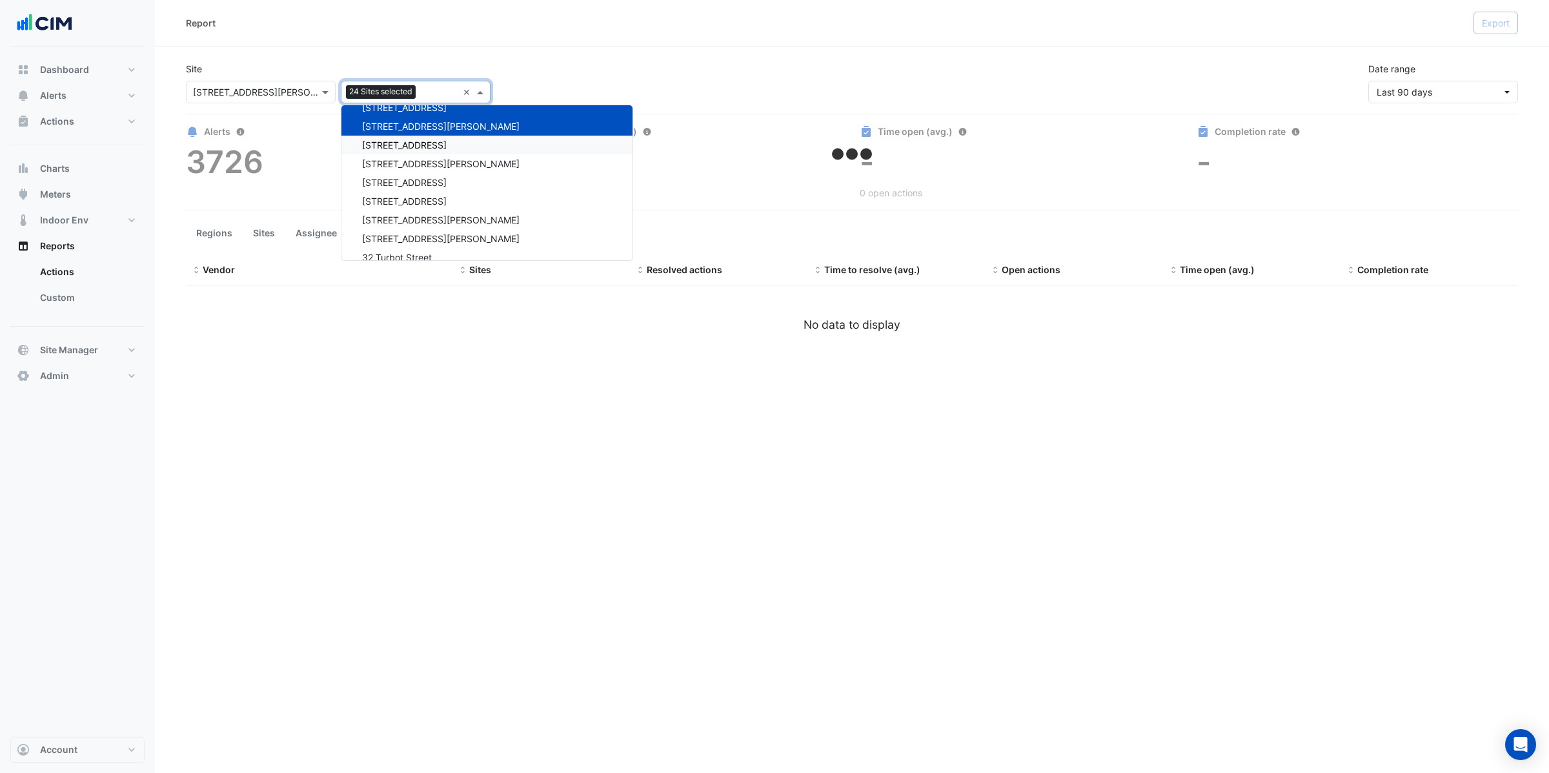
click at [391, 143] on span "266 King St" at bounding box center [404, 144] width 85 height 11
select select "**"
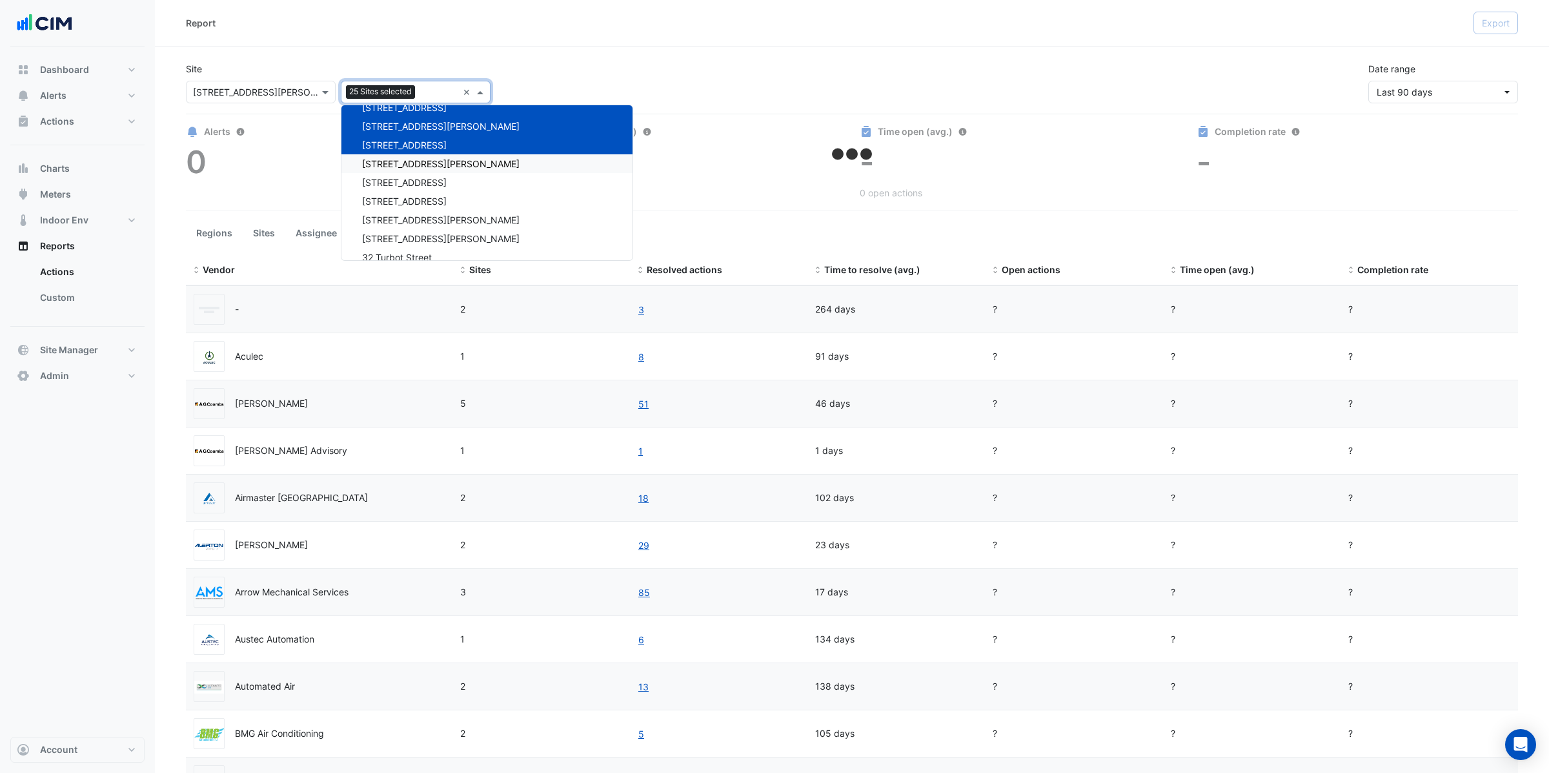
click at [392, 161] on span "275 George Street" at bounding box center [441, 163] width 158 height 11
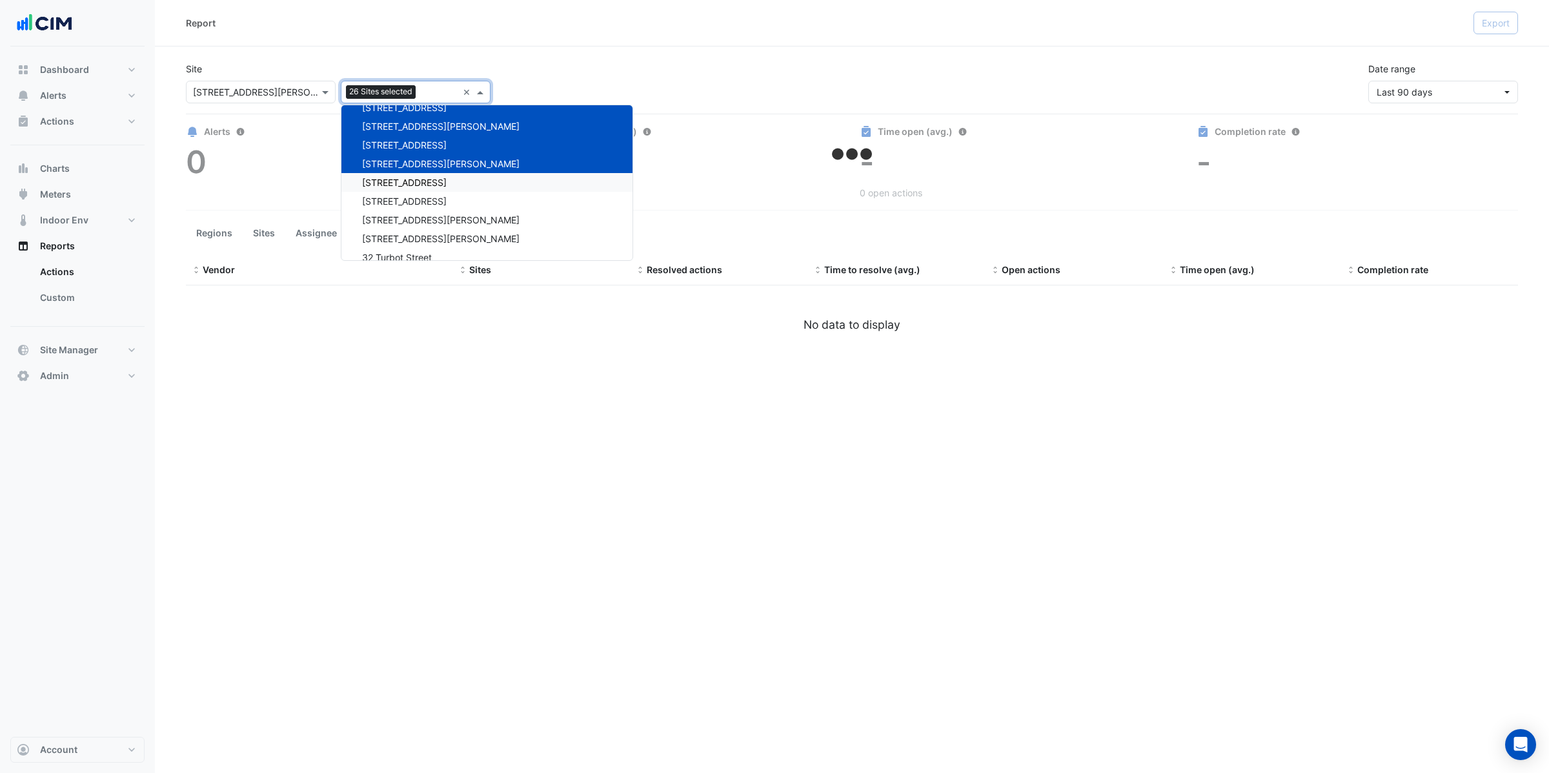
click at [387, 180] on span "300 La Trobe Street" at bounding box center [404, 182] width 85 height 11
click at [389, 196] on span "303 Sevenoaks Street" at bounding box center [404, 201] width 85 height 11
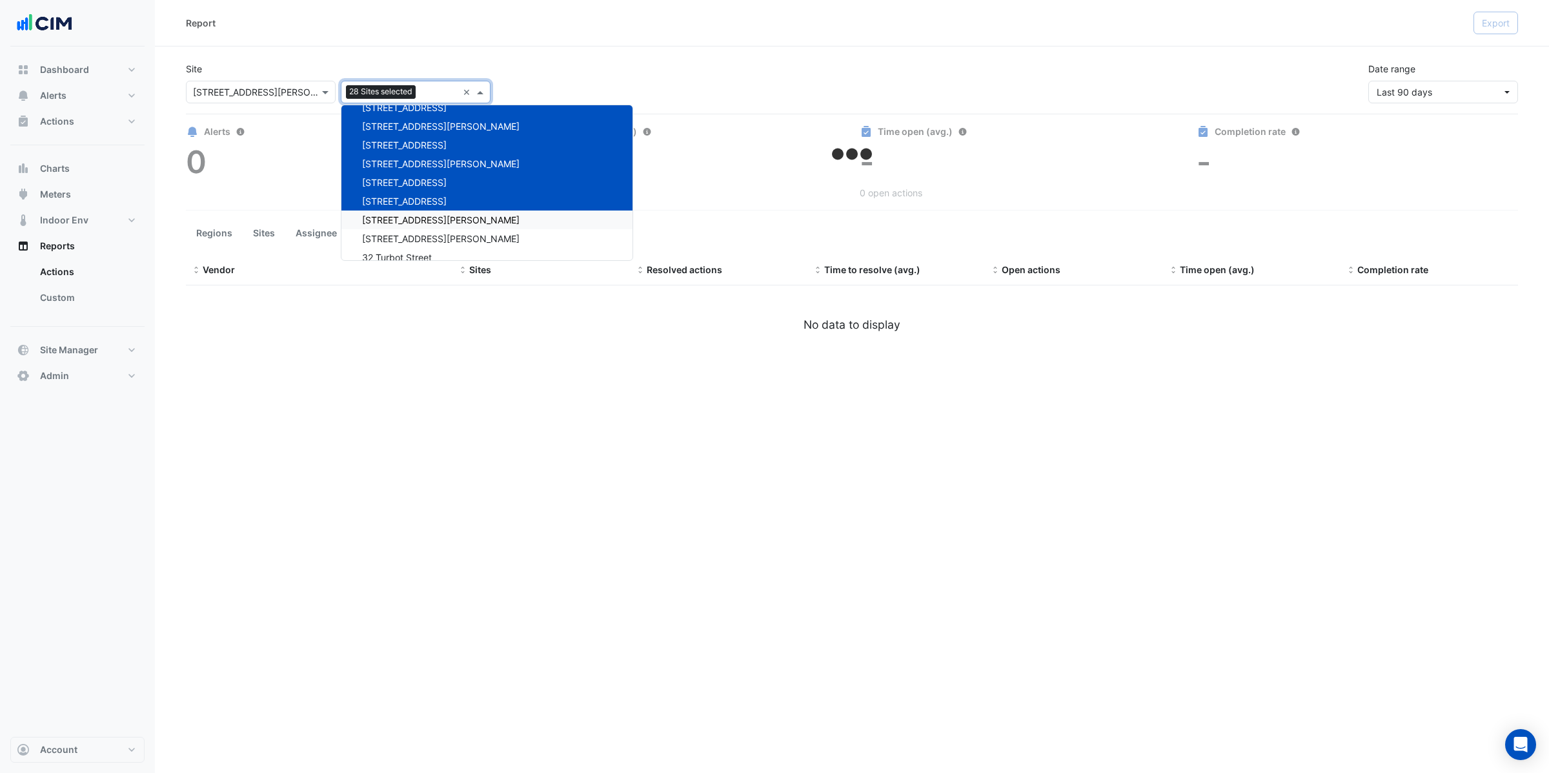
click at [389, 214] on span "31 Duncan St" at bounding box center [441, 219] width 158 height 11
click at [390, 233] on span "32 Mann Street" at bounding box center [441, 238] width 158 height 11
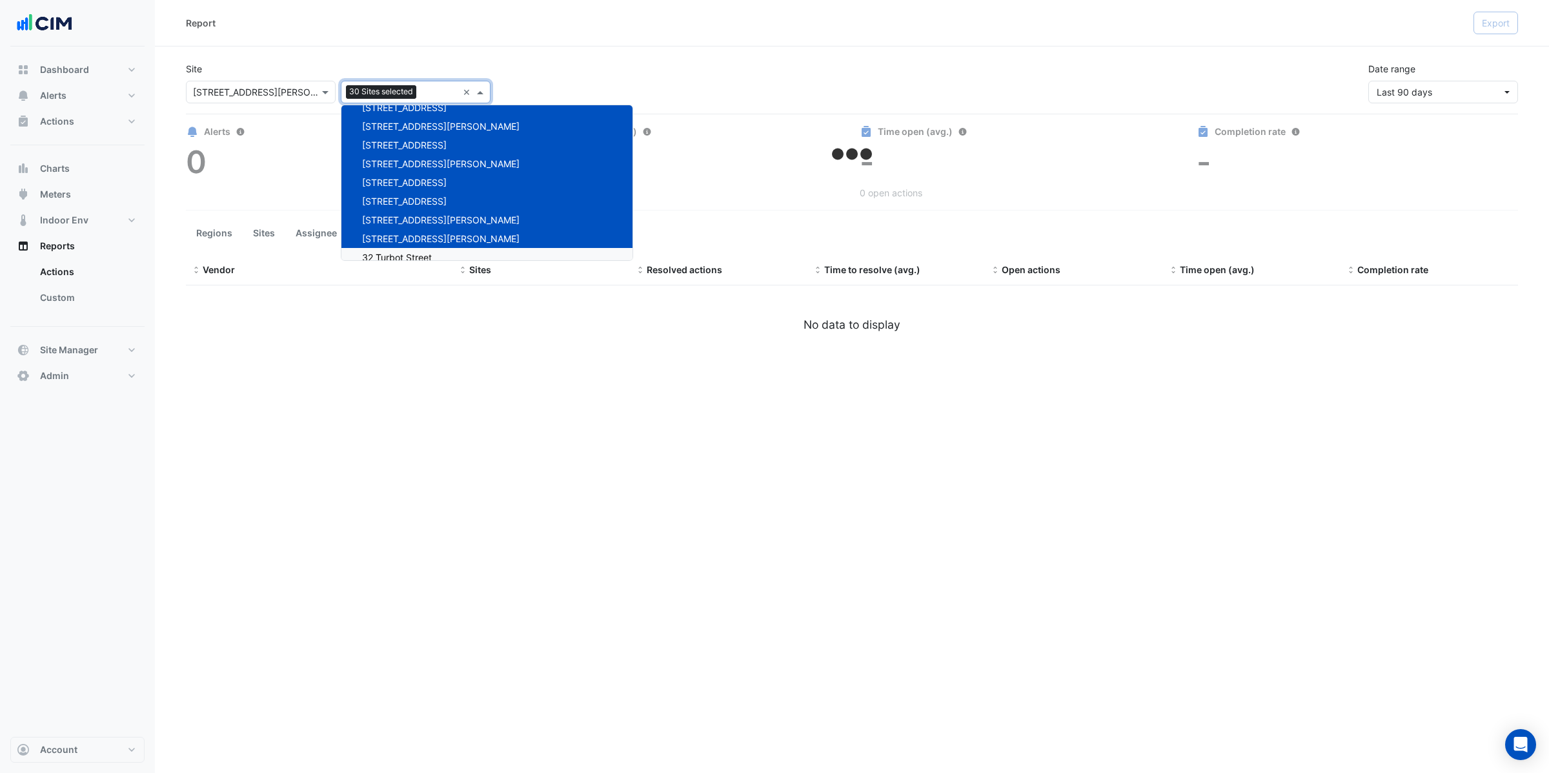
click at [388, 252] on span "32 Turbot Street" at bounding box center [397, 257] width 70 height 11
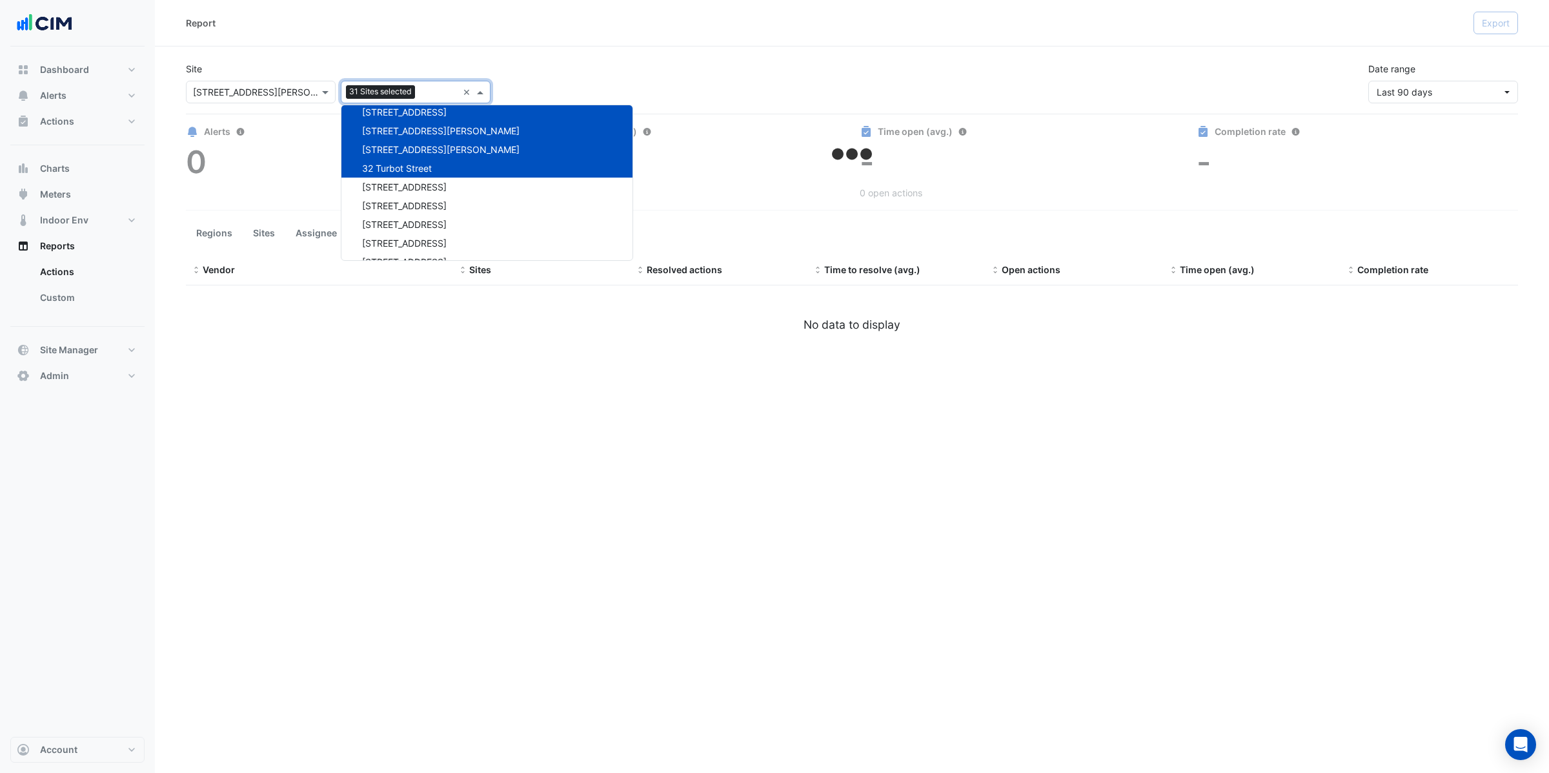
scroll to position [3098, 0]
select select "**"
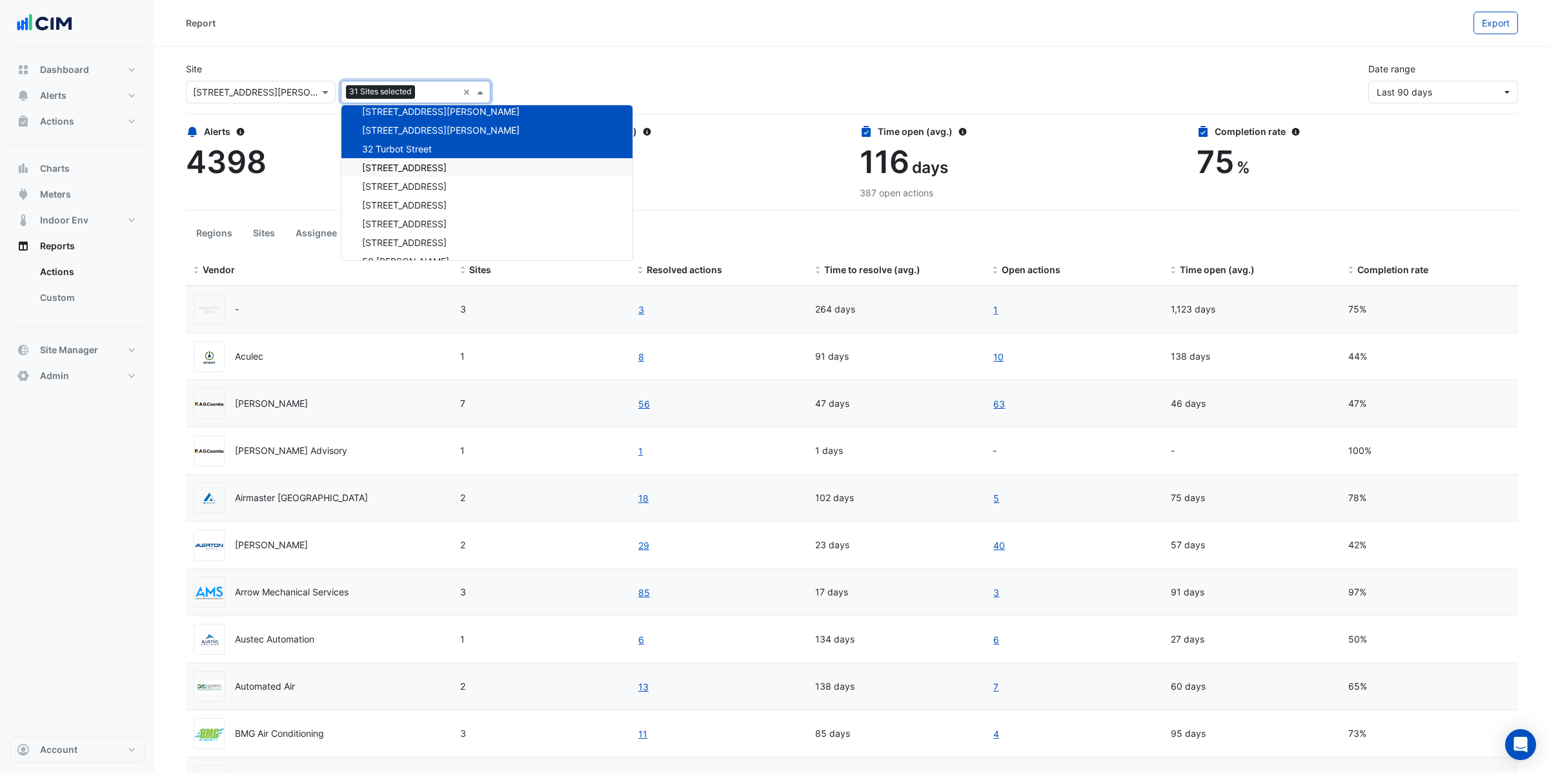
click at [400, 165] on span "33 Gipps Street" at bounding box center [404, 167] width 85 height 11
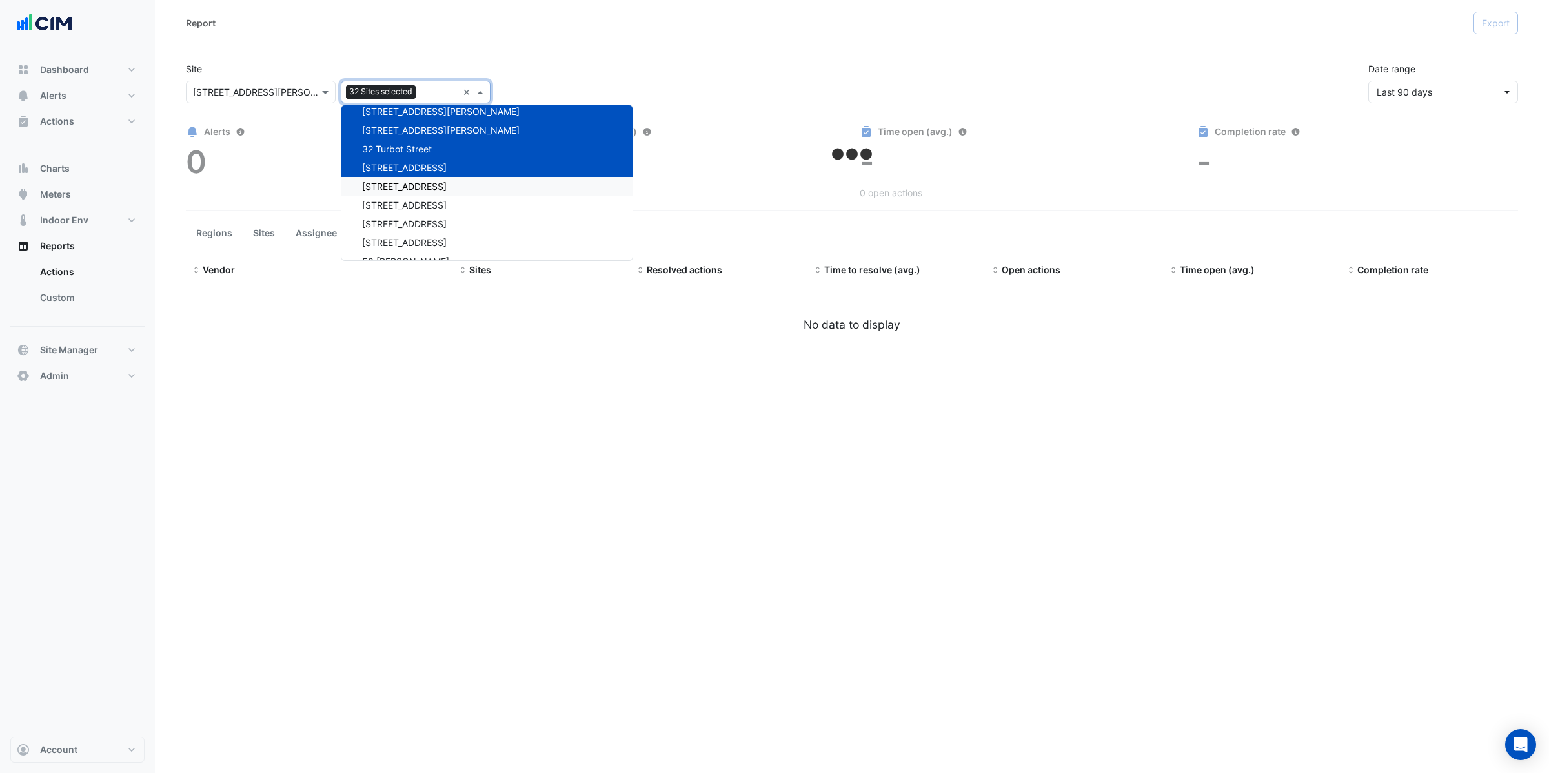
select select "**"
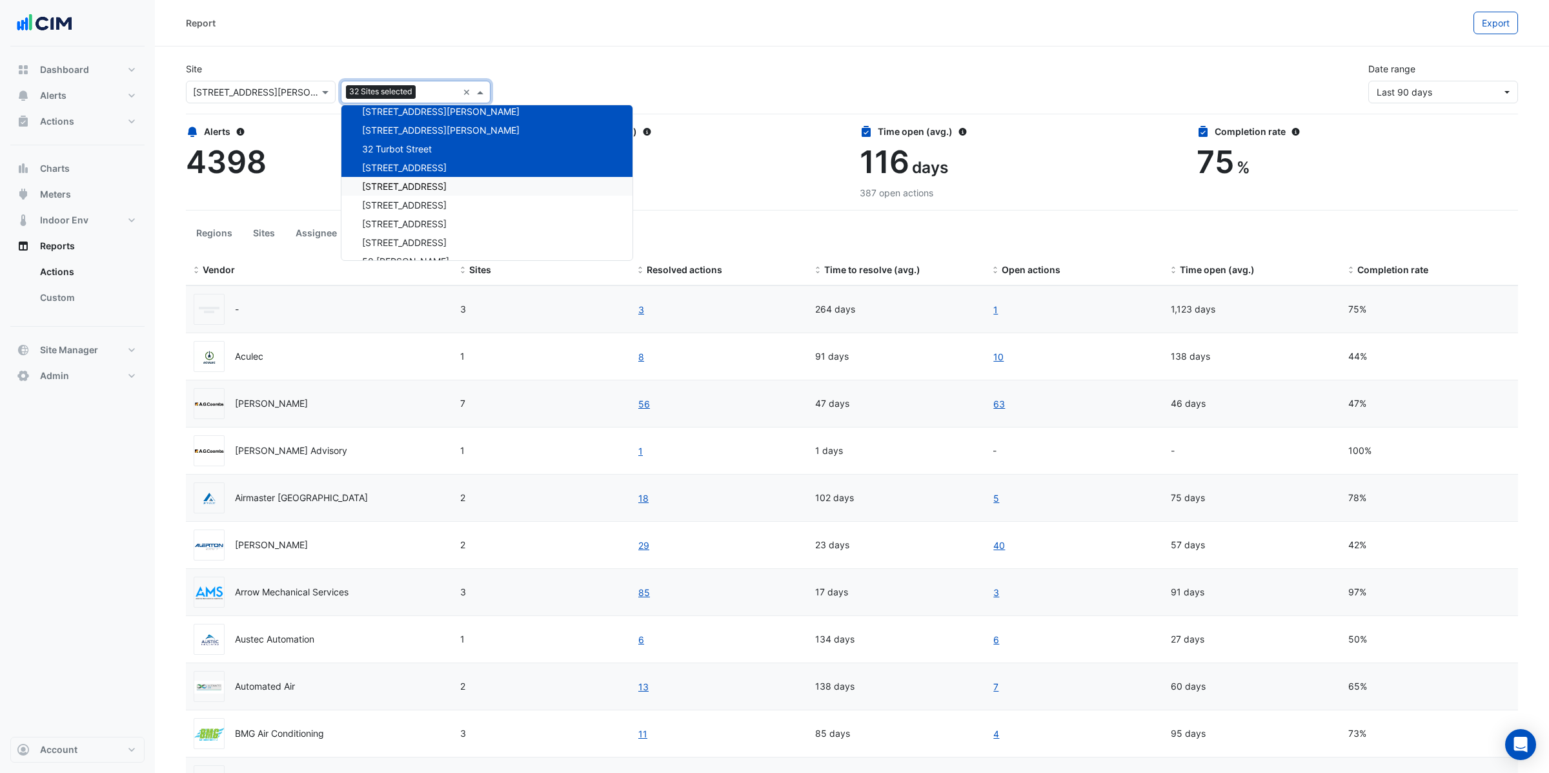
click at [398, 187] on span "40 Bunda Street" at bounding box center [404, 186] width 85 height 11
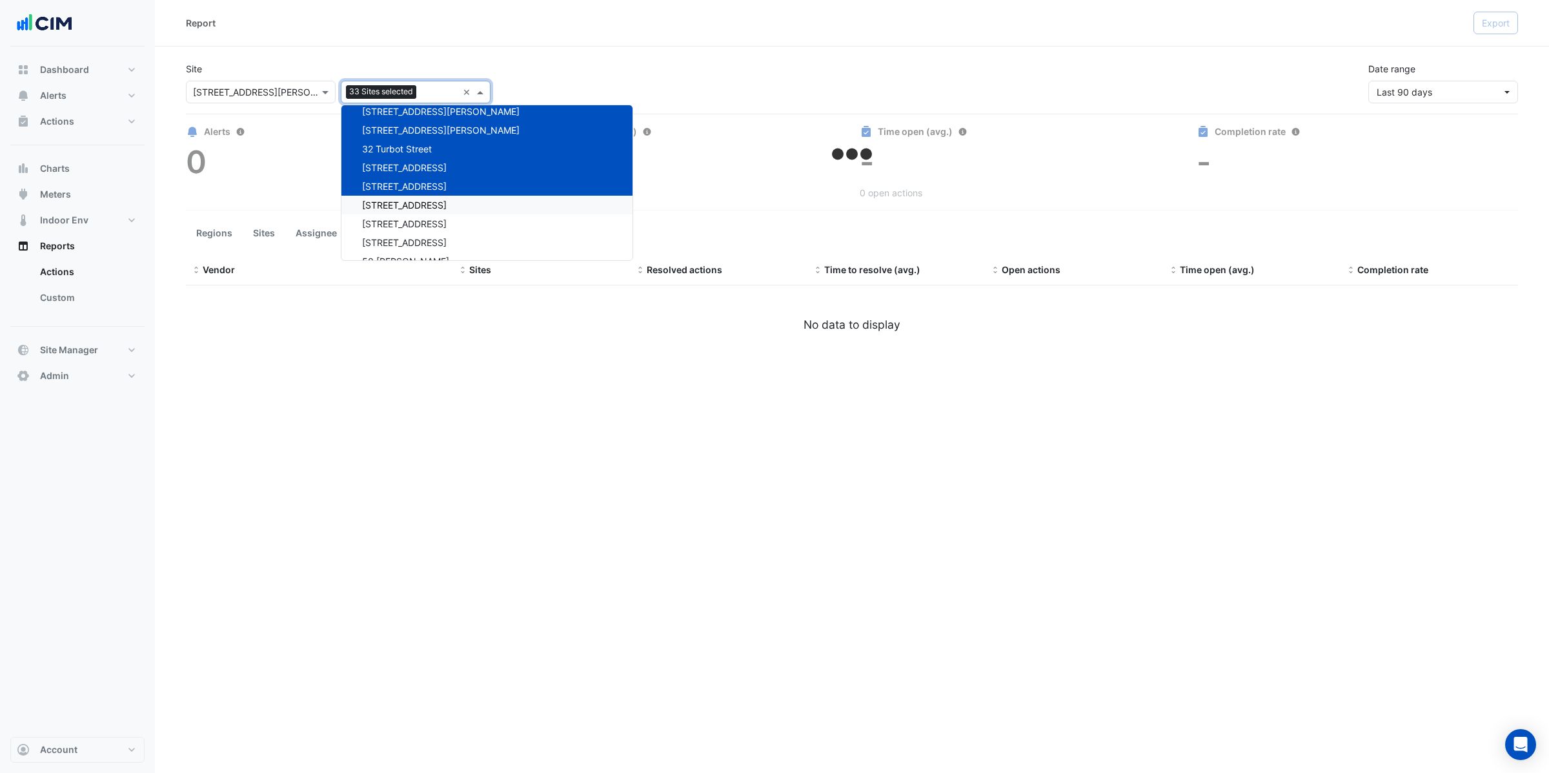
click at [398, 203] on span "44 Sydney Avenue" at bounding box center [404, 204] width 85 height 11
click at [394, 221] on span "45-61 Waterloo Rd" at bounding box center [404, 223] width 85 height 11
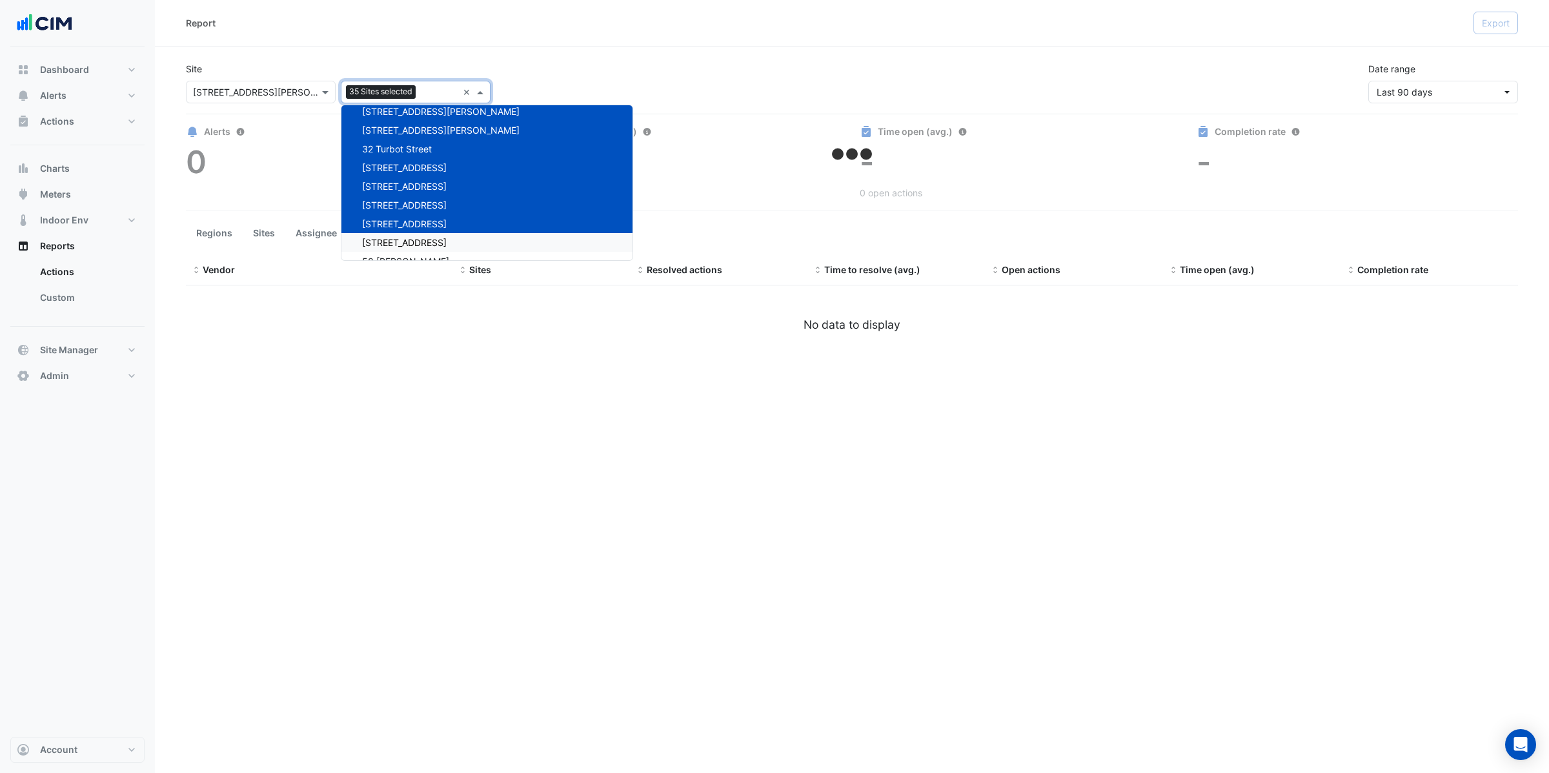
click at [392, 237] on span "480 Swan St" at bounding box center [404, 242] width 85 height 11
click at [399, 256] on span "50 Marcus Clarke" at bounding box center [405, 261] width 87 height 11
select select "**"
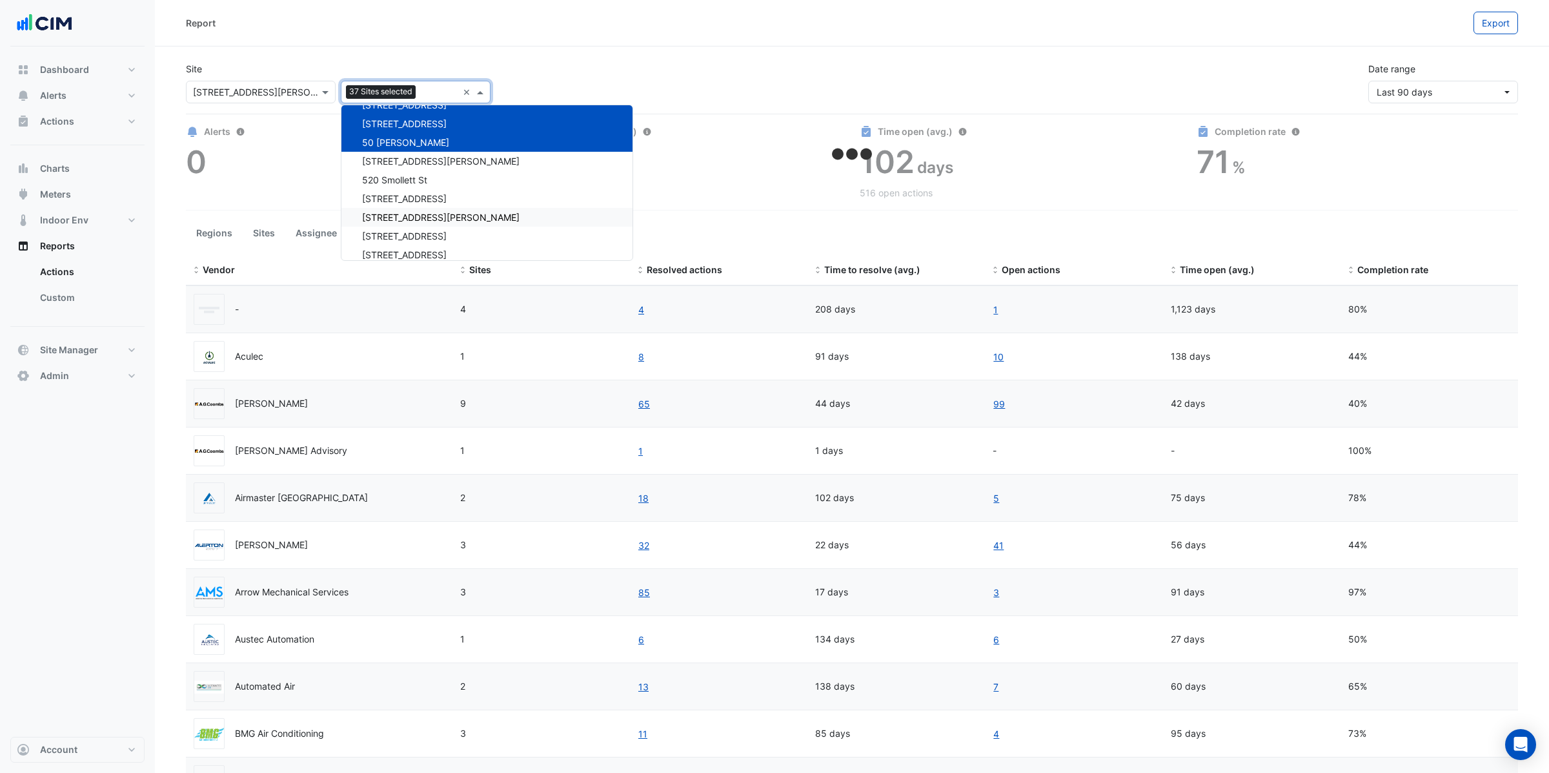
scroll to position [3251, 0]
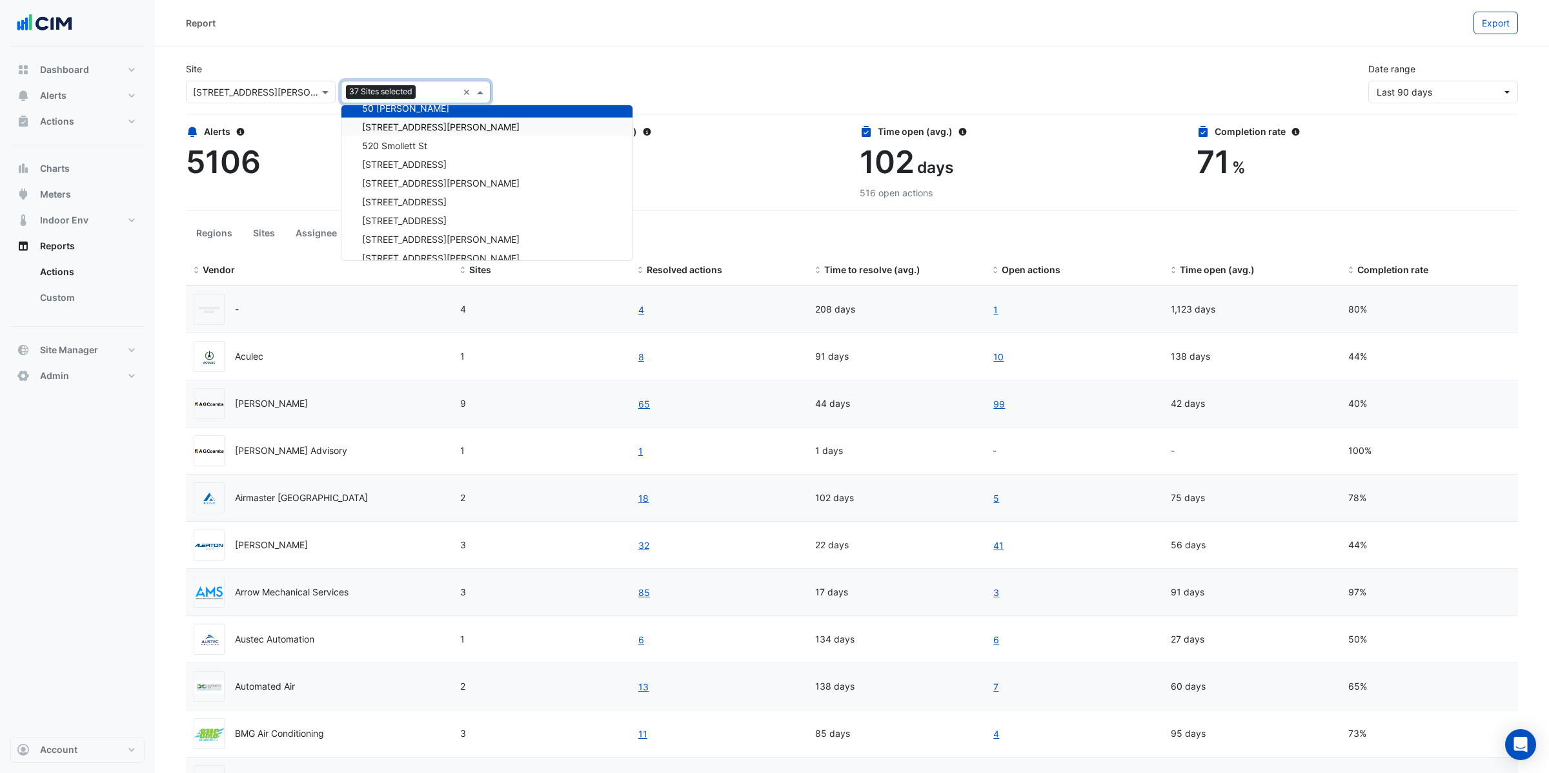
click at [405, 121] on span "52 Martin Place" at bounding box center [441, 126] width 158 height 11
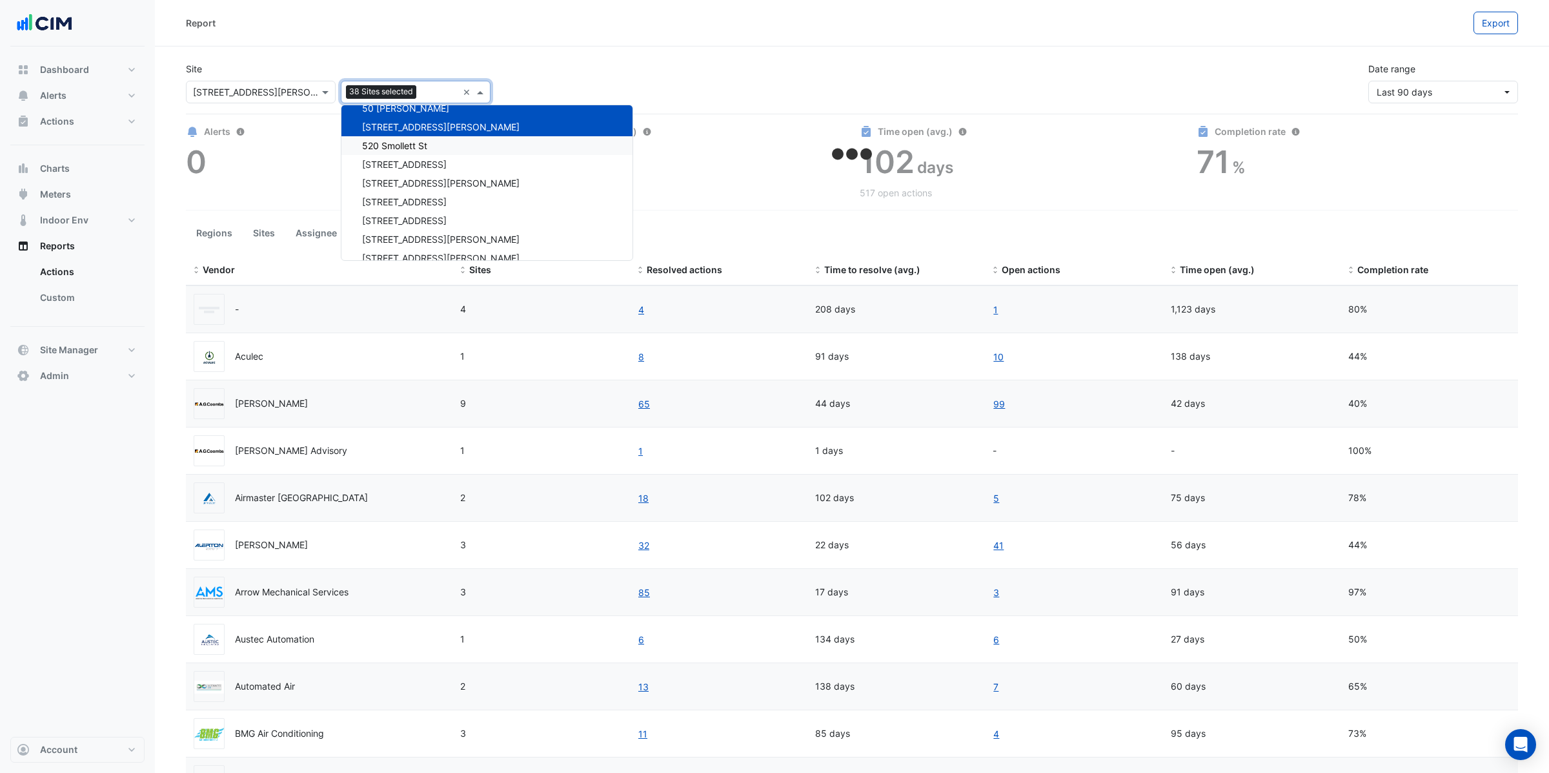
click at [404, 142] on span "520 Smollett St" at bounding box center [394, 145] width 65 height 11
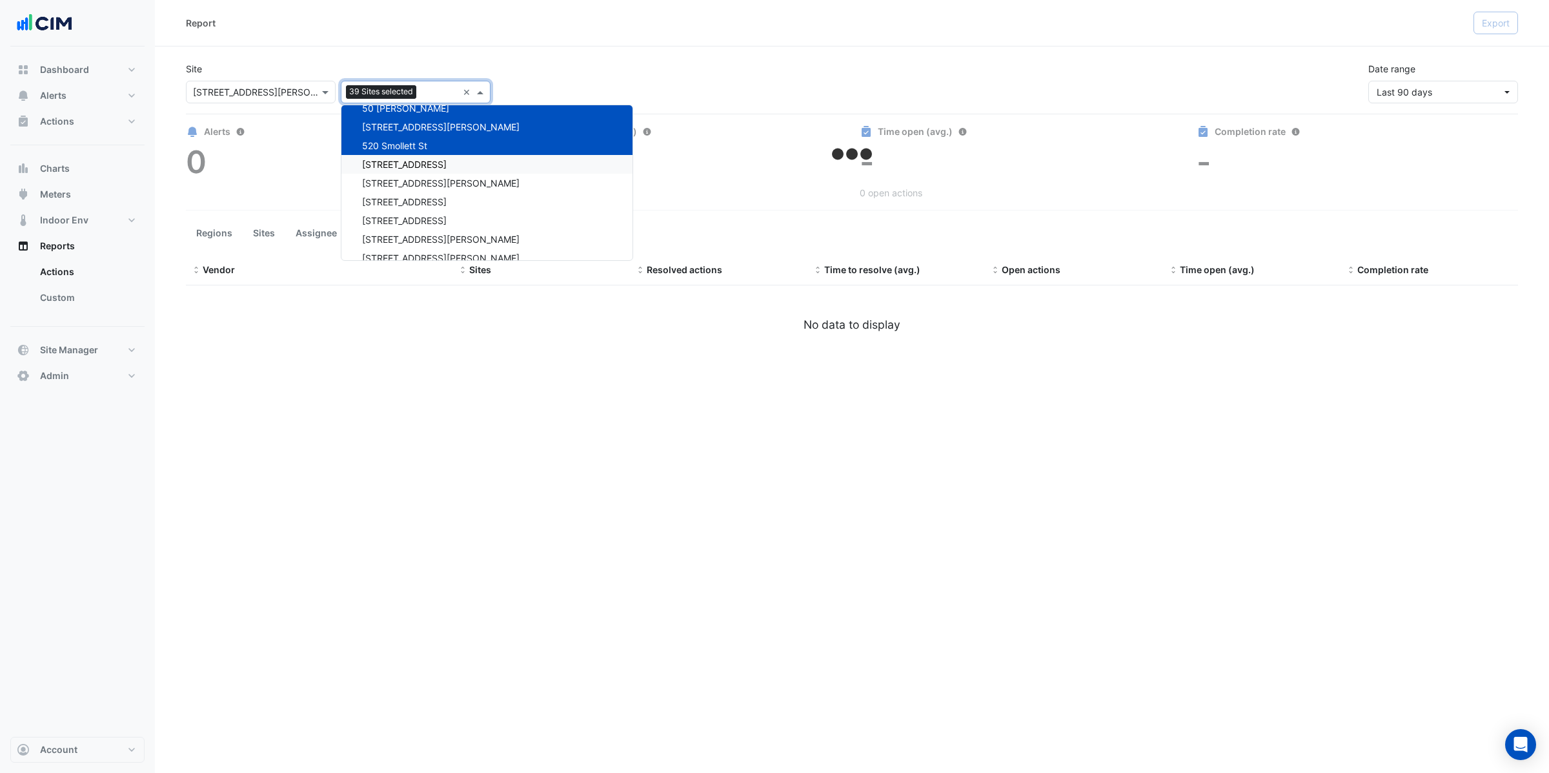
click at [404, 159] on span "55 King Street" at bounding box center [404, 164] width 85 height 11
click at [406, 178] on span "555 Collins Street" at bounding box center [441, 183] width 158 height 11
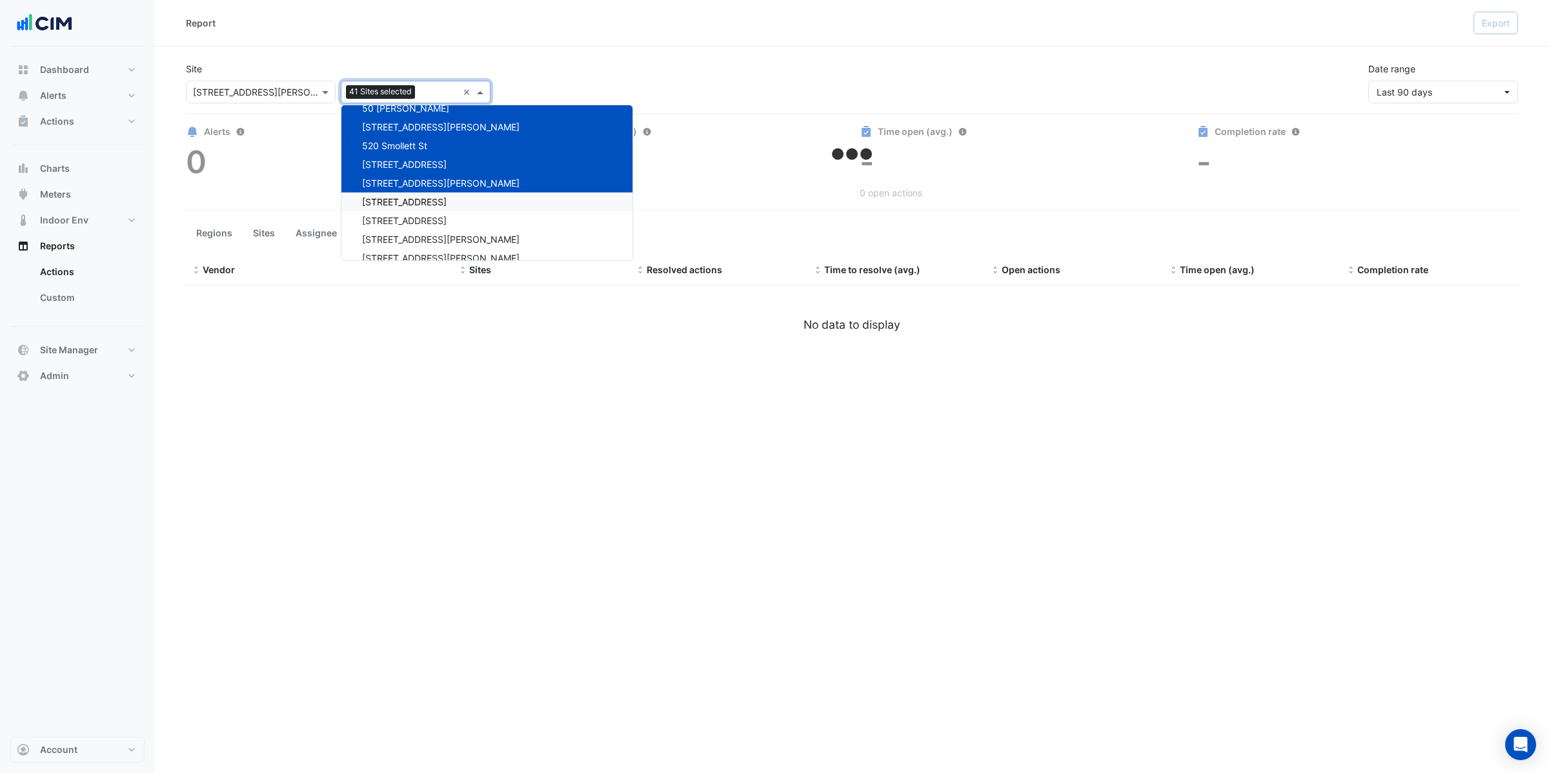
click at [413, 196] on span "570 Bourke Street" at bounding box center [404, 201] width 85 height 11
drag, startPoint x: 404, startPoint y: 212, endPoint x: 403, endPoint y: 227, distance: 14.9
click at [404, 215] on span "6 Hassall Street" at bounding box center [404, 220] width 85 height 11
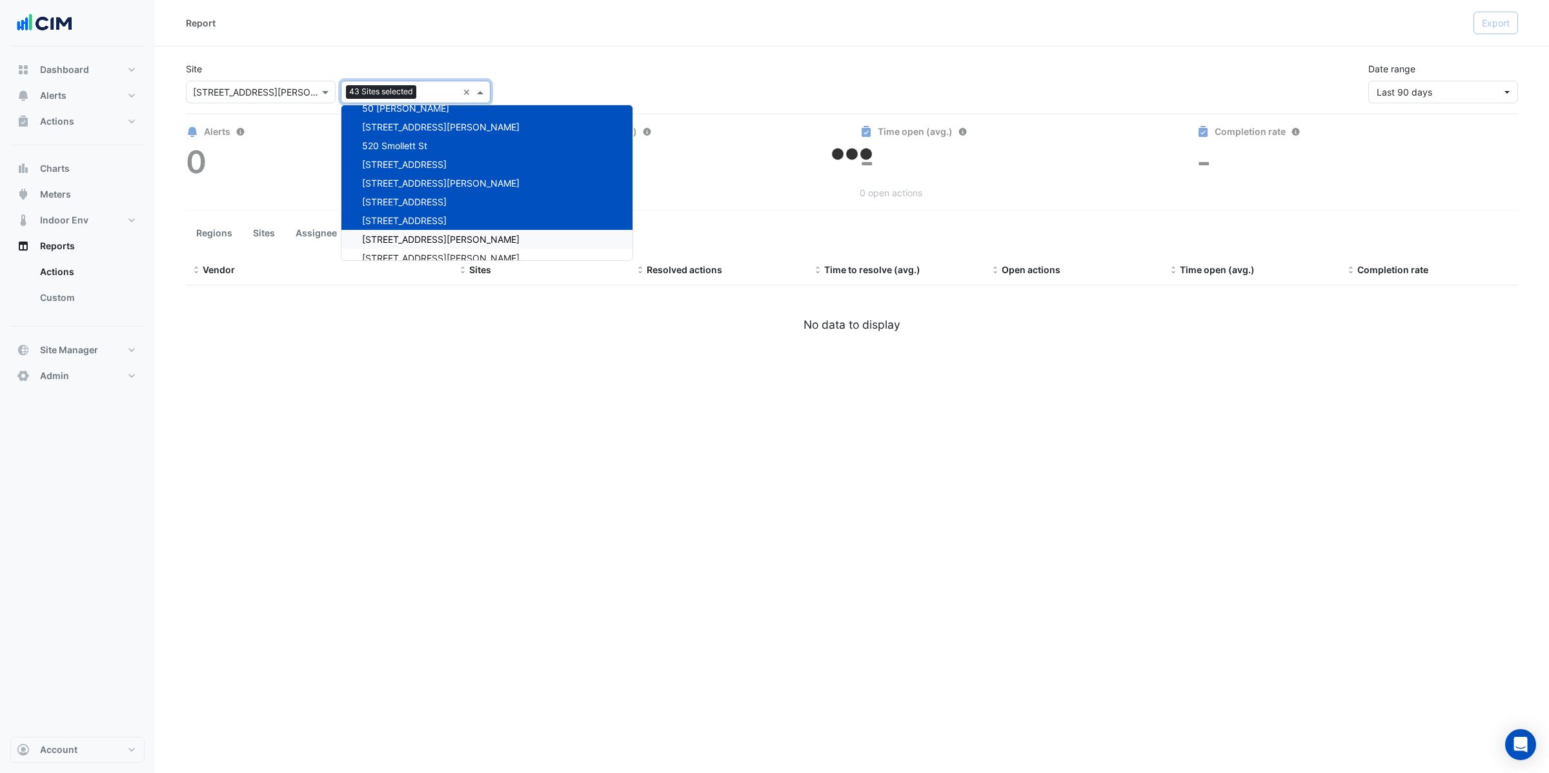
click at [402, 234] on span "6 Stewart Avenue" at bounding box center [441, 239] width 158 height 11
click at [394, 252] on span "60 King William Street" at bounding box center [441, 257] width 158 height 11
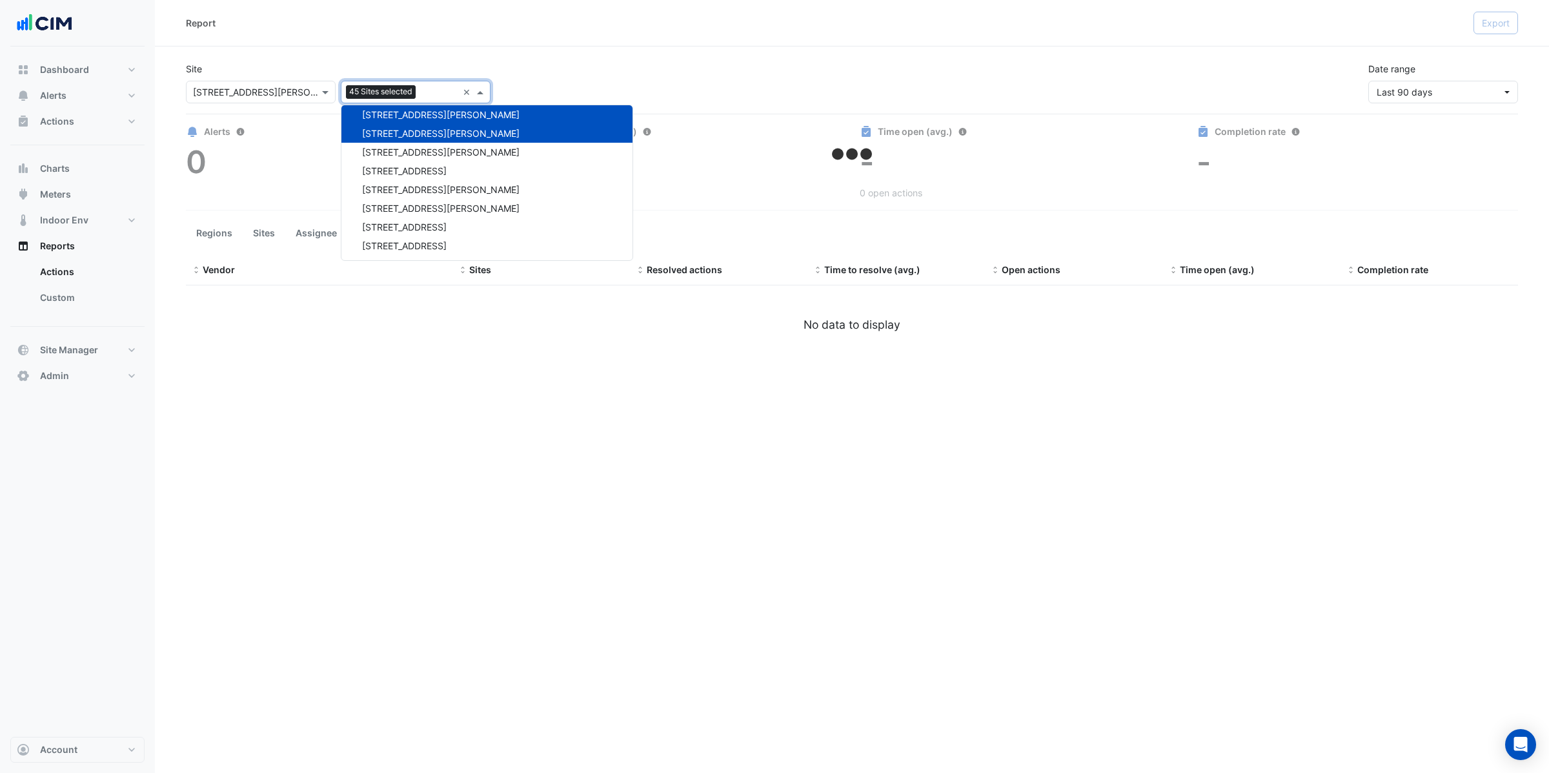
select select "**"
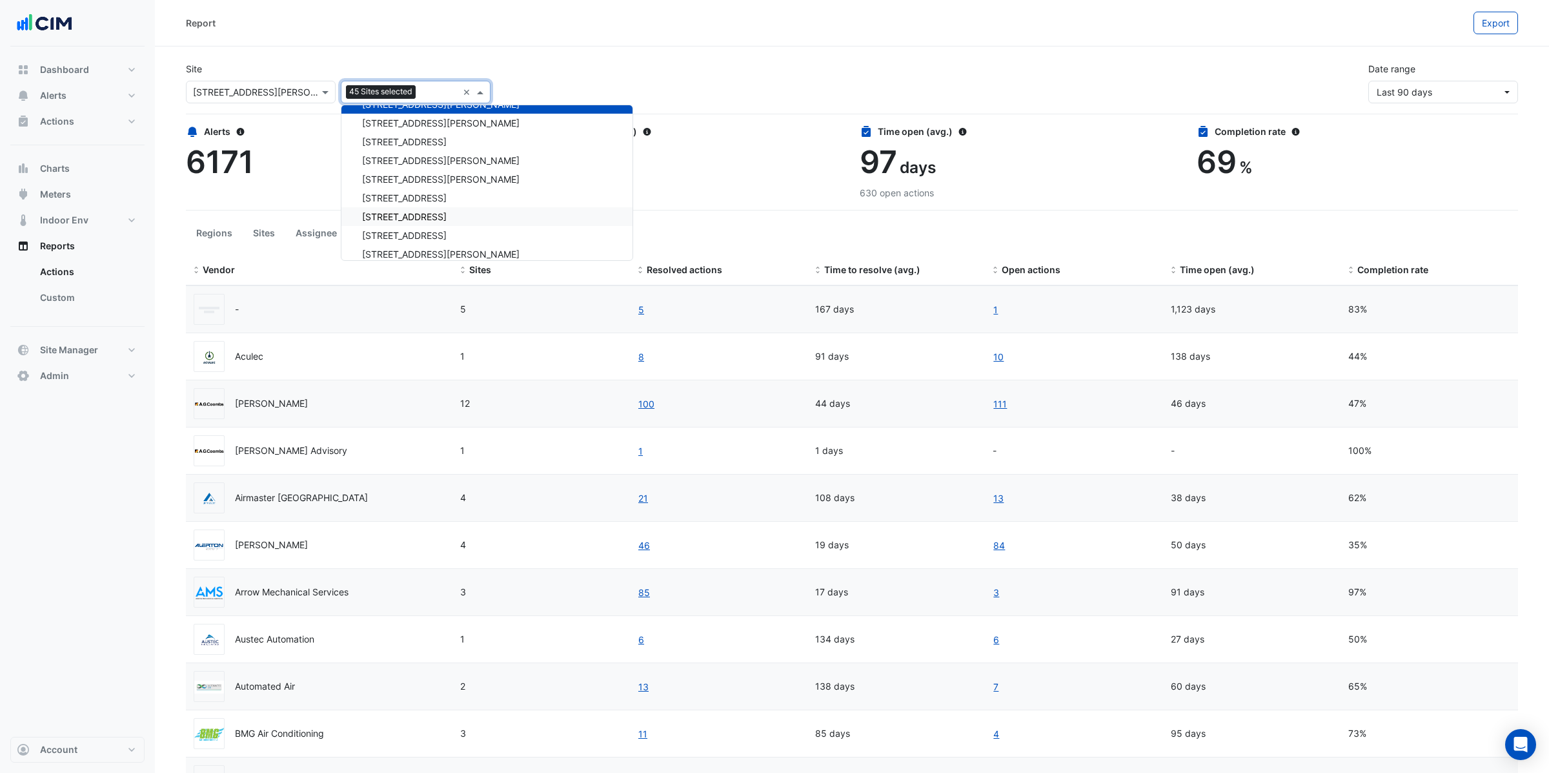
scroll to position [3406, 0]
click at [394, 116] on span "61 Mary Street" at bounding box center [441, 121] width 158 height 11
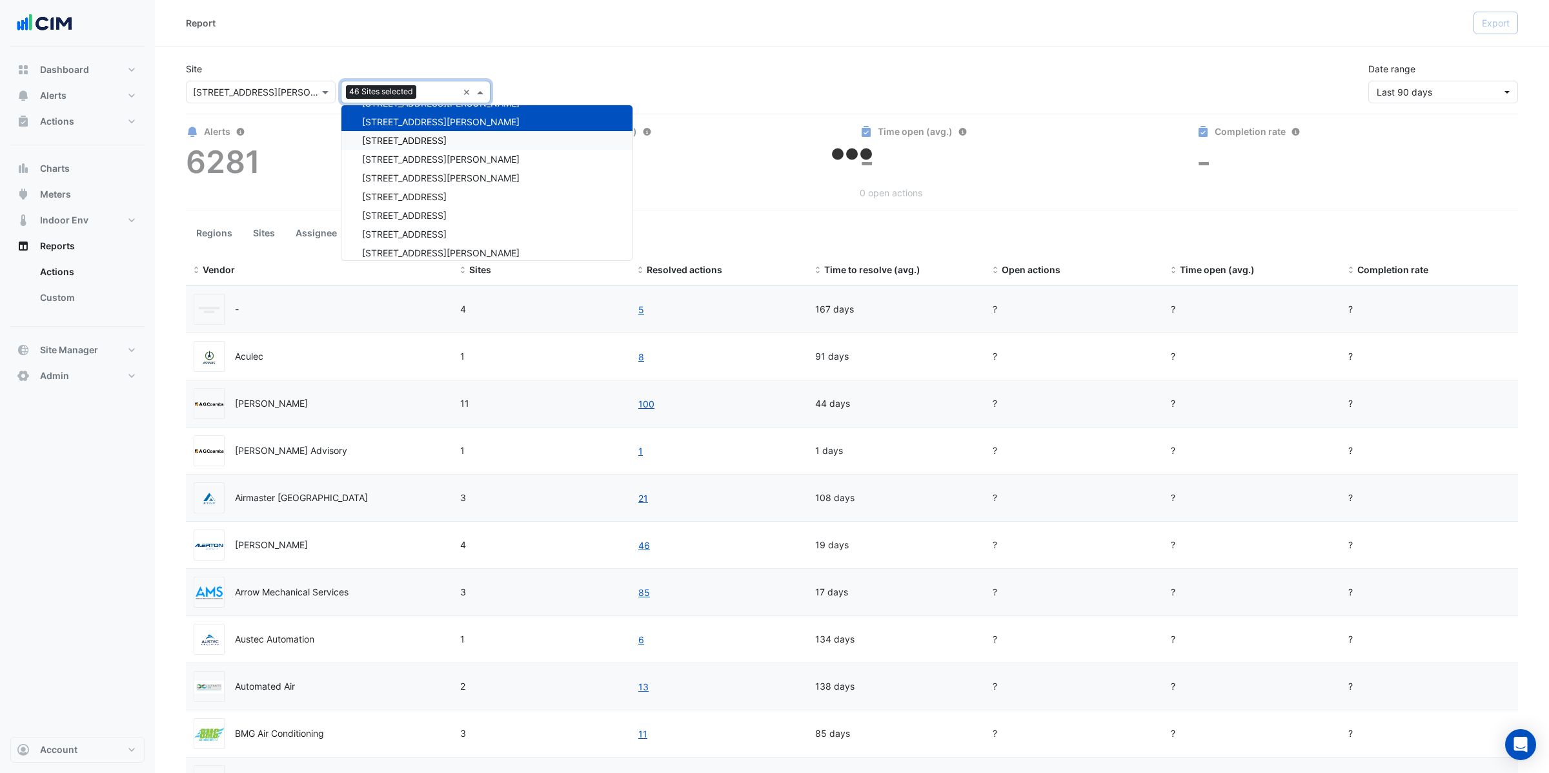
click at [383, 135] on span "68 Pitt St" at bounding box center [404, 140] width 85 height 11
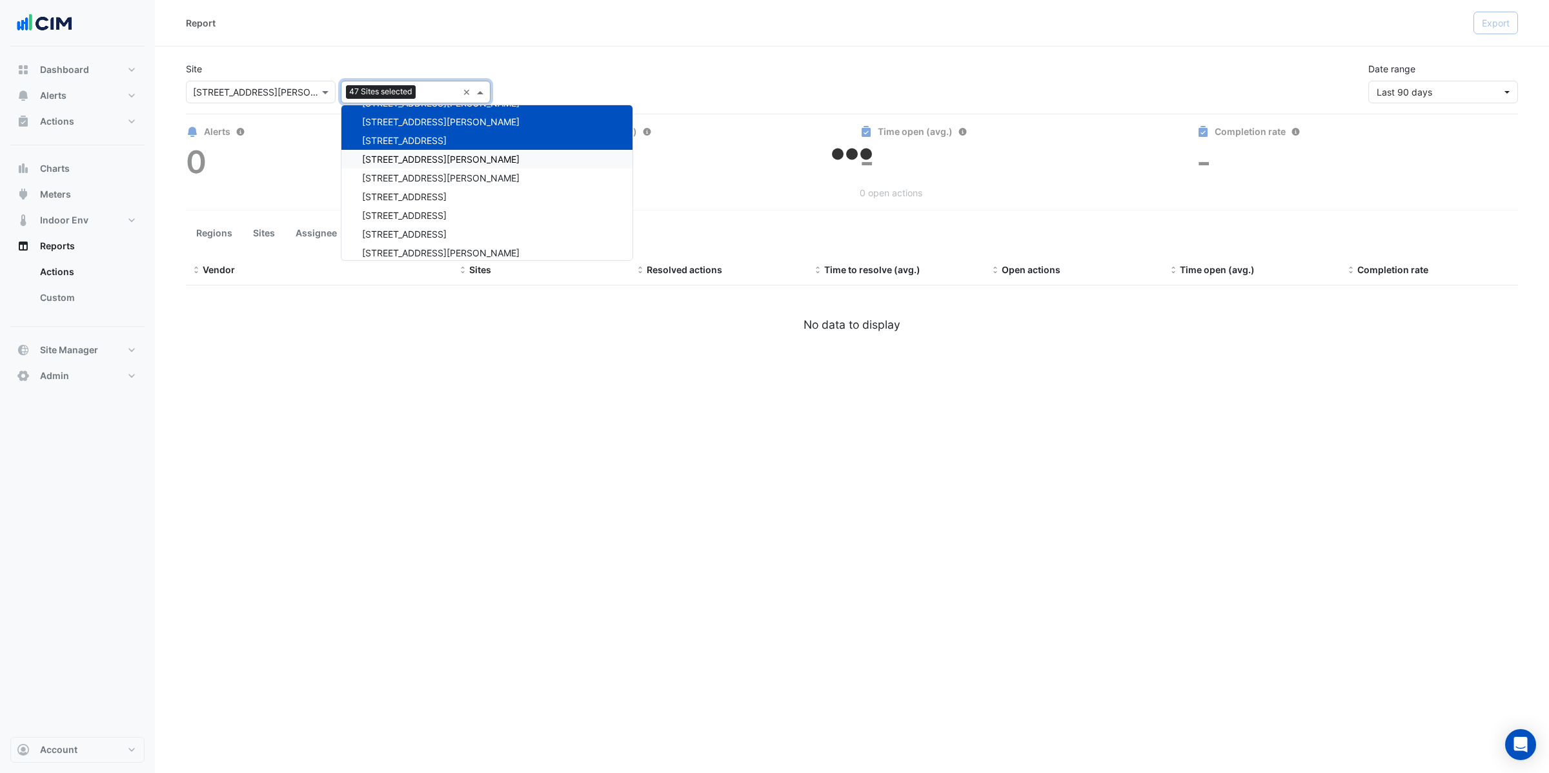
click at [385, 156] on span "69 Ann Street" at bounding box center [441, 159] width 158 height 11
click at [386, 174] on span "7 Murray Rose Avenue" at bounding box center [441, 177] width 158 height 11
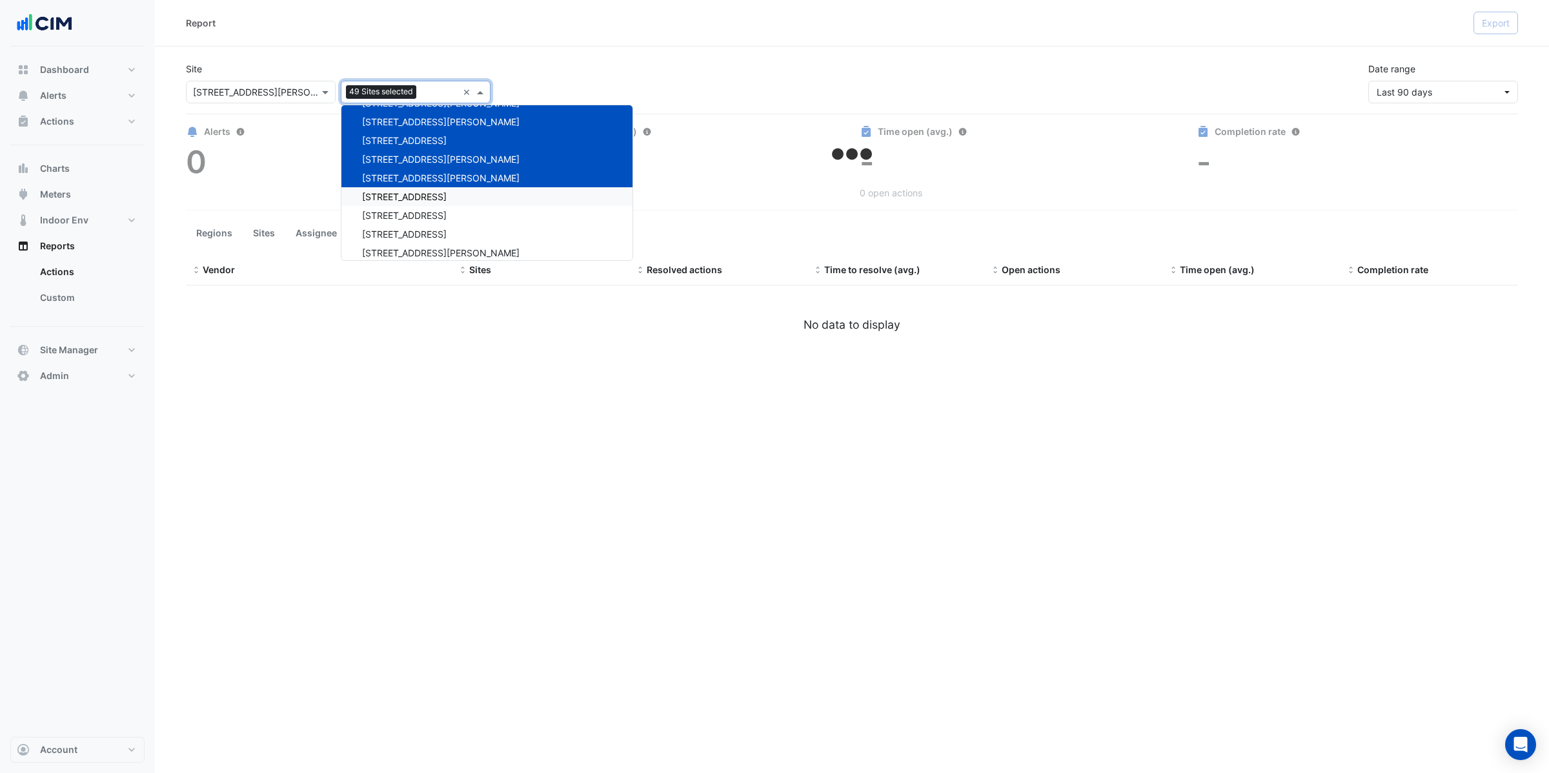
click at [386, 192] on span "737 Bourke Street" at bounding box center [404, 196] width 85 height 11
click at [387, 210] on span "74 Castlereagh St" at bounding box center [404, 215] width 85 height 11
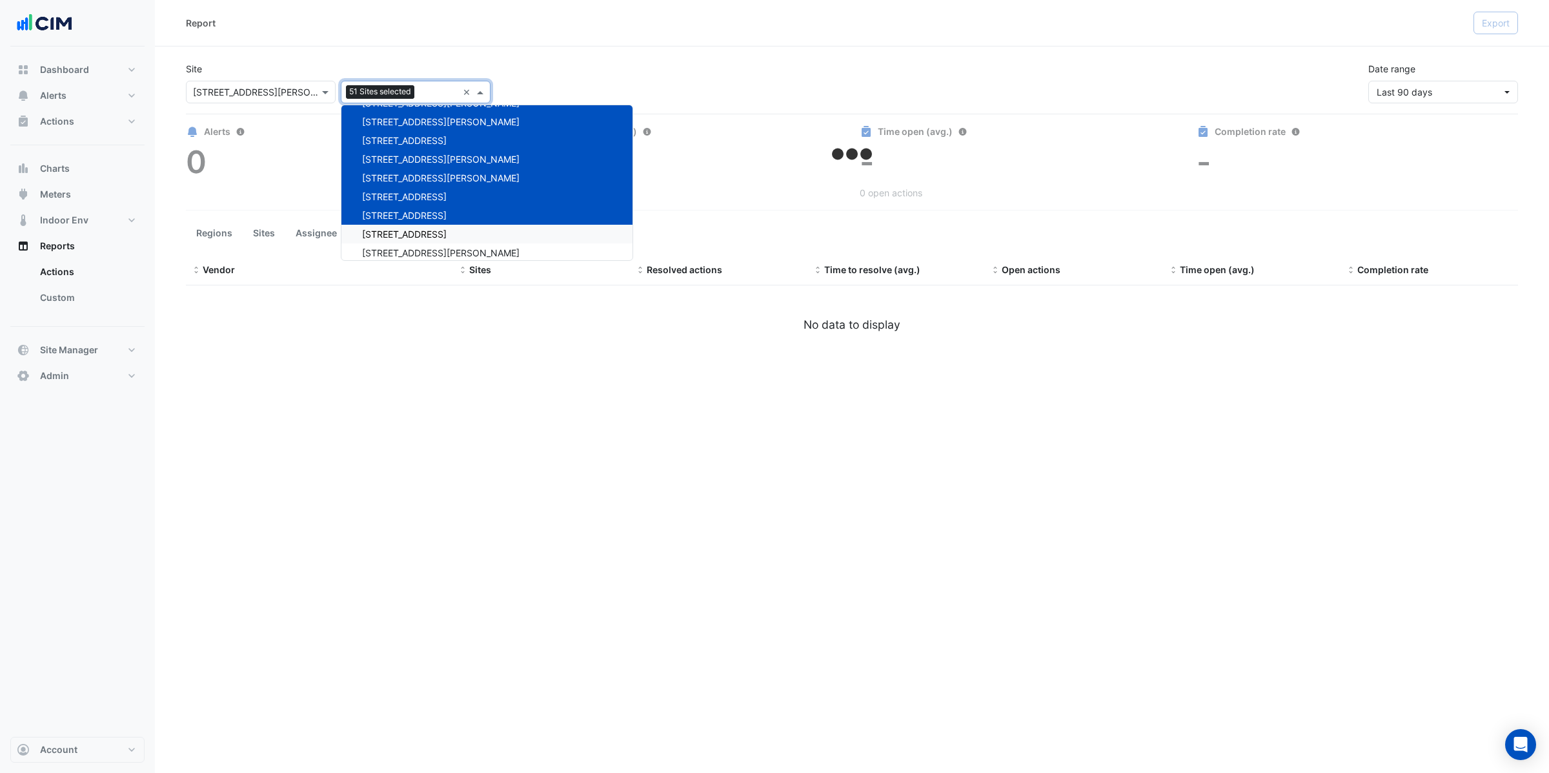
click at [389, 229] on span "9 Castlereagh Street" at bounding box center [404, 234] width 85 height 11
click at [387, 247] on span "900 Ann Street" at bounding box center [441, 252] width 158 height 11
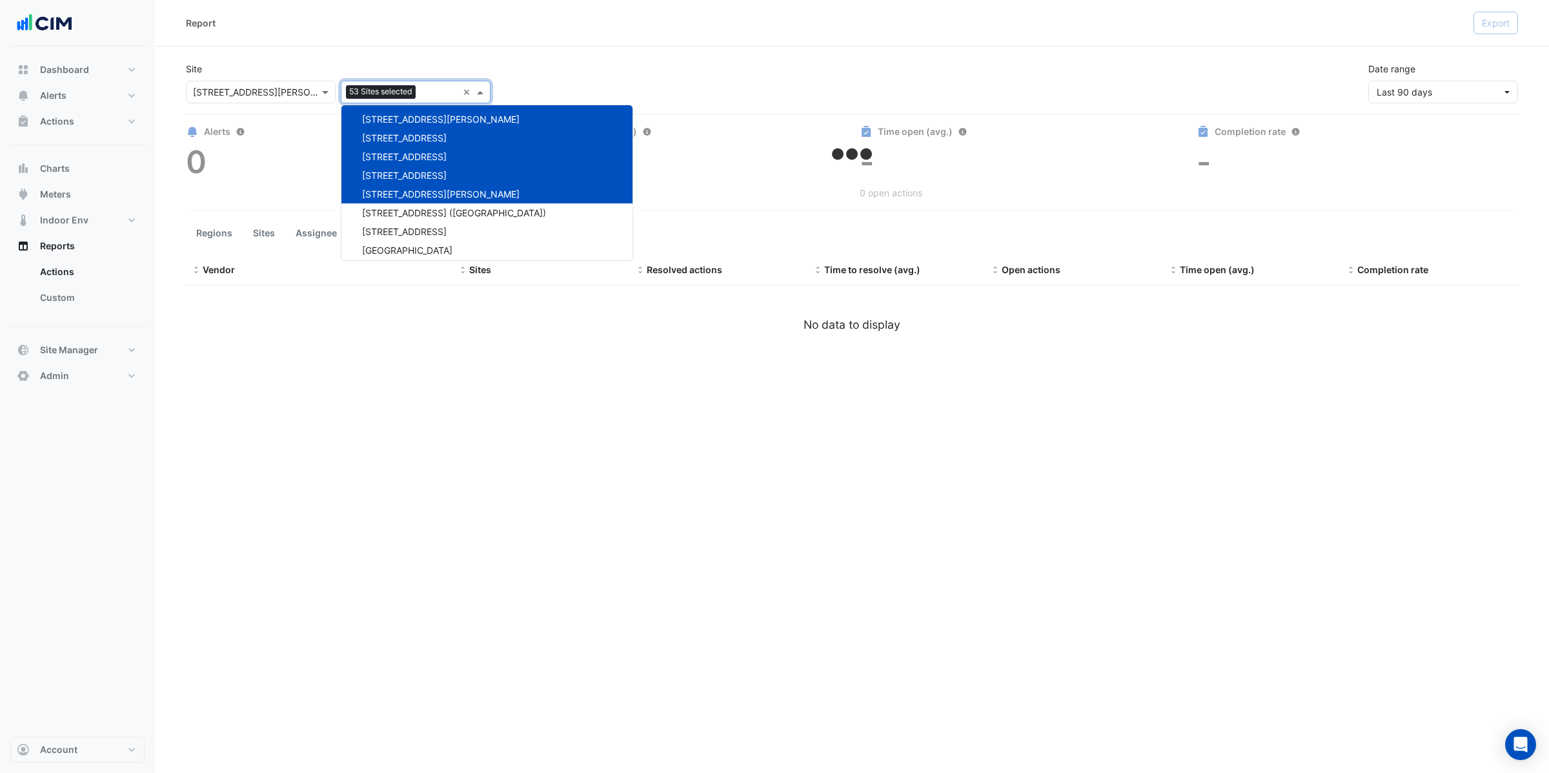
scroll to position [3500, 0]
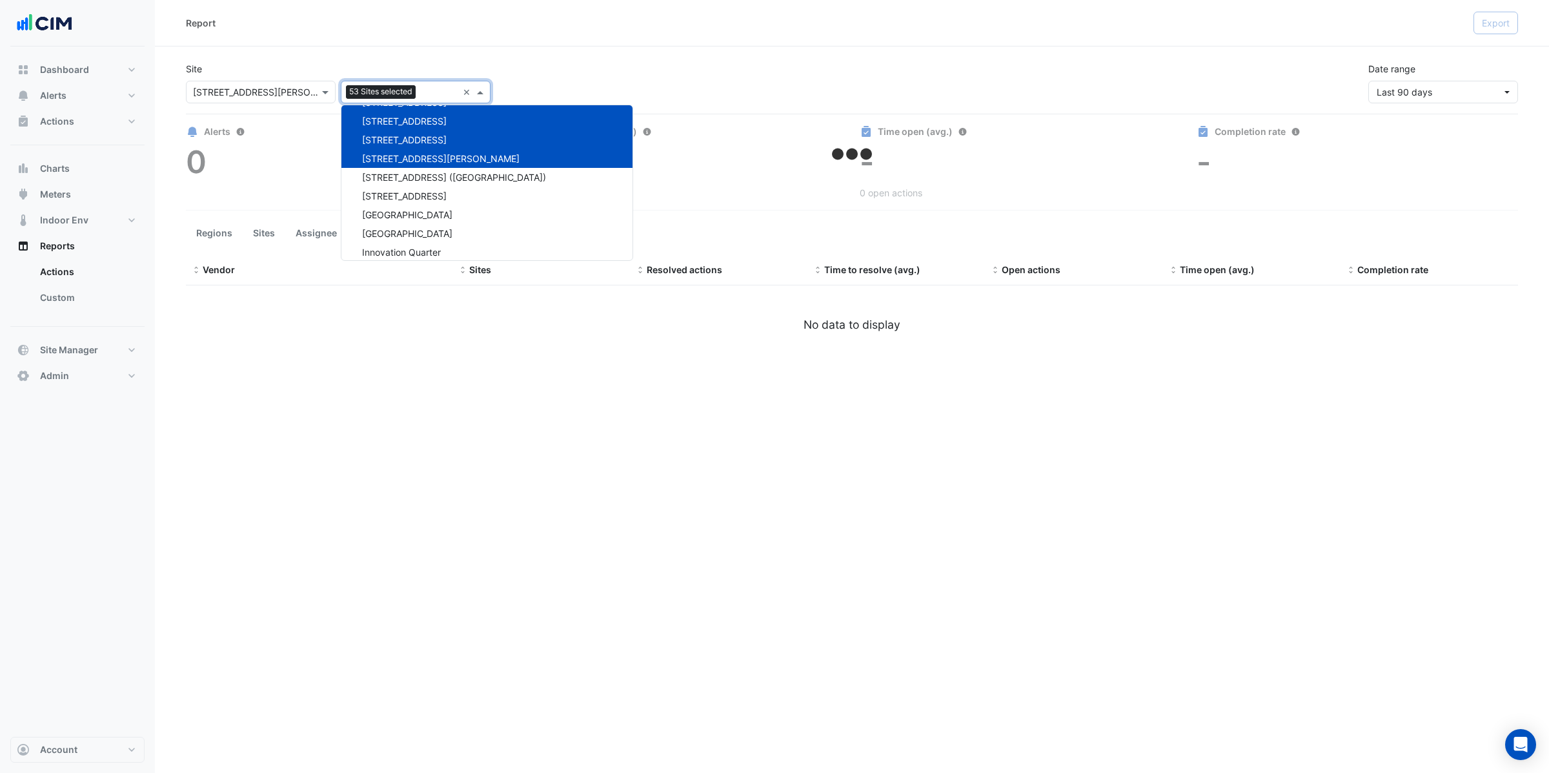
select select "**"
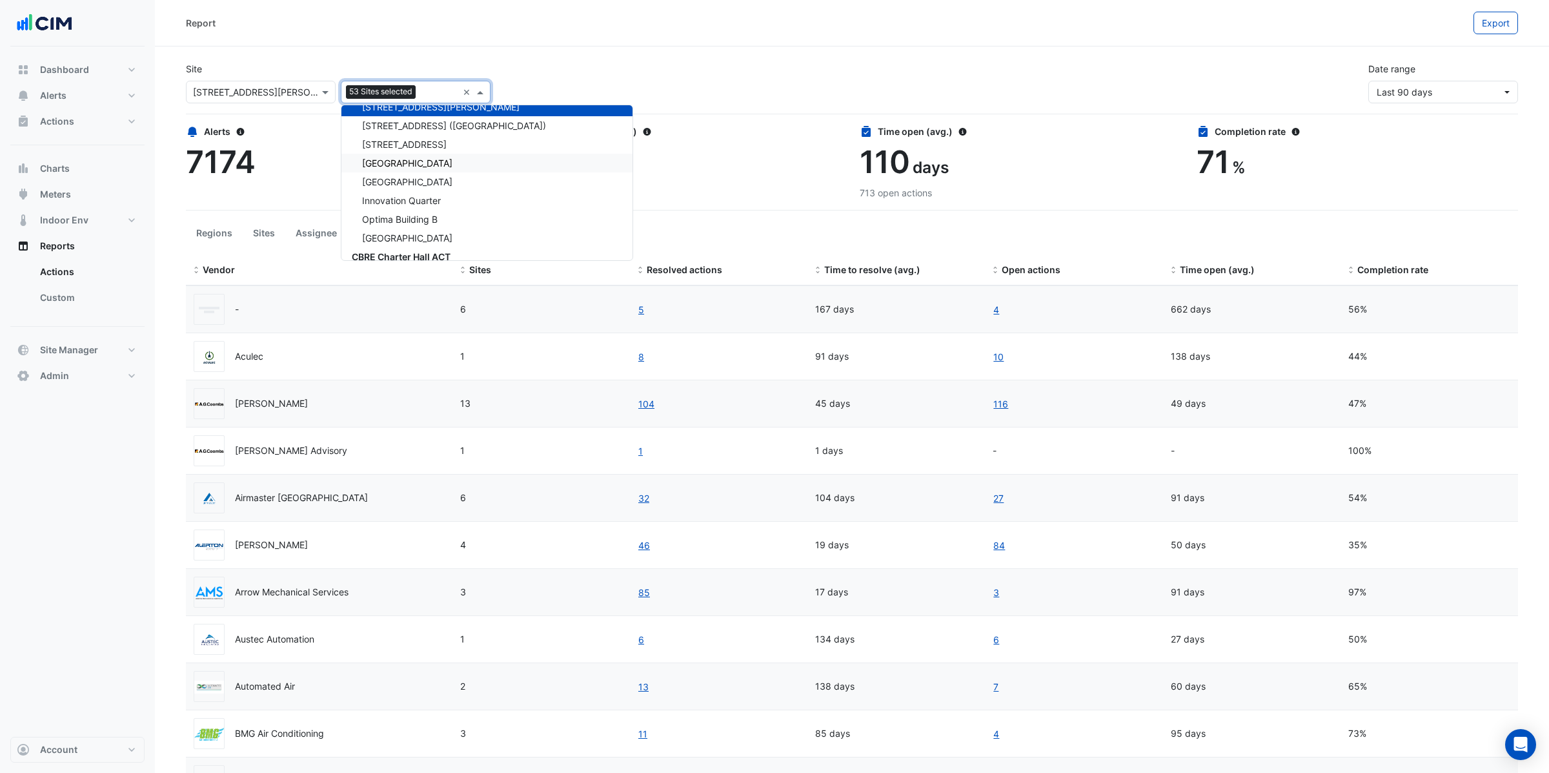
scroll to position [3561, 0]
click at [411, 112] on span "913 Whitehorse Rd (ATO Box Hill)" at bounding box center [454, 116] width 184 height 11
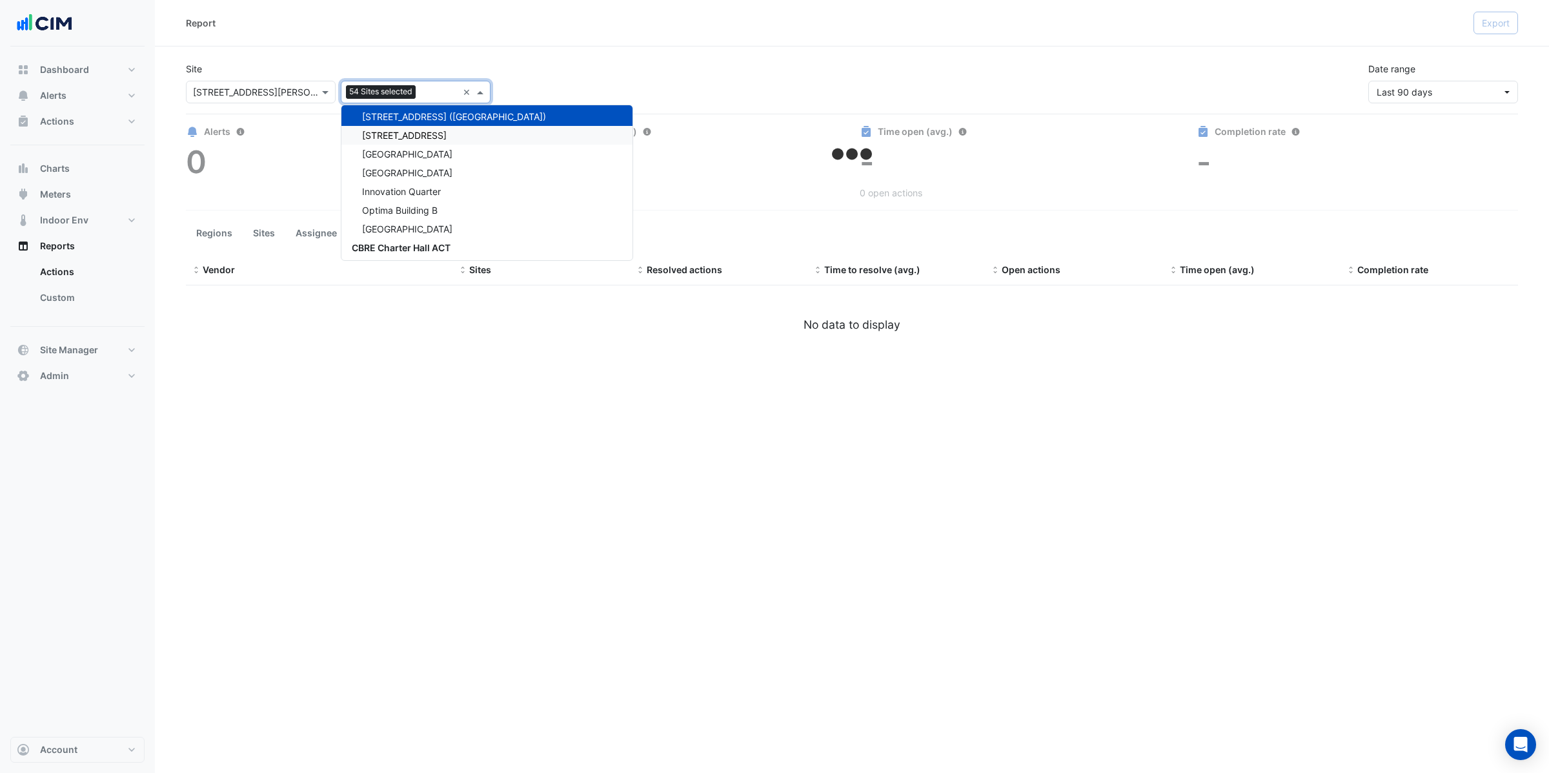
click at [400, 130] on span "990 La Trobe Street" at bounding box center [404, 135] width 85 height 11
click at [399, 149] on span "Brisbane Square" at bounding box center [407, 153] width 90 height 11
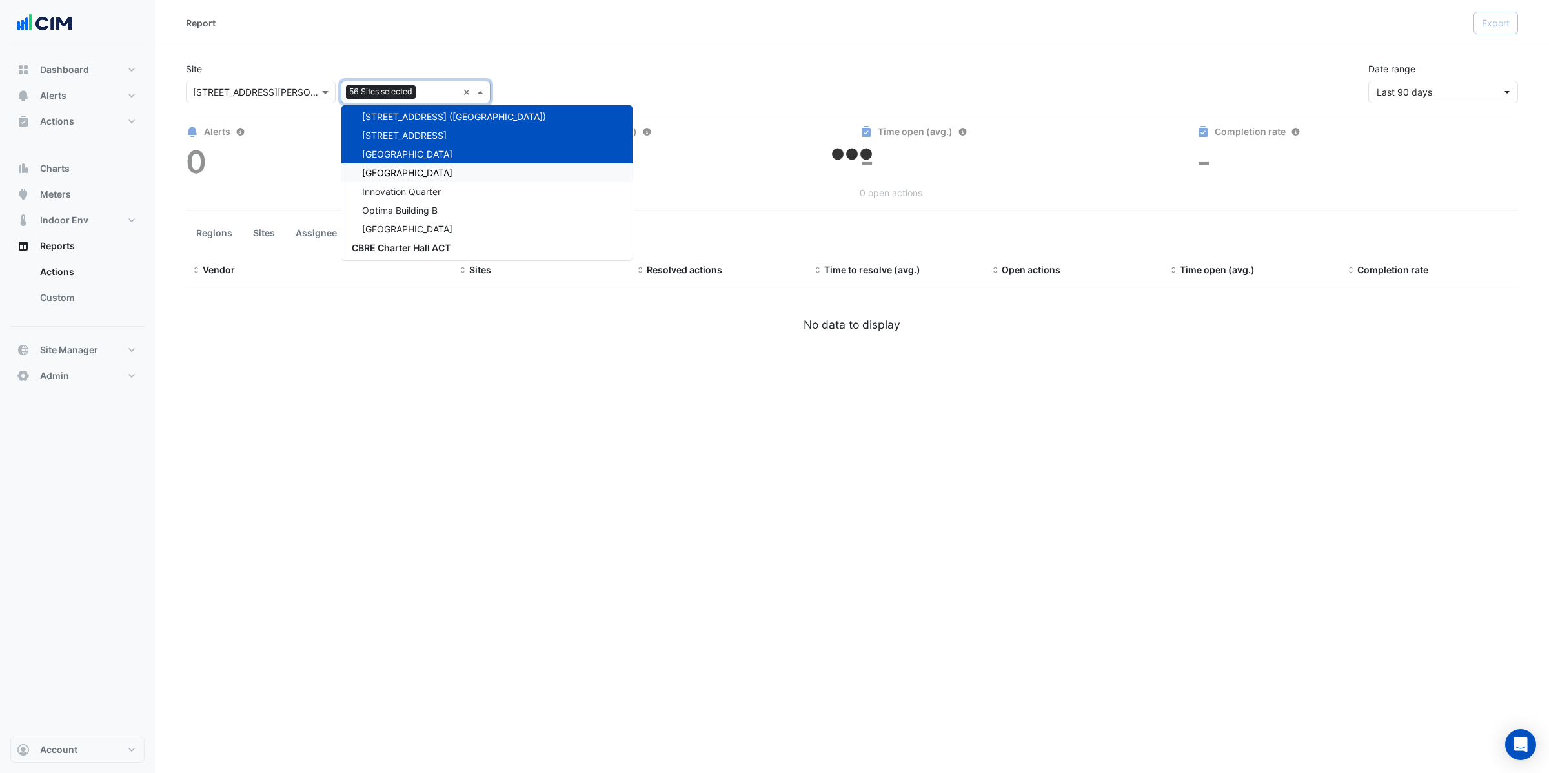
click at [392, 167] on span "Chifley Tower" at bounding box center [407, 172] width 90 height 11
select select "**"
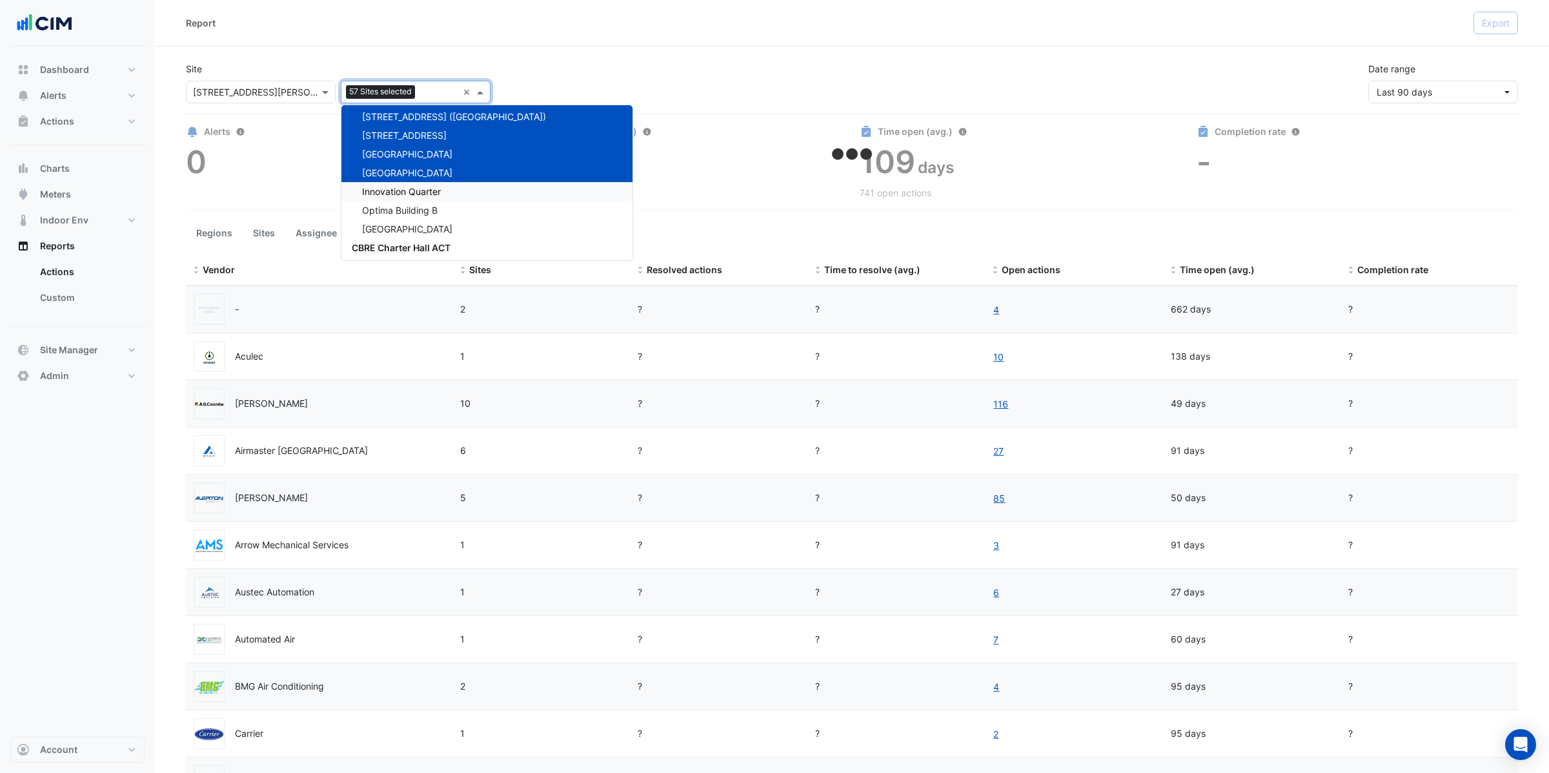
click at [389, 194] on div "Innovation Quarter" at bounding box center [487, 191] width 291 height 19
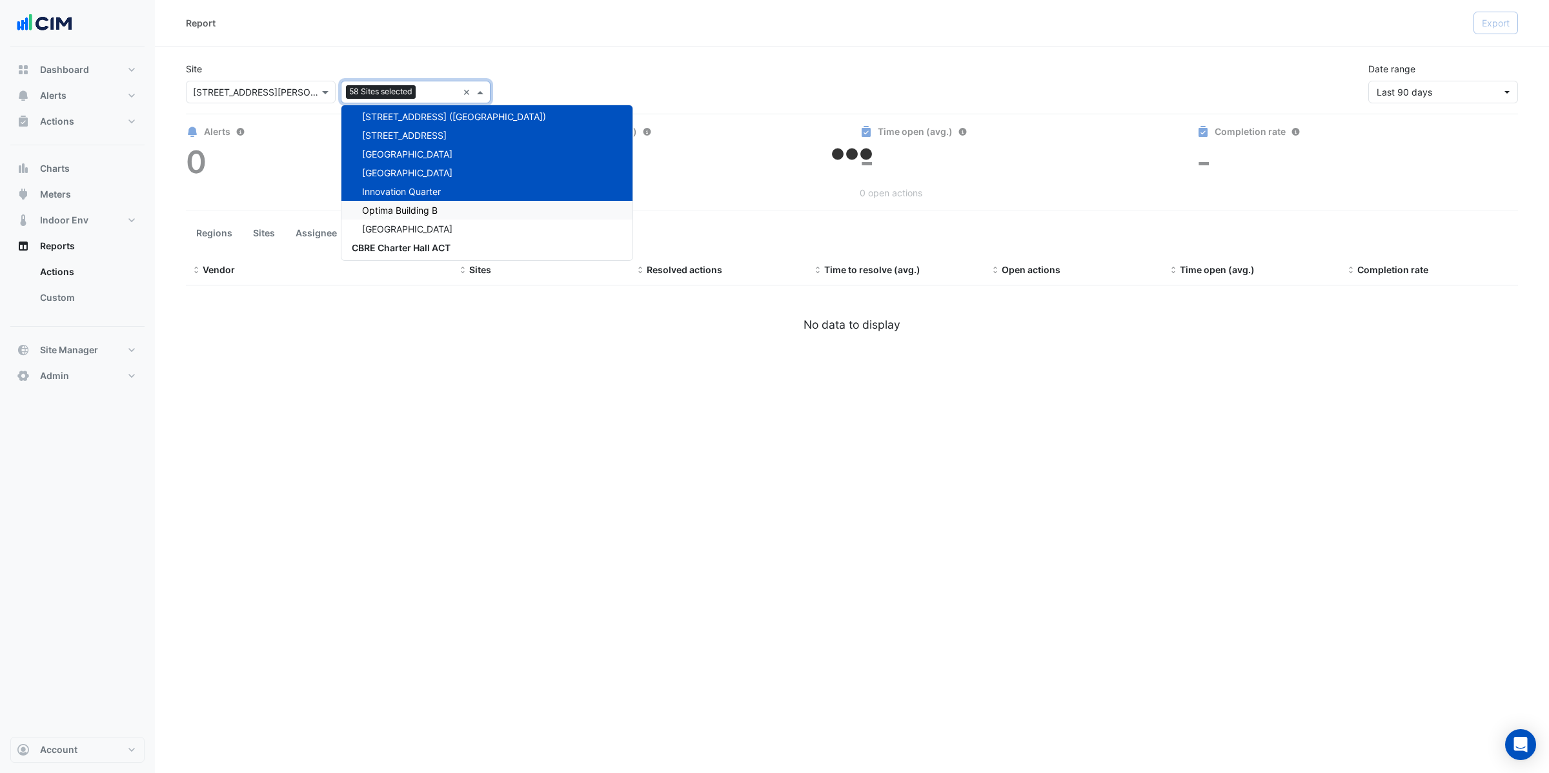
select select "**"
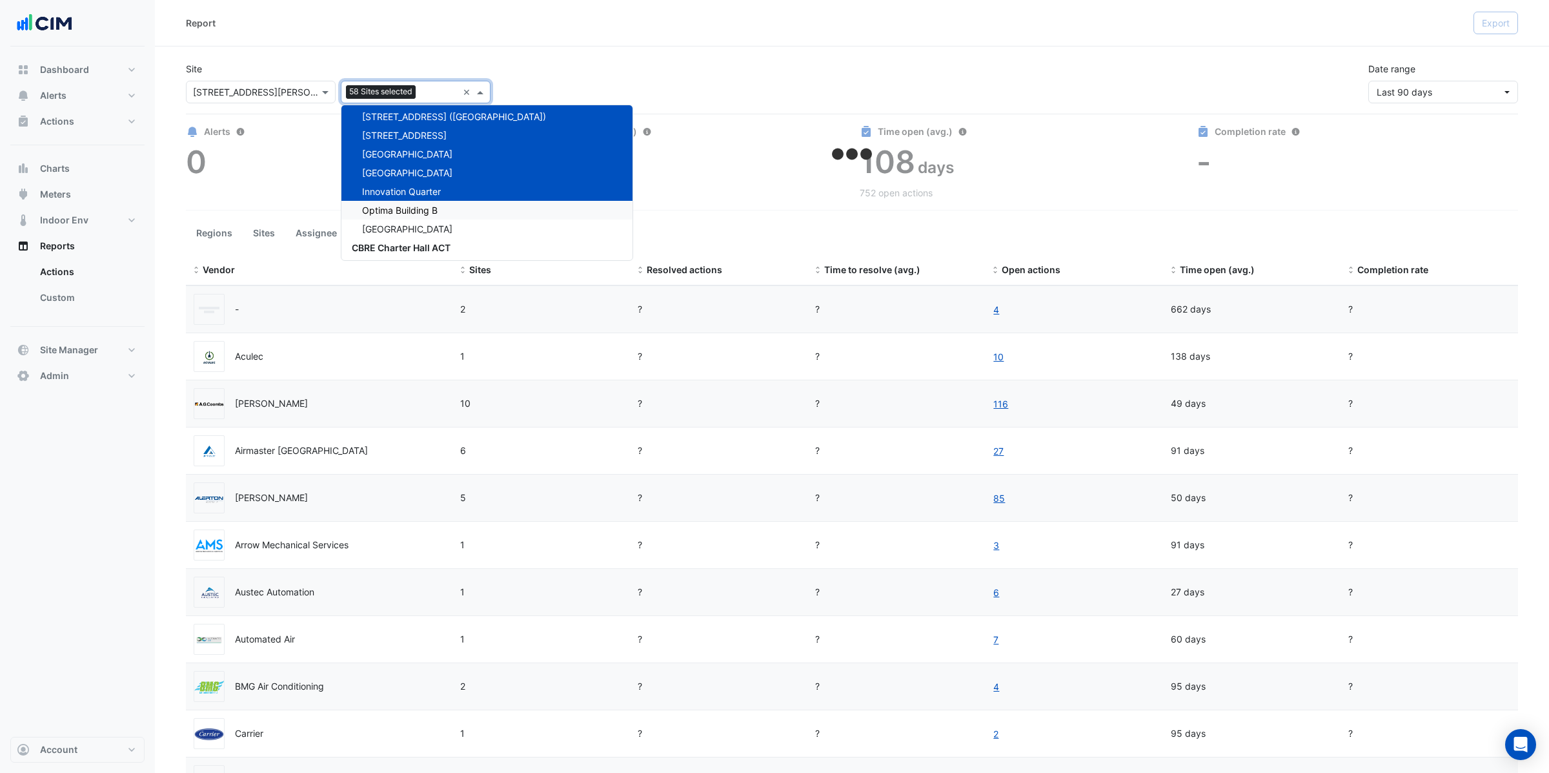
click at [387, 209] on span "Optima Building B" at bounding box center [400, 210] width 76 height 11
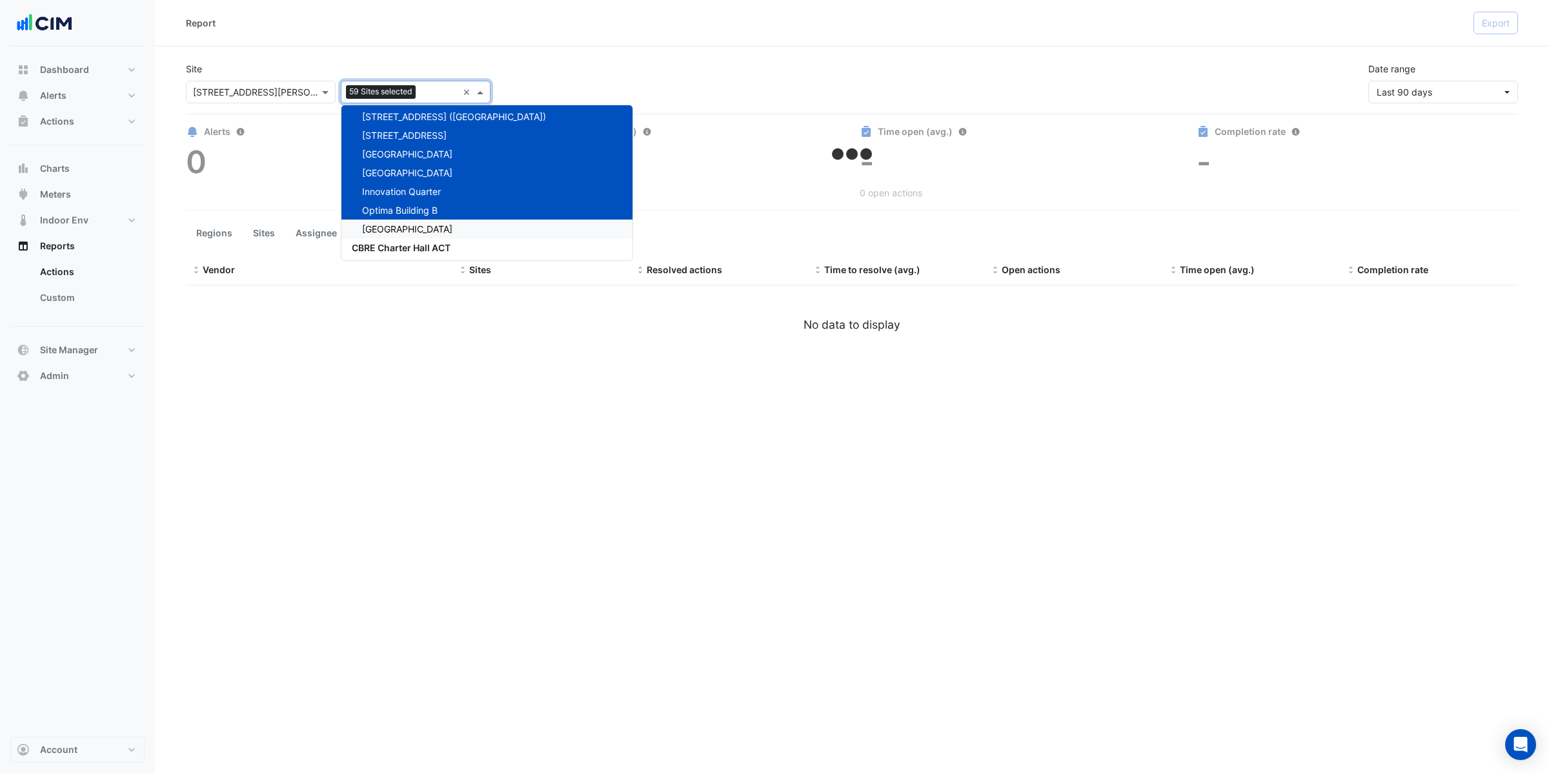
select select "**"
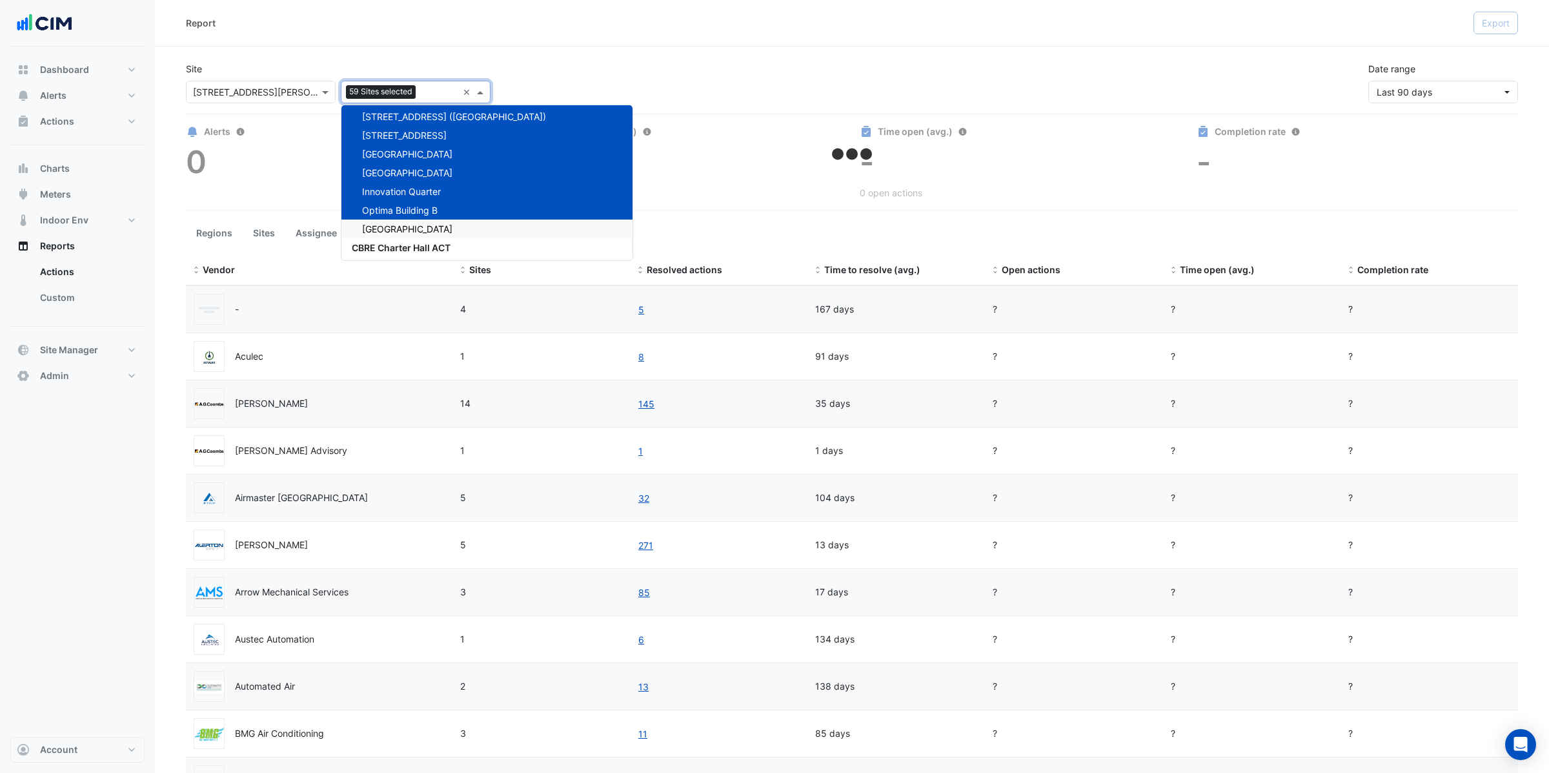
click at [385, 225] on span "Raine Square" at bounding box center [407, 228] width 90 height 11
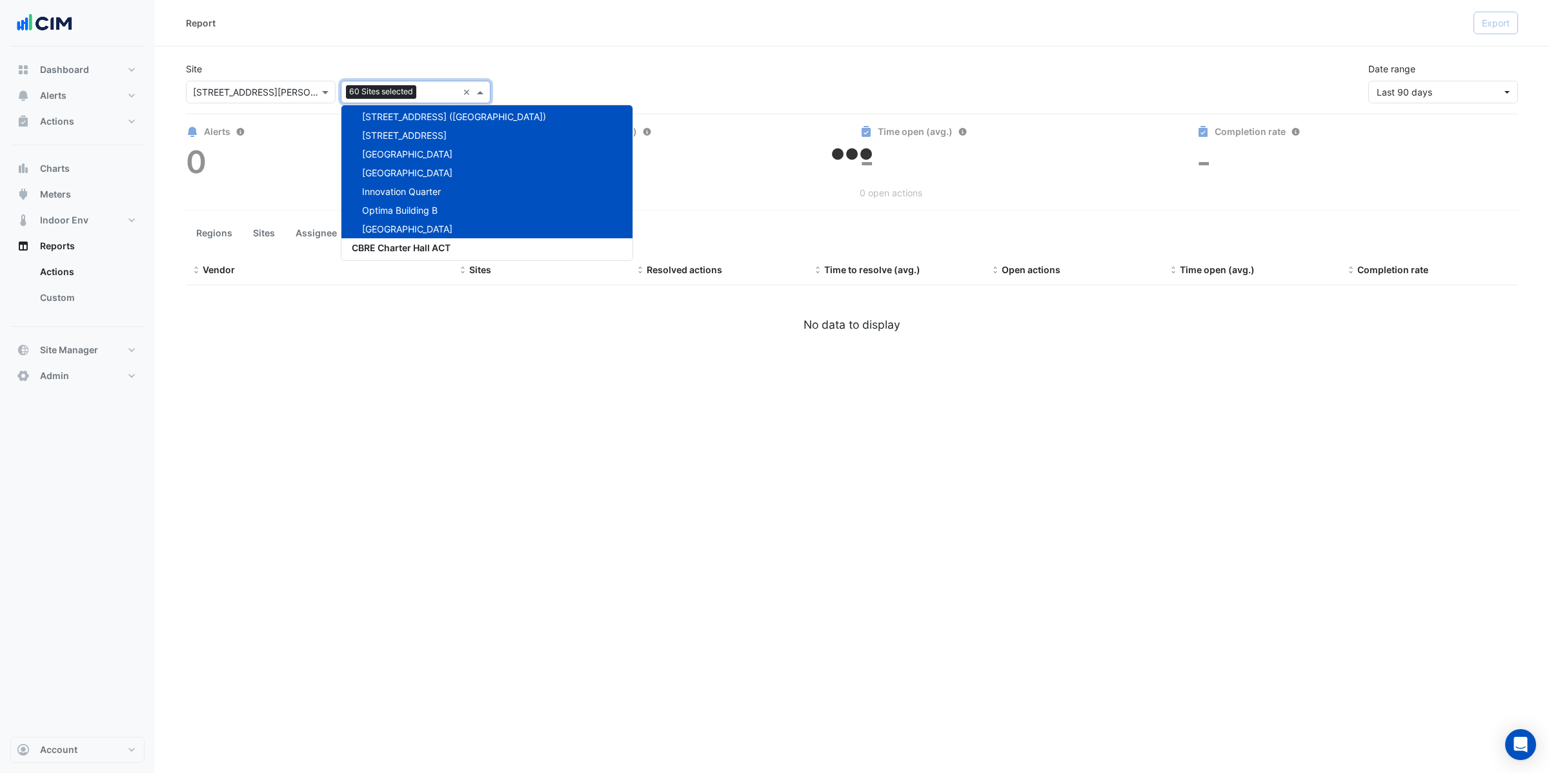
select select "**"
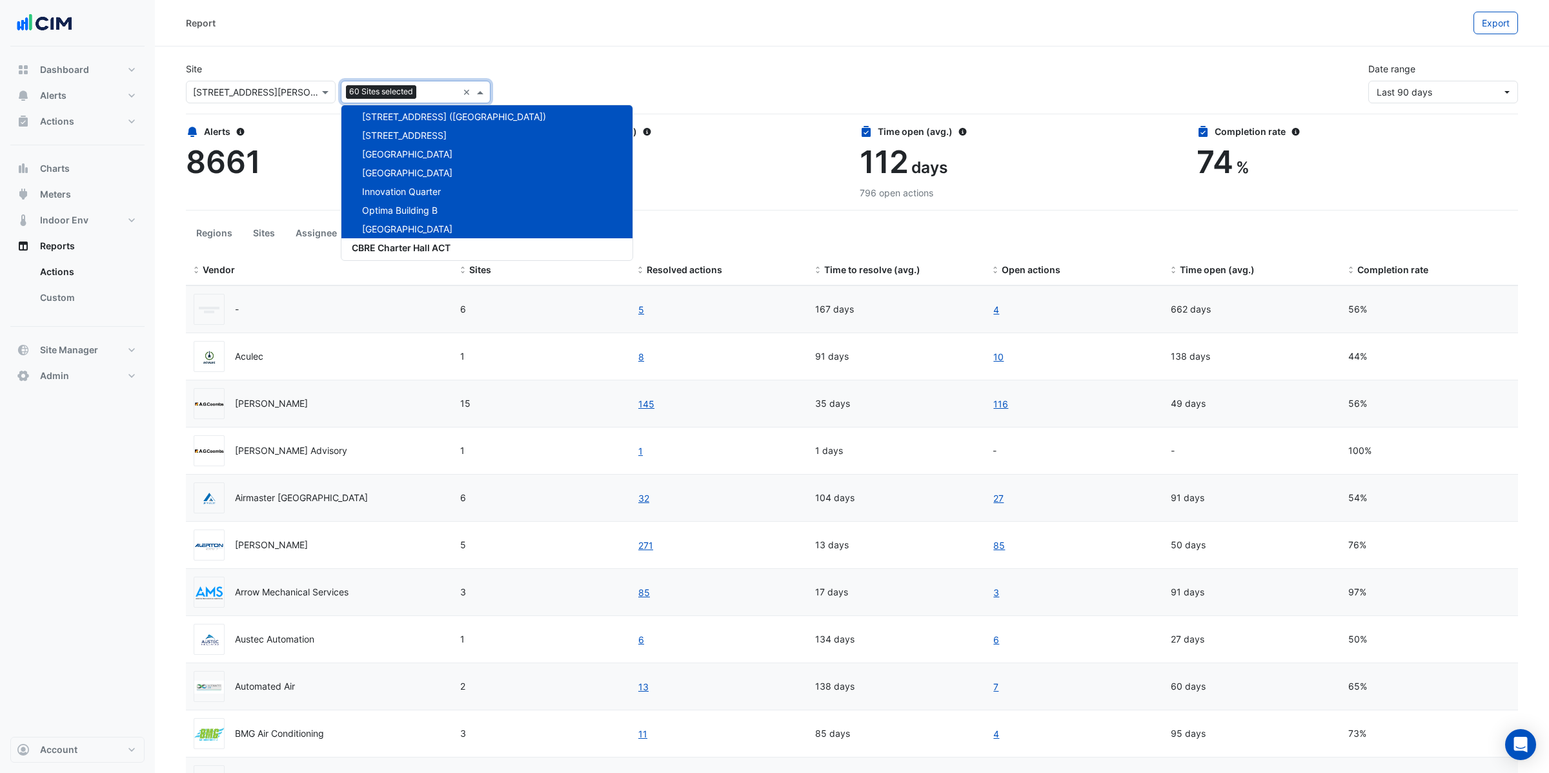
click at [616, 63] on div "Site Select a Site × 1 Martin Place Add sites to compare 60 Sites selected × 14…" at bounding box center [852, 78] width 1348 height 52
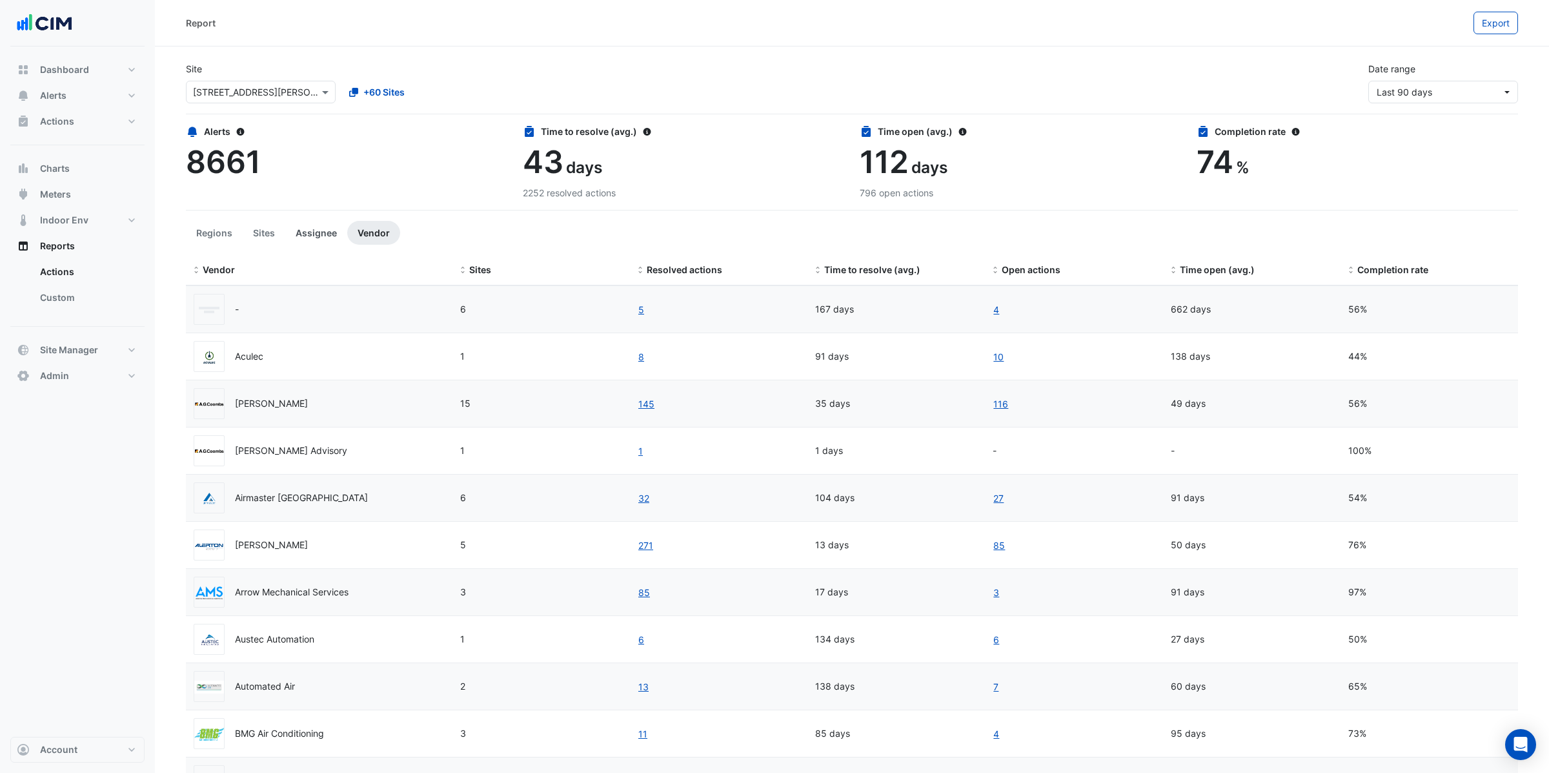
click at [311, 234] on button "Assignee" at bounding box center [316, 233] width 62 height 24
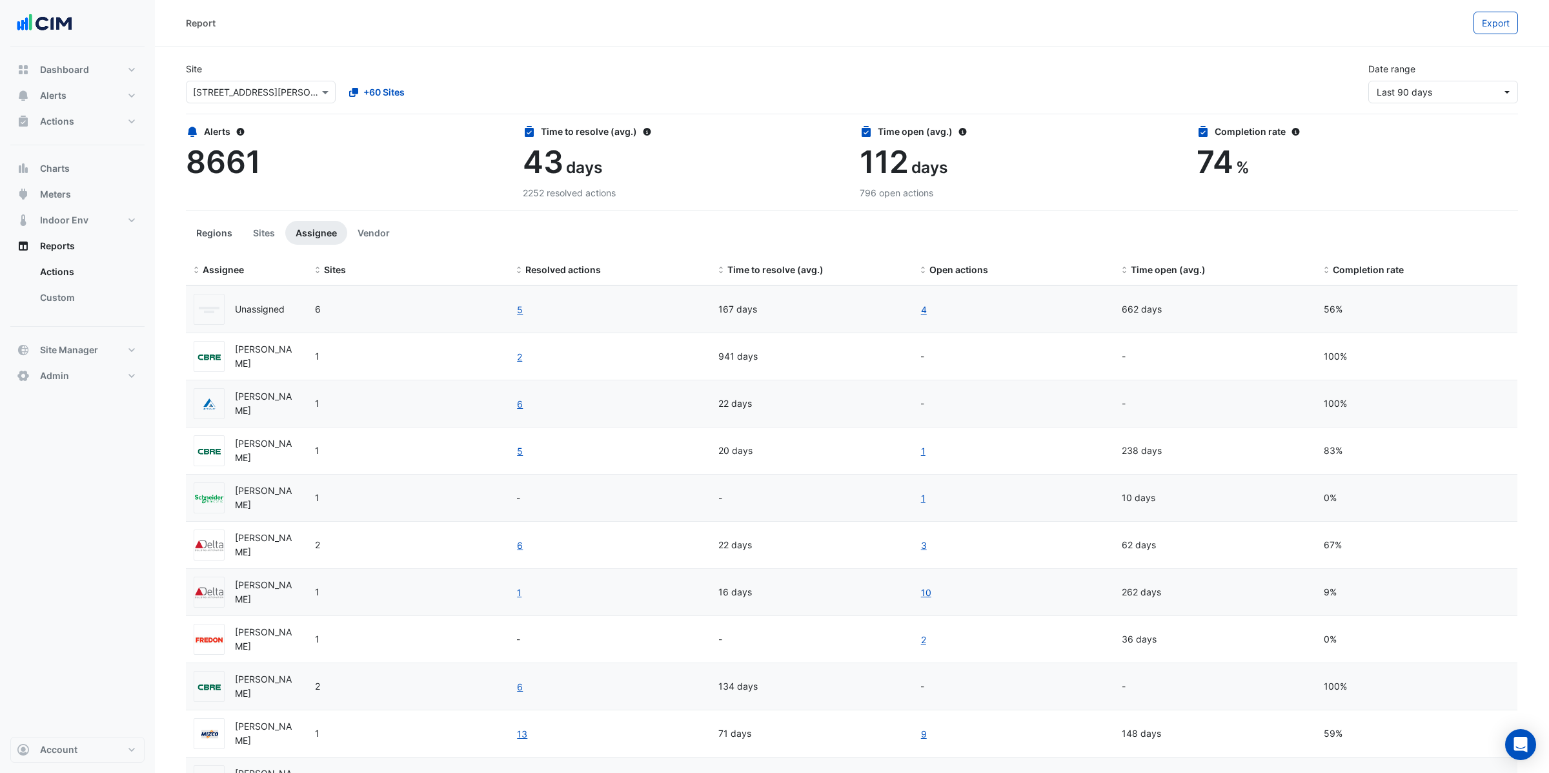
click at [221, 234] on button "Regions" at bounding box center [214, 233] width 57 height 24
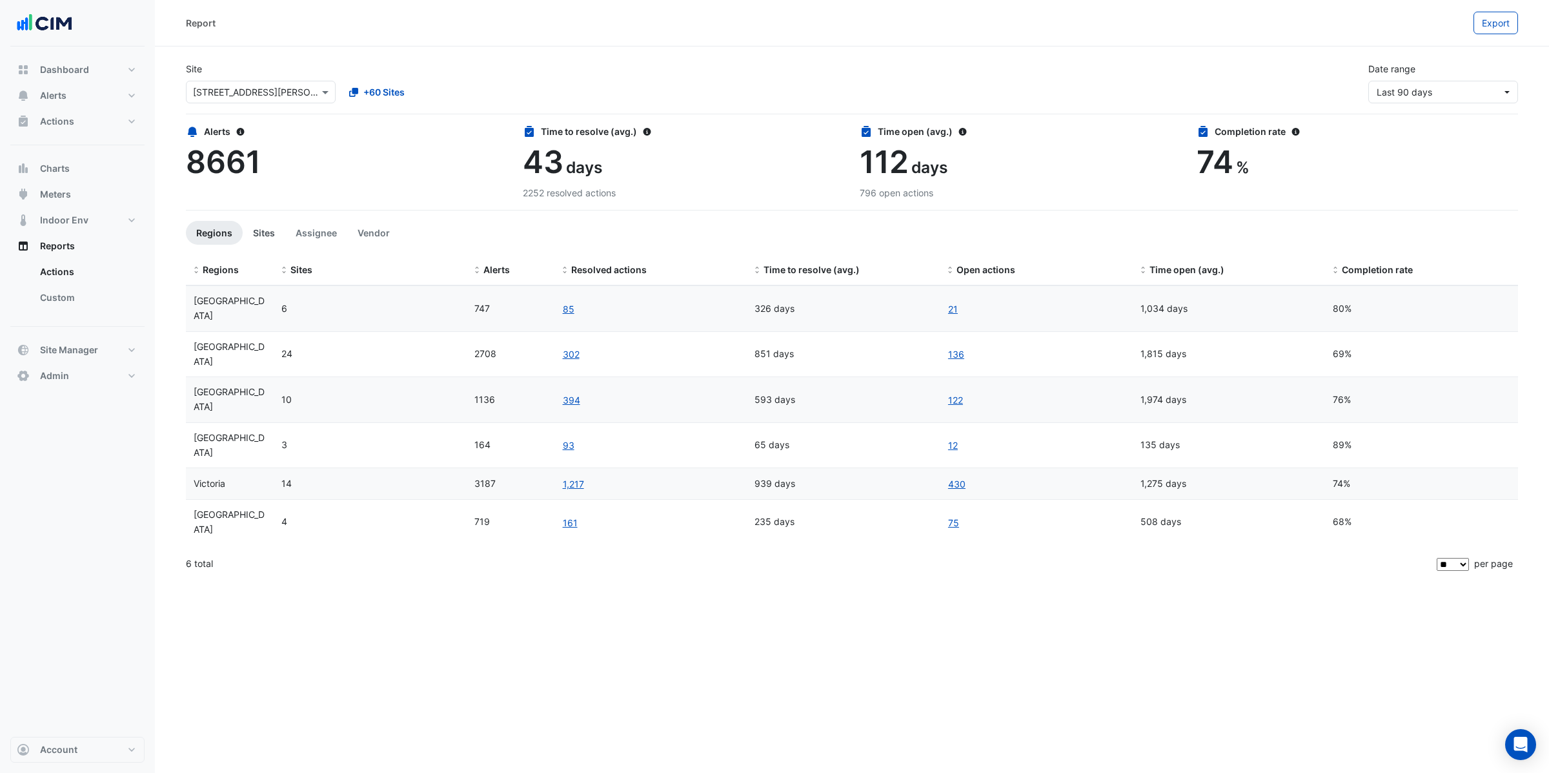
click at [265, 232] on button "Sites" at bounding box center [264, 233] width 43 height 24
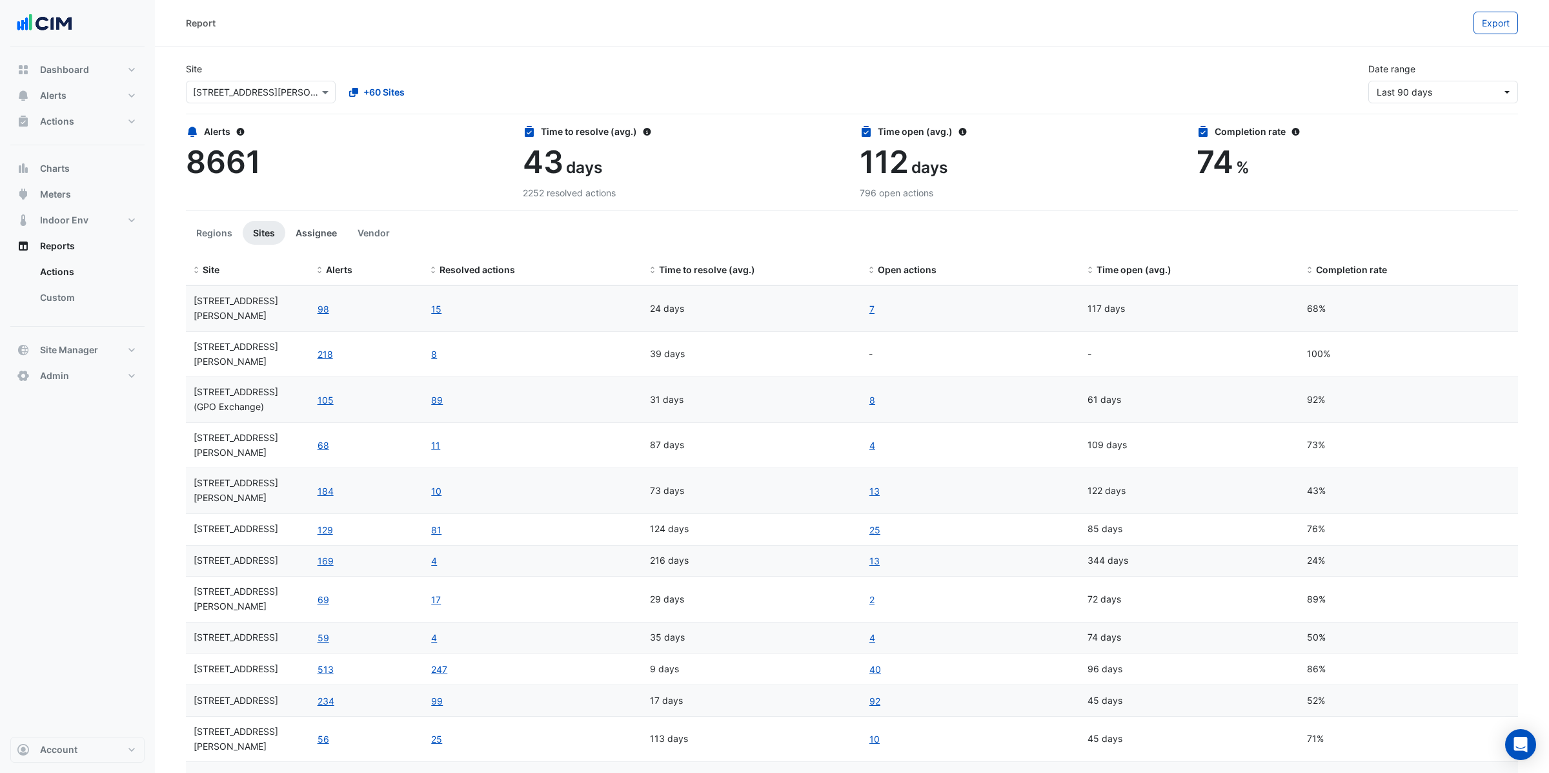
click at [300, 234] on button "Assignee" at bounding box center [316, 233] width 62 height 24
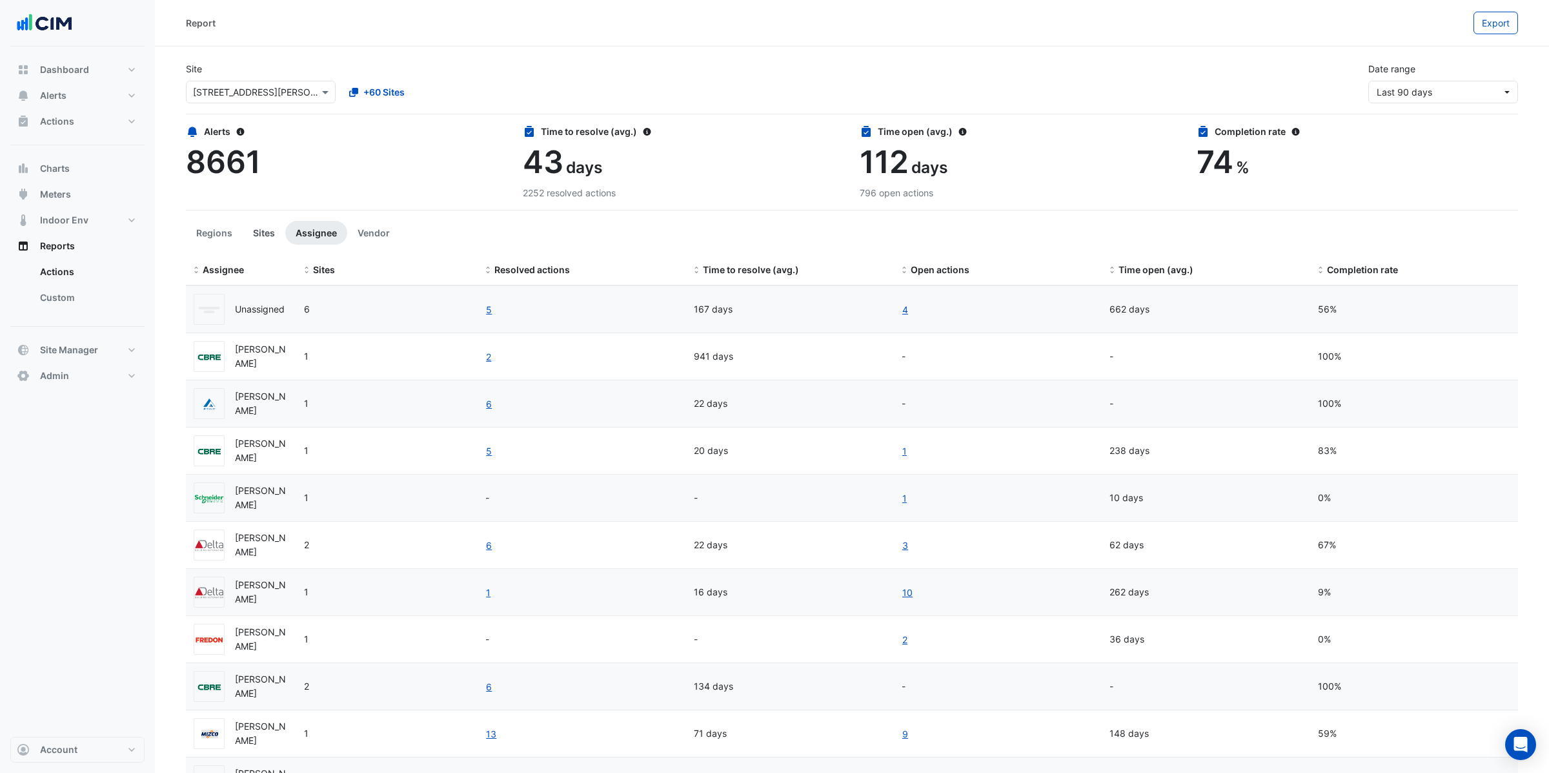
click at [263, 230] on button "Sites" at bounding box center [264, 233] width 43 height 24
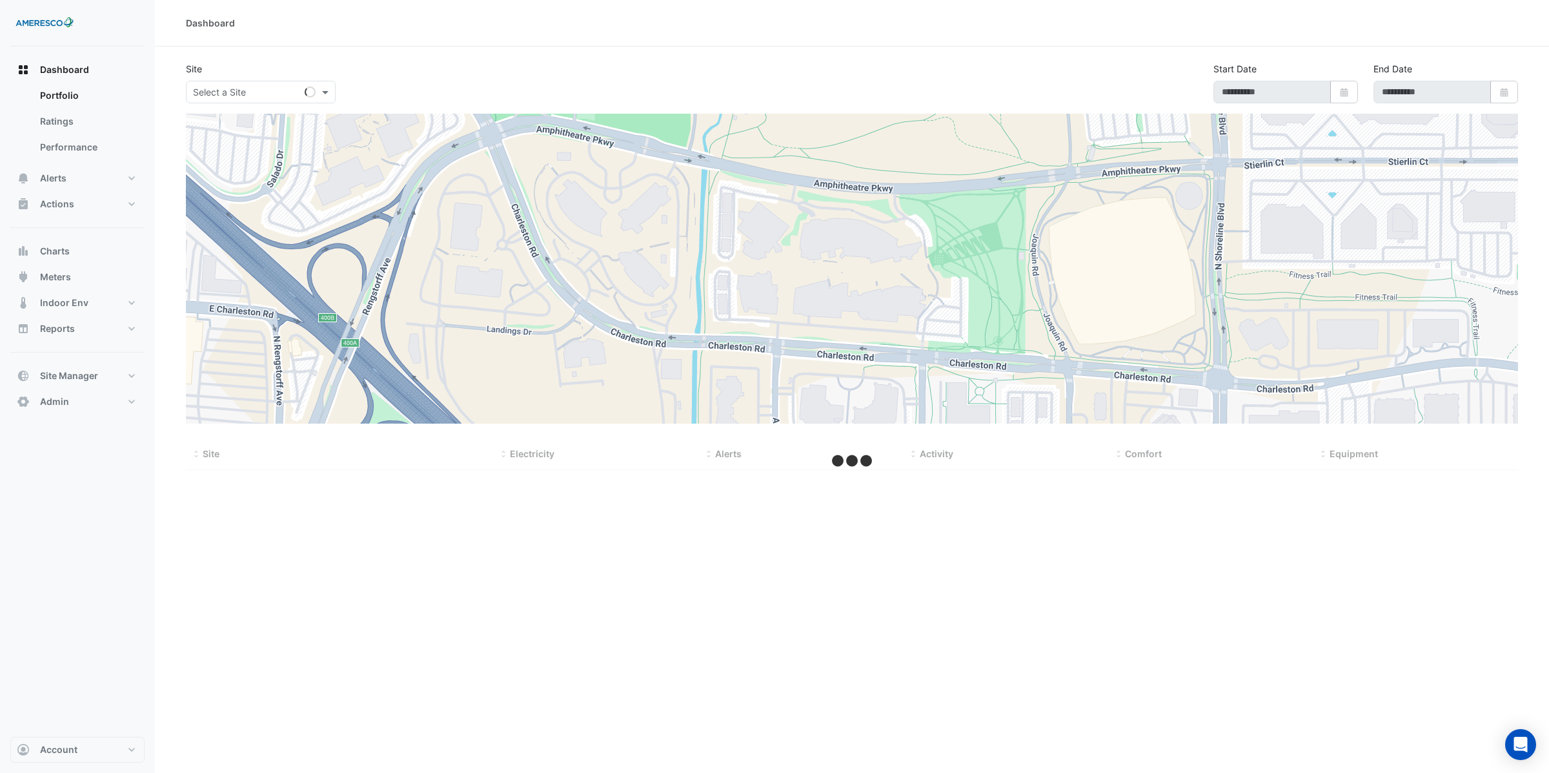
type input "**********"
select select "**"
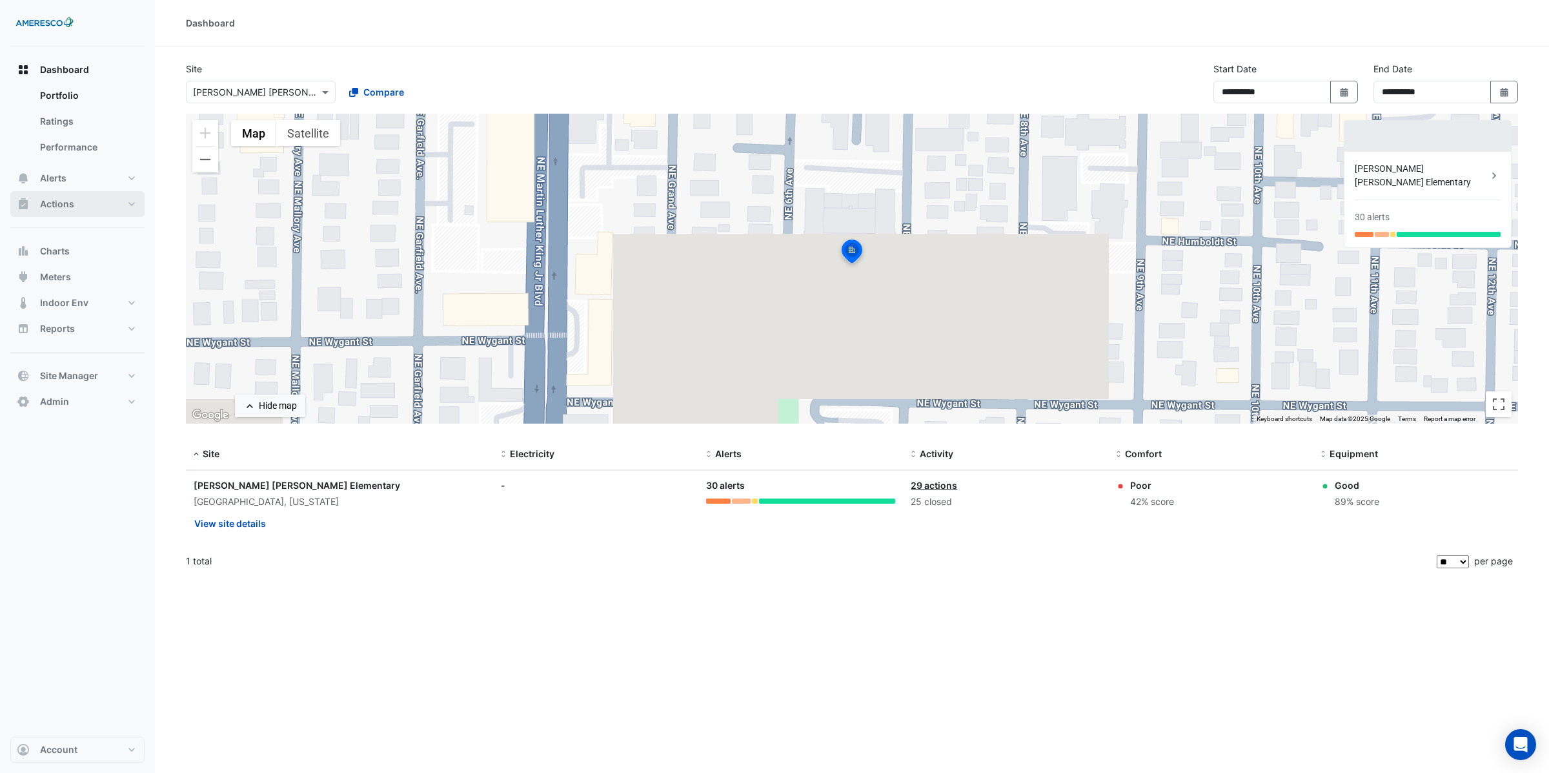
click at [74, 207] on button "Actions" at bounding box center [77, 204] width 134 height 26
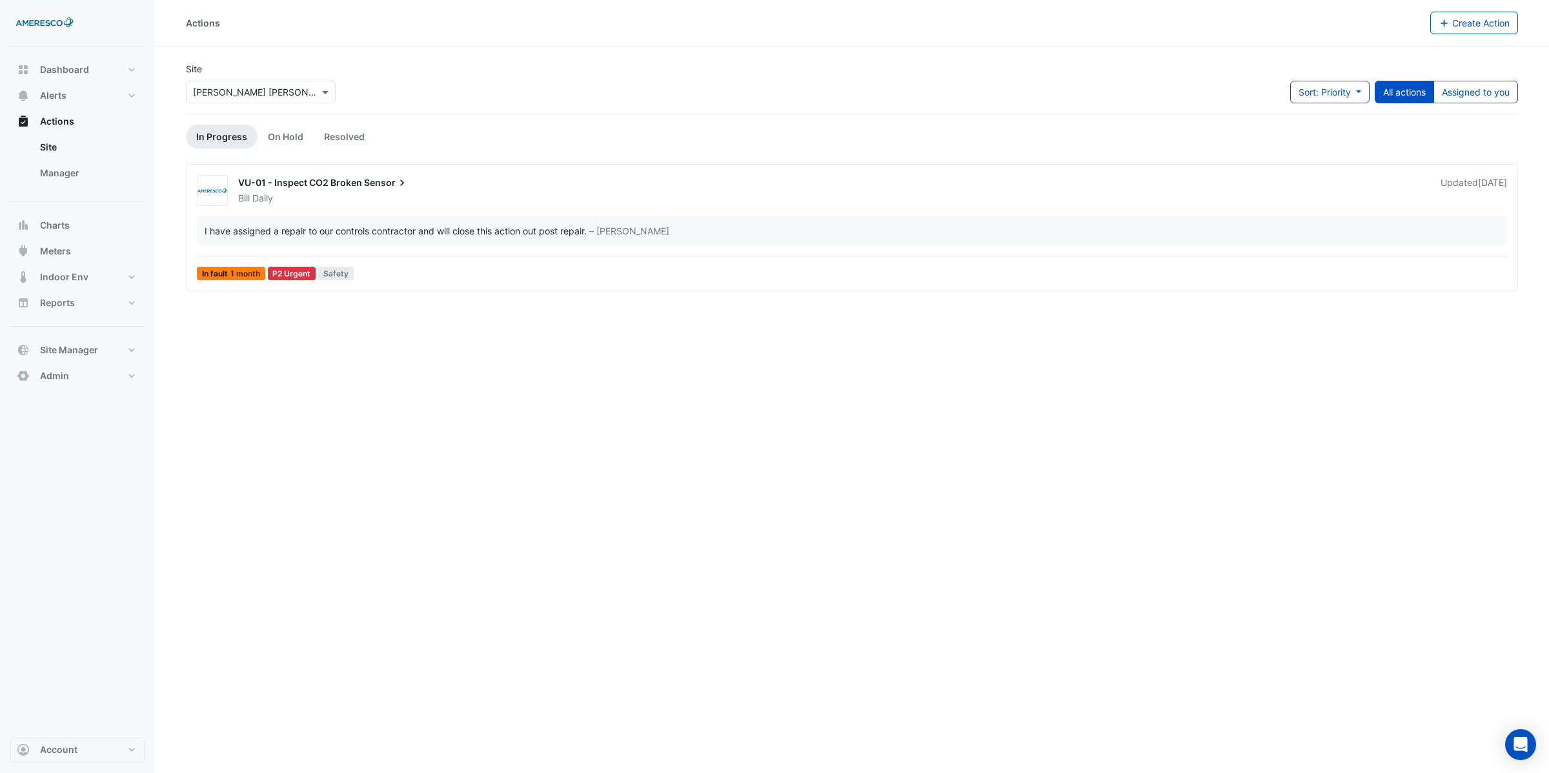
click at [234, 93] on input "text" at bounding box center [248, 93] width 110 height 14
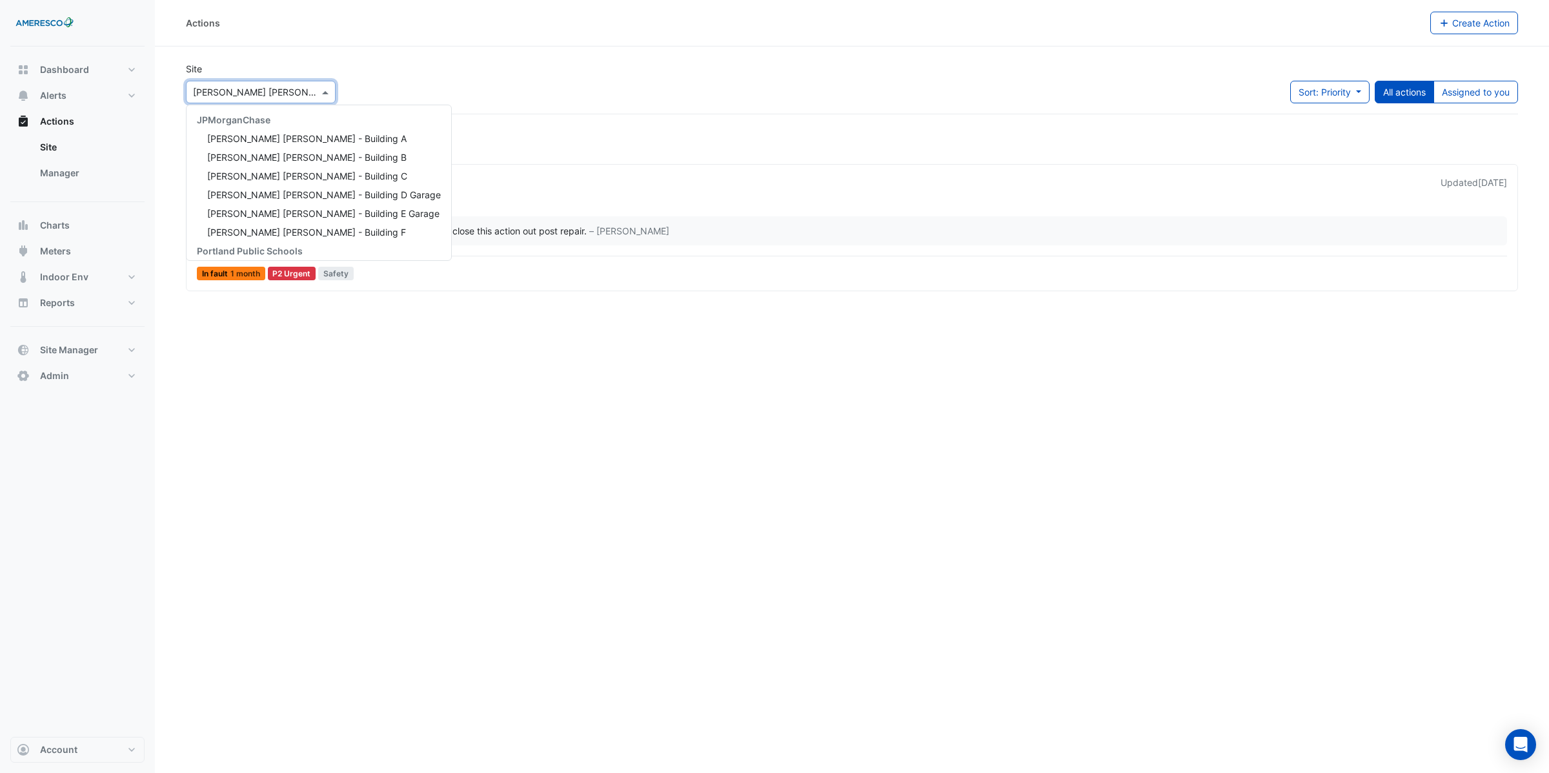
scroll to position [155, 0]
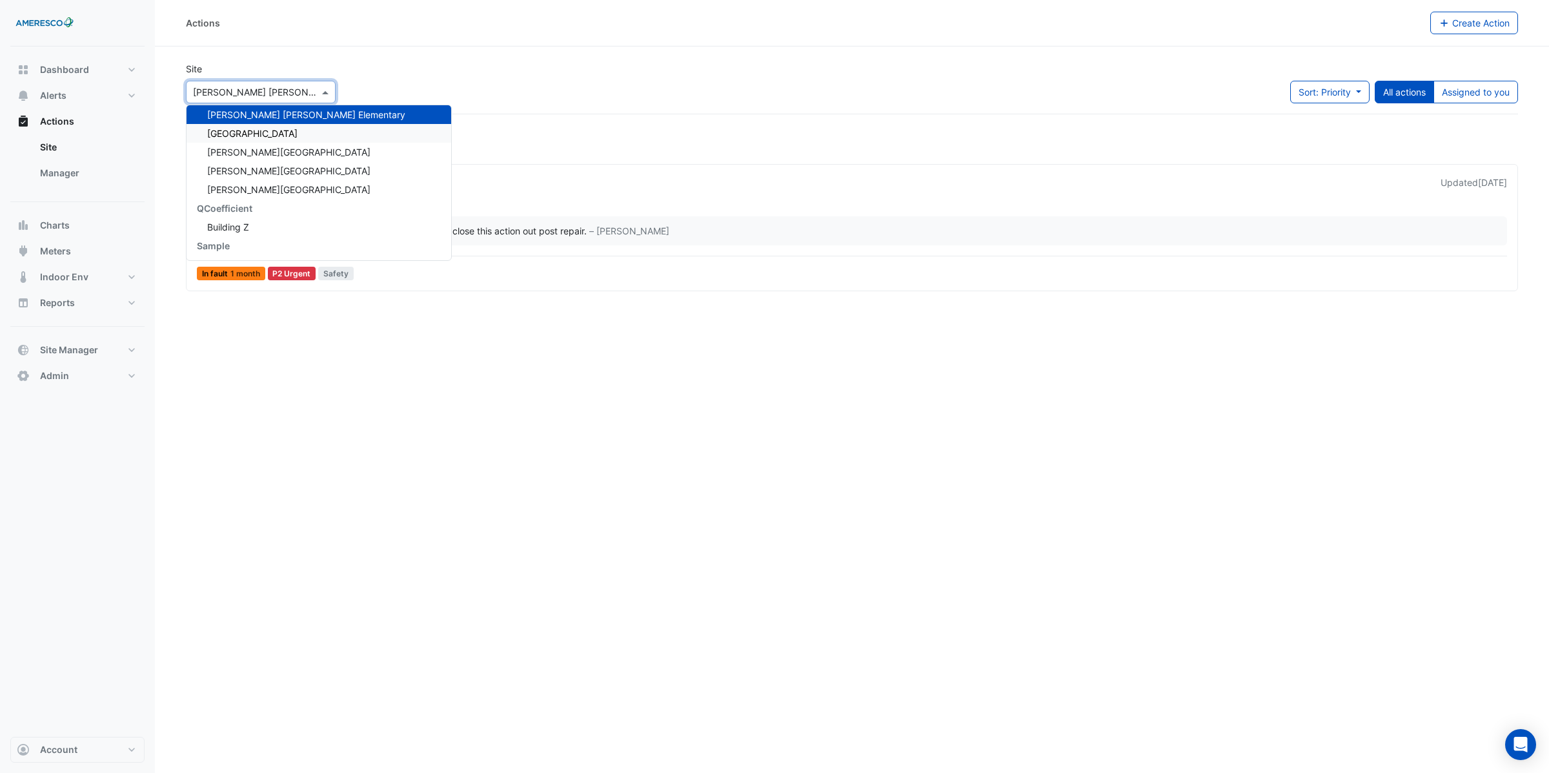
click at [265, 131] on span "[GEOGRAPHIC_DATA]" at bounding box center [252, 133] width 90 height 11
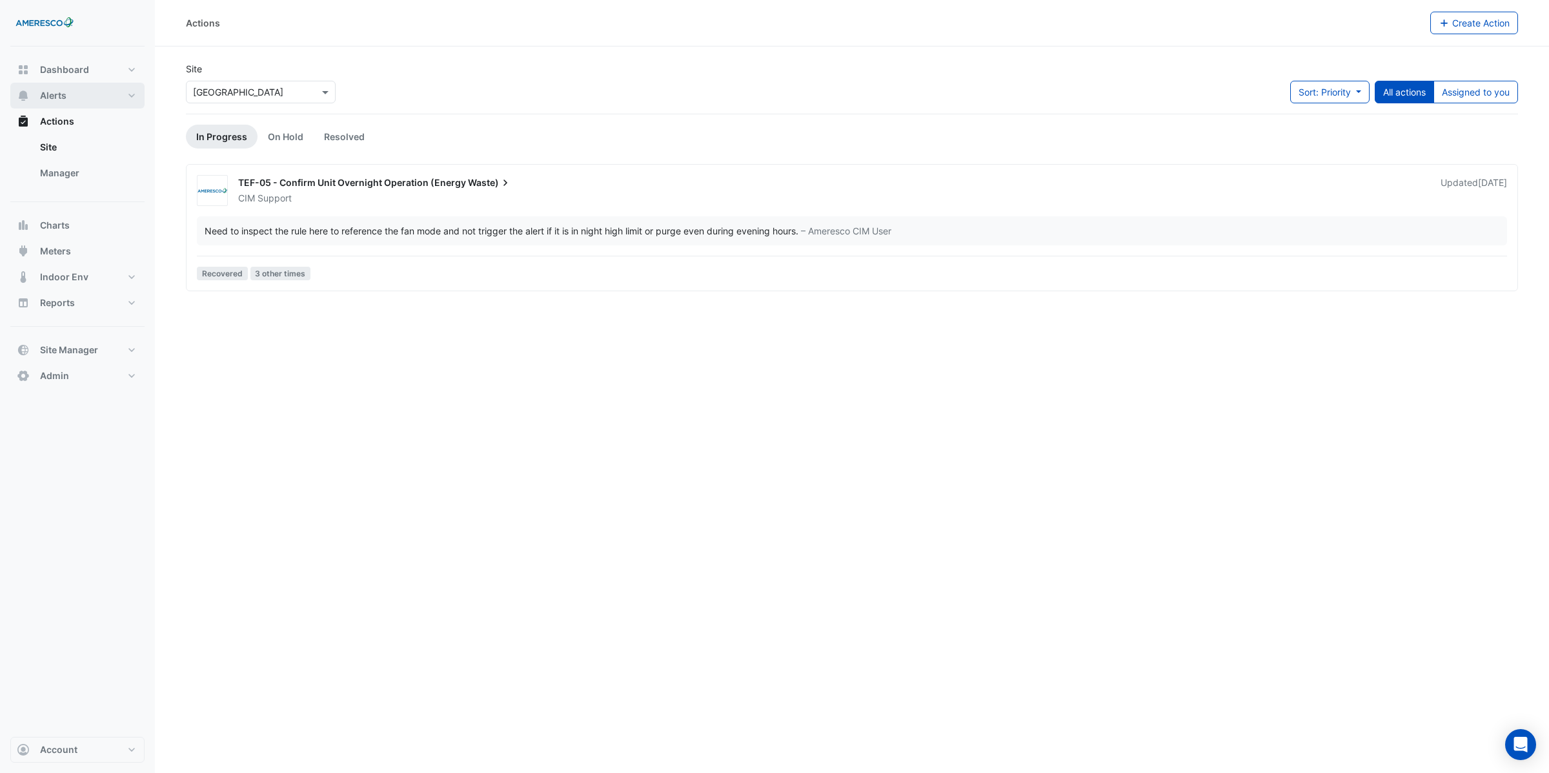
click at [68, 99] on button "Alerts" at bounding box center [77, 96] width 134 height 26
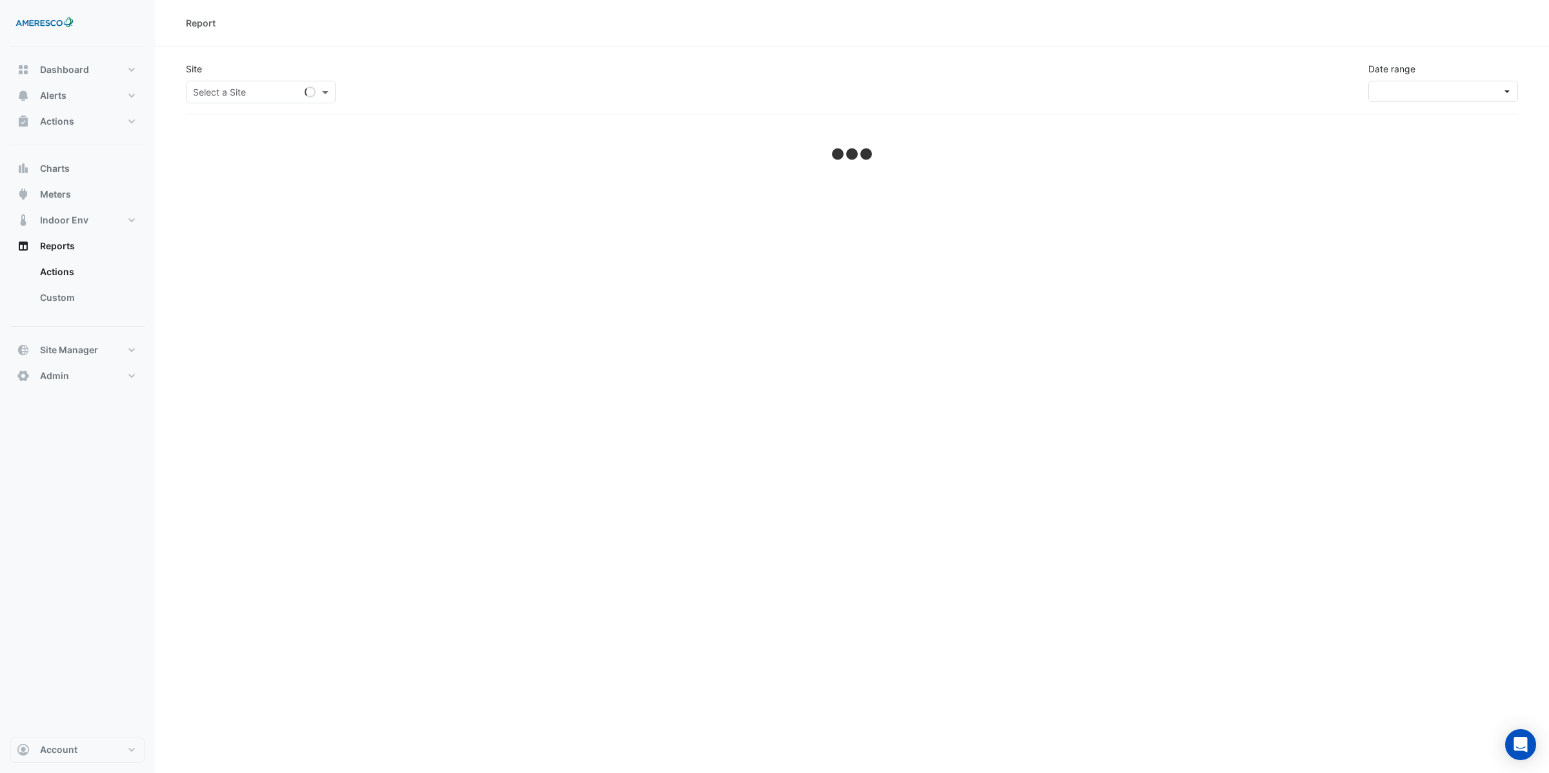
select select "**"
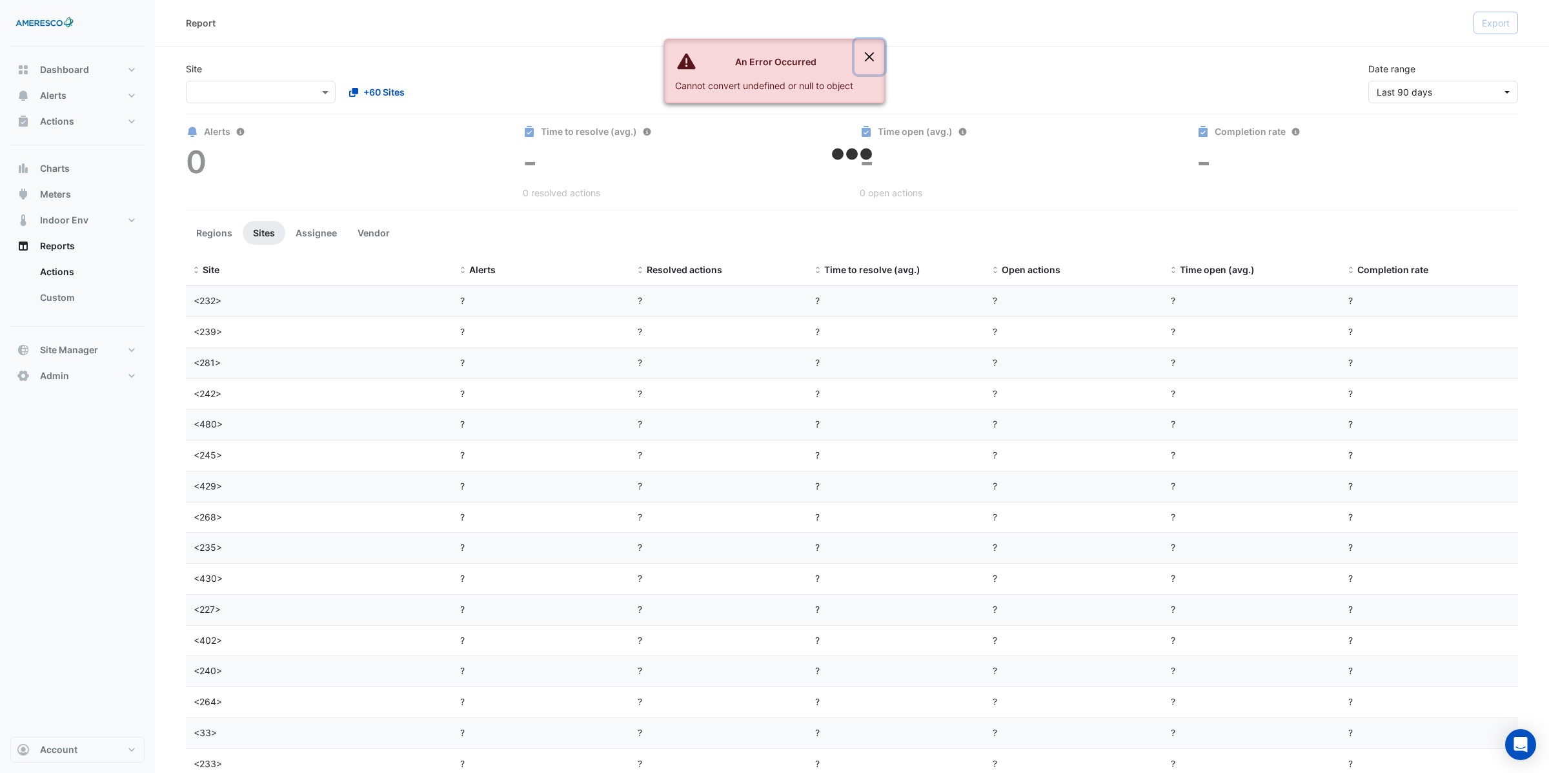
click at [870, 58] on button "Close" at bounding box center [870, 56] width 30 height 35
